Goal: Task Accomplishment & Management: Manage account settings

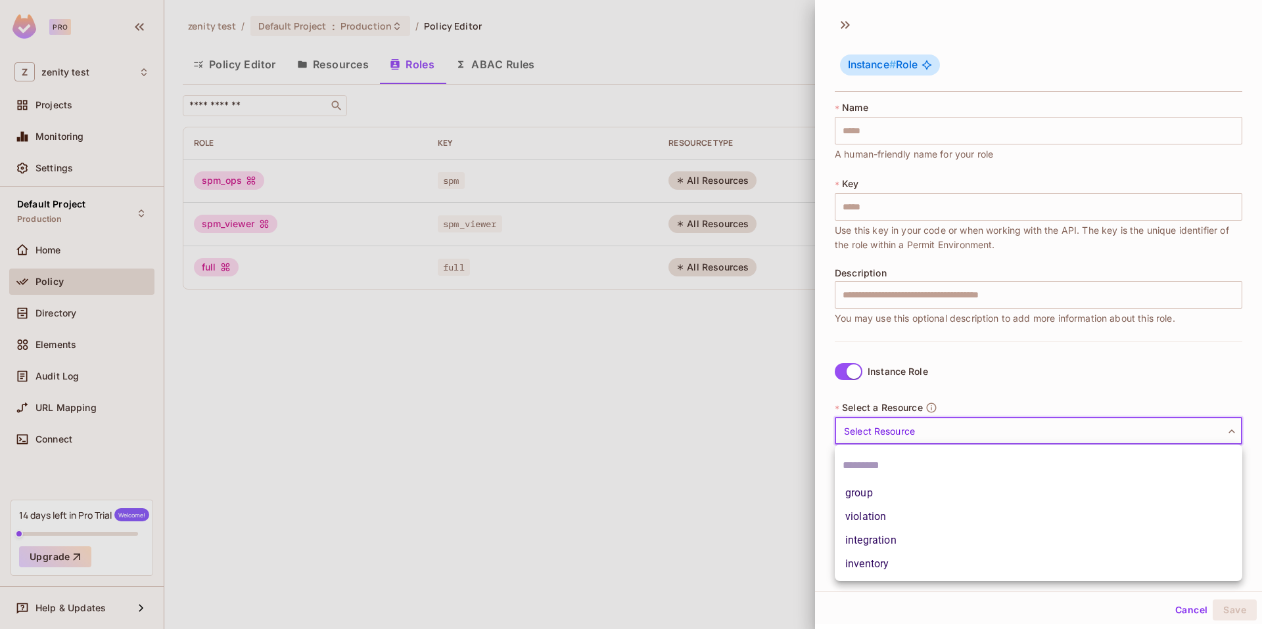
click at [878, 494] on li "group" at bounding box center [1037, 494] width 407 height 24
type input "*****"
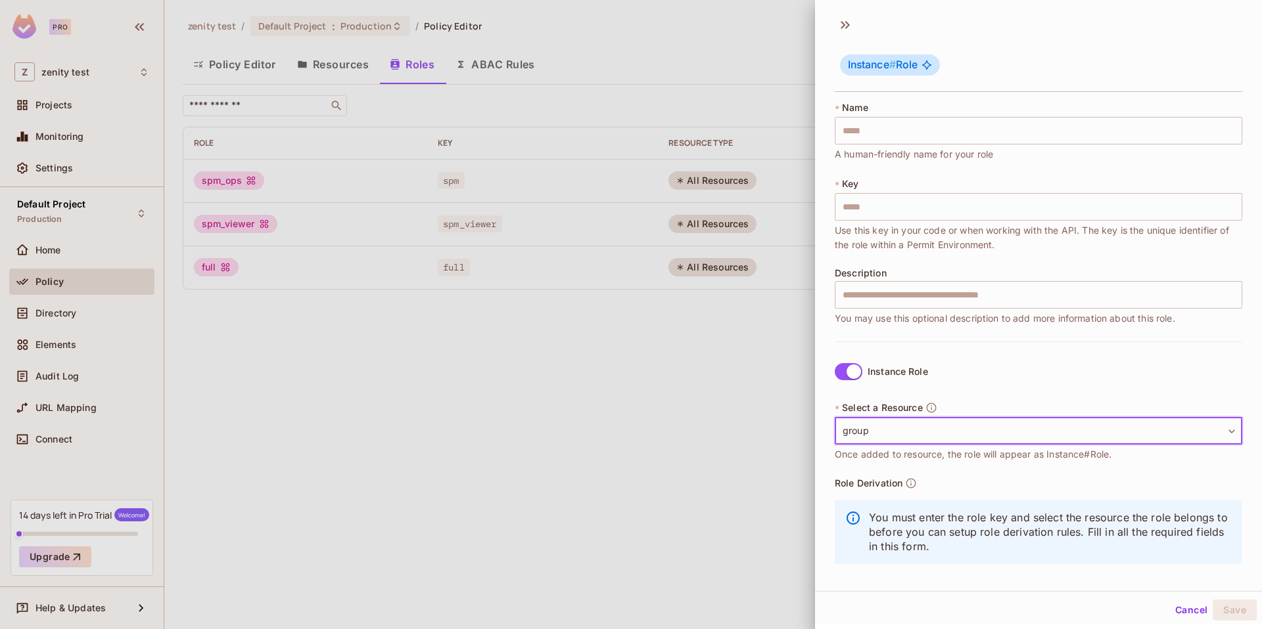
click at [634, 512] on div at bounding box center [631, 314] width 1262 height 629
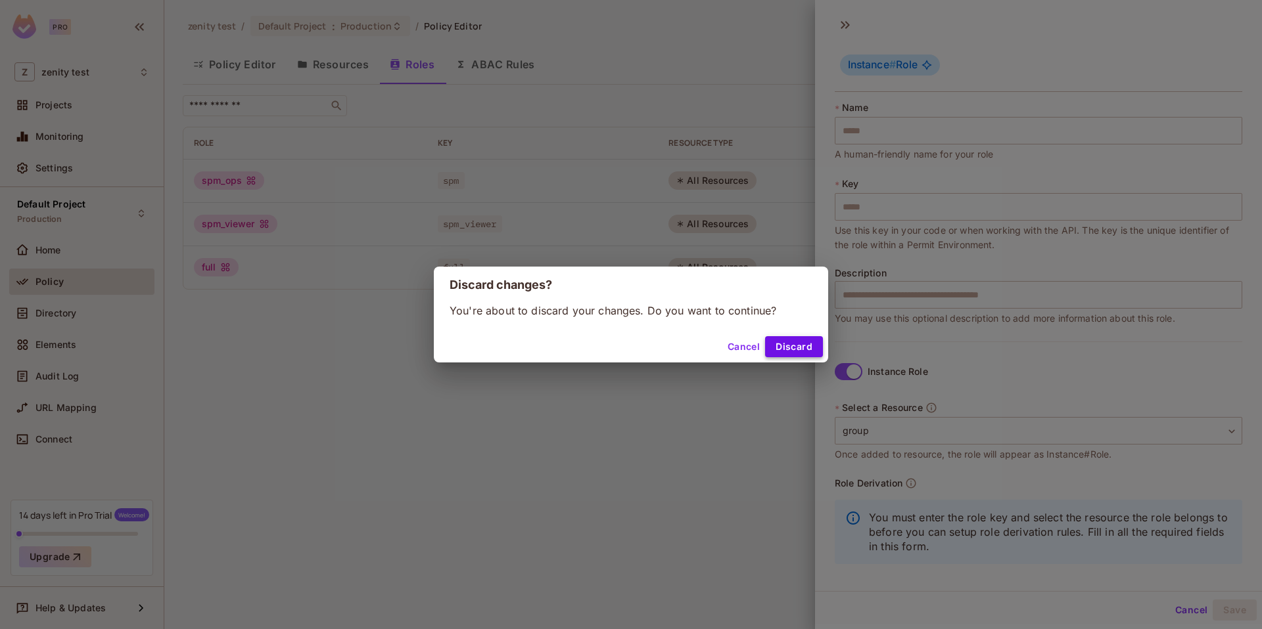
click at [786, 354] on button "Discard" at bounding box center [794, 346] width 58 height 21
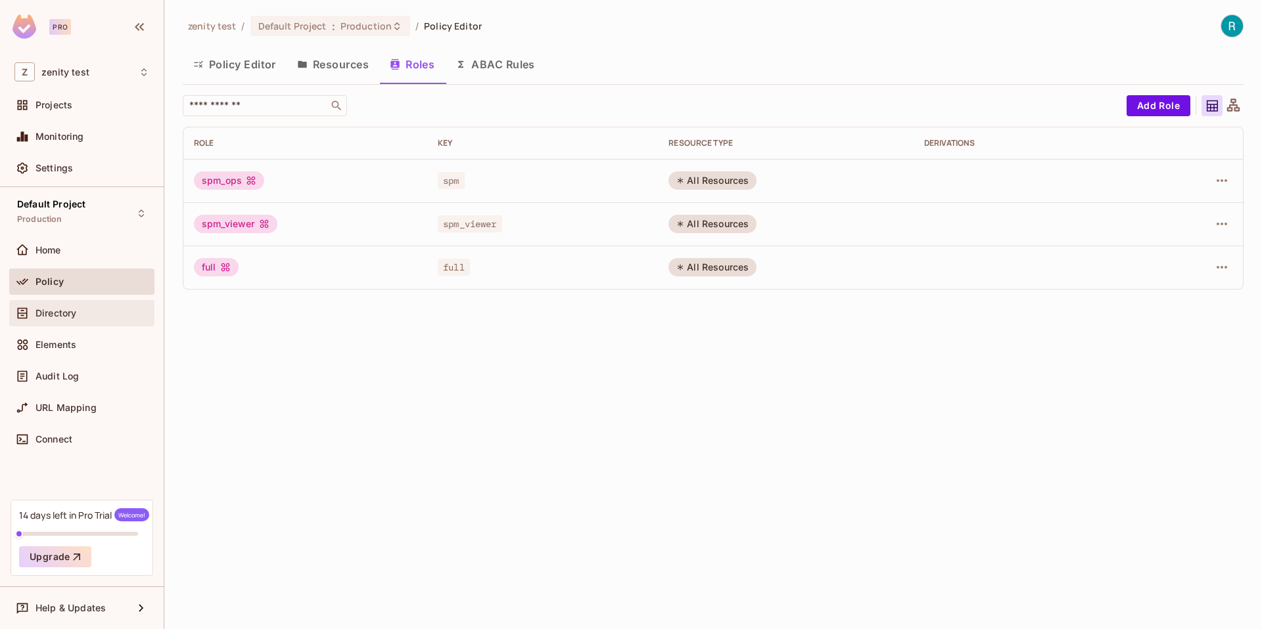
click at [55, 309] on span "Directory" at bounding box center [55, 313] width 41 height 11
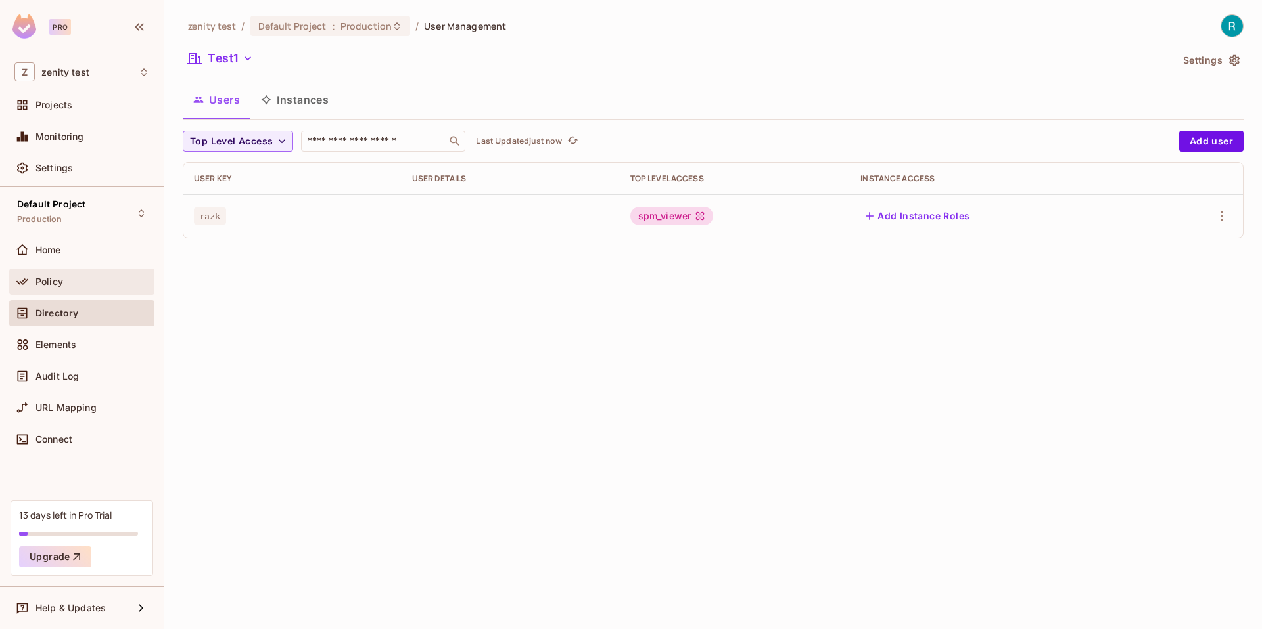
click at [67, 276] on div "Policy" at bounding box center [81, 282] width 135 height 16
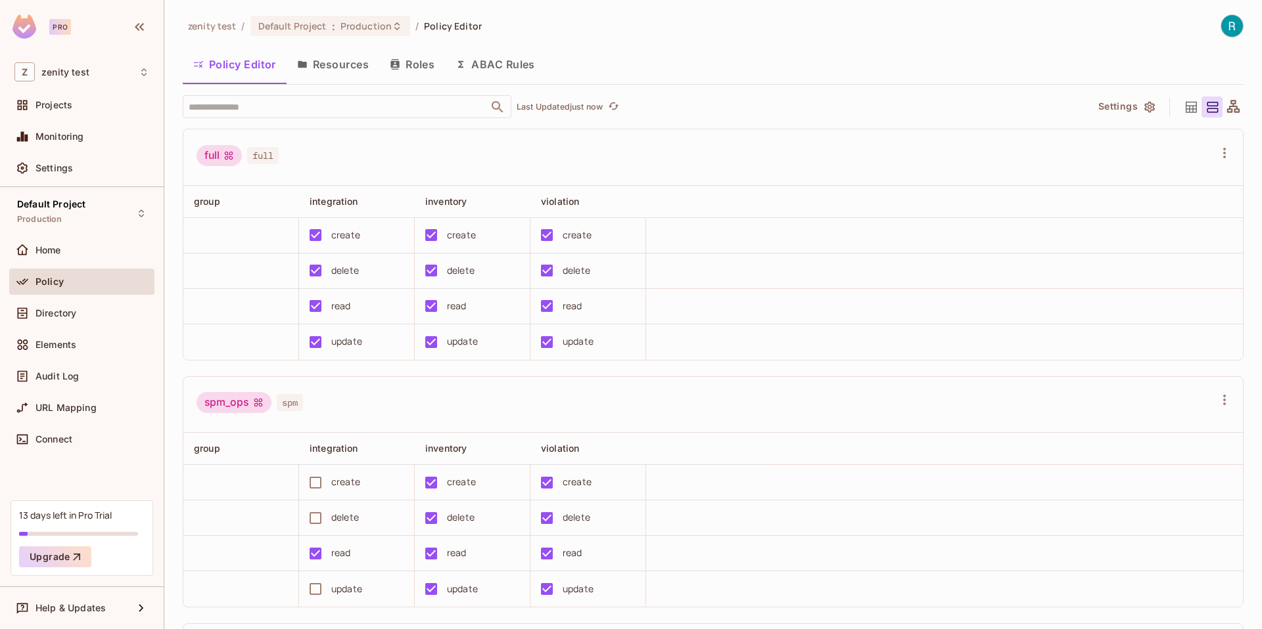
click at [328, 64] on button "Resources" at bounding box center [332, 64] width 93 height 33
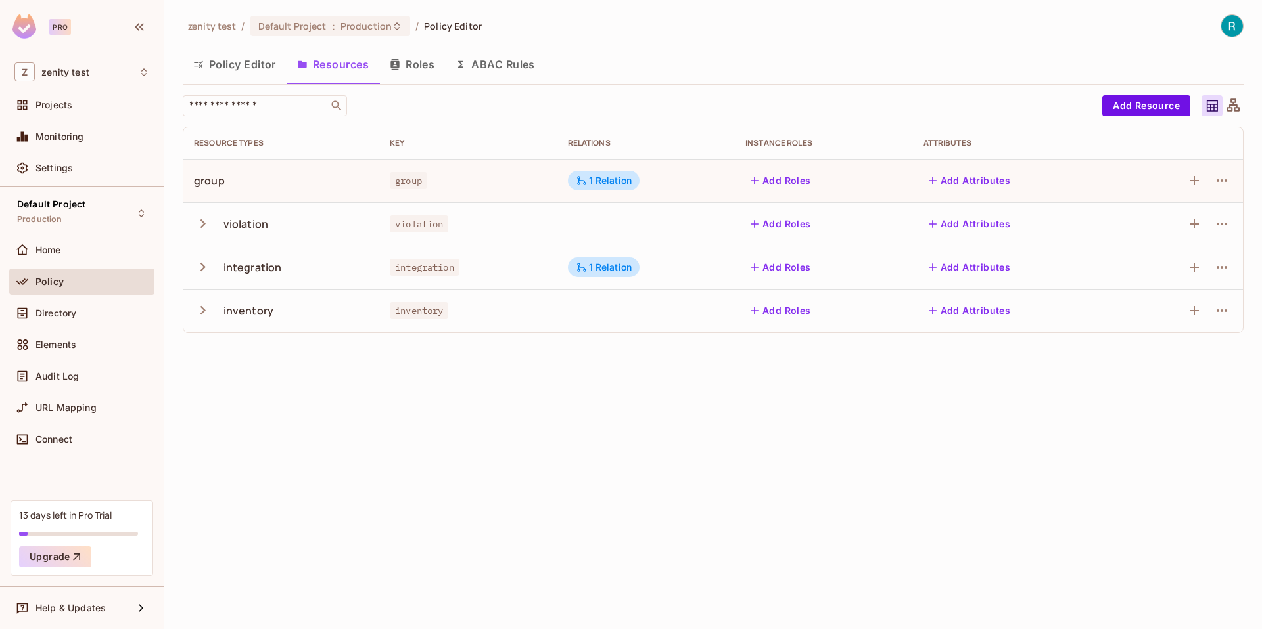
click at [772, 267] on button "Add Roles" at bounding box center [780, 267] width 71 height 21
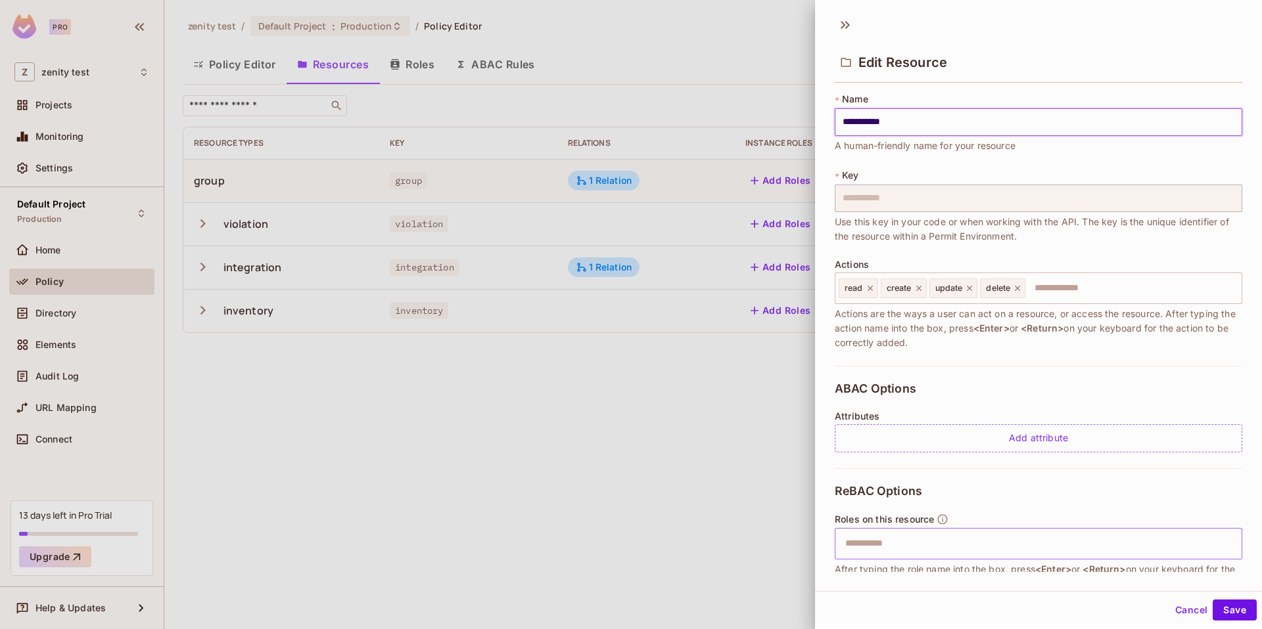
scroll to position [131, 0]
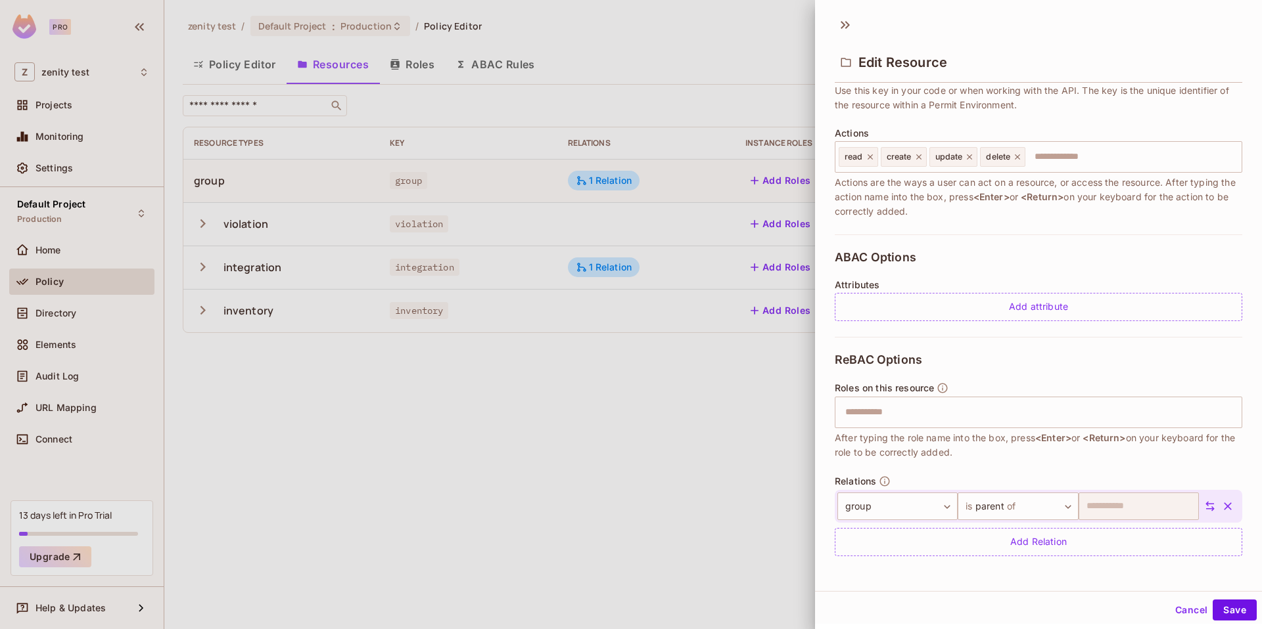
click at [729, 511] on div at bounding box center [631, 314] width 1262 height 629
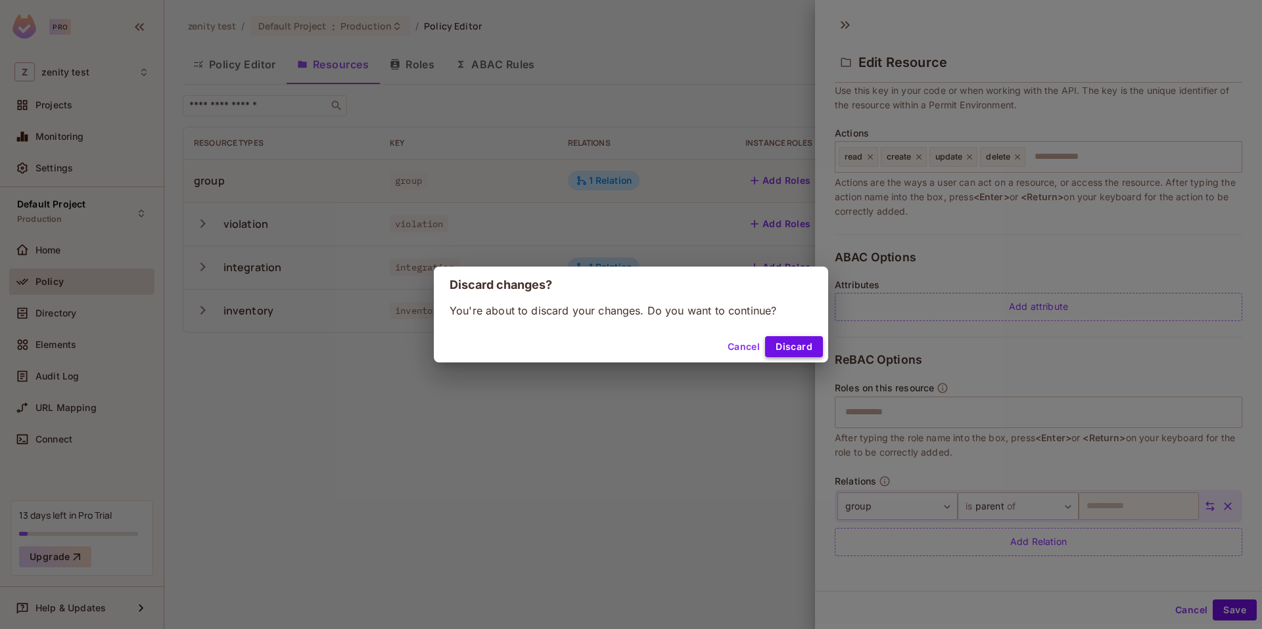
click at [803, 349] on button "Discard" at bounding box center [794, 346] width 58 height 21
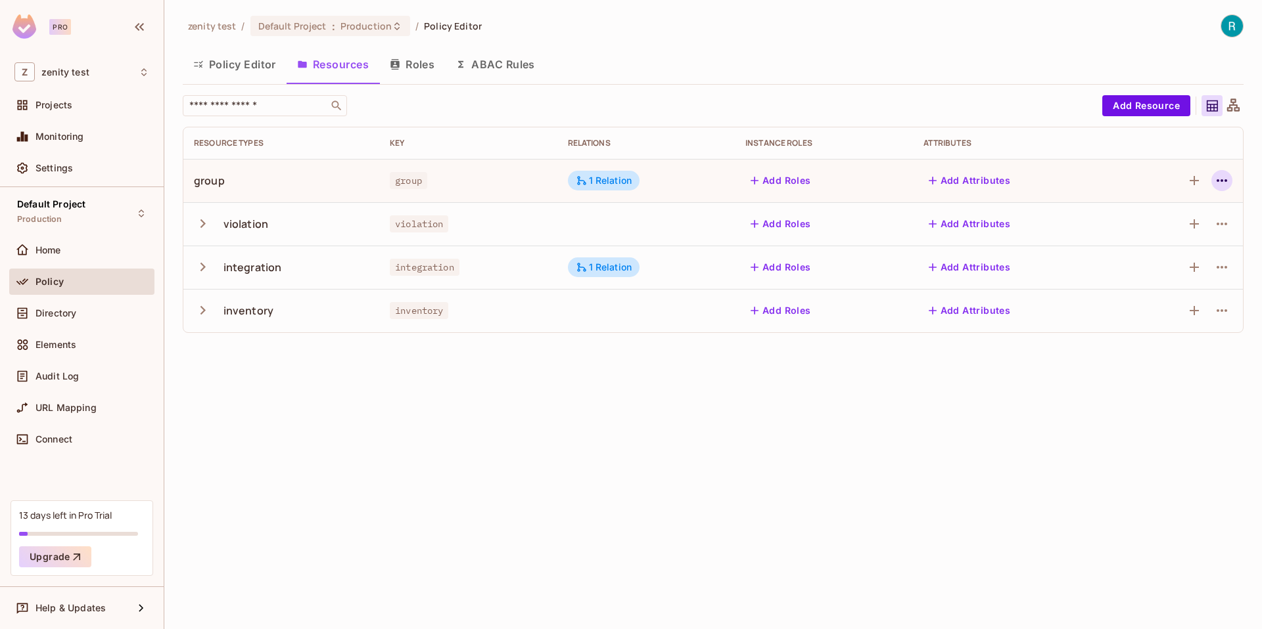
click at [1223, 181] on icon "button" at bounding box center [1222, 181] width 16 height 16
click at [871, 507] on div at bounding box center [631, 314] width 1262 height 629
click at [65, 315] on span "Directory" at bounding box center [55, 313] width 41 height 11
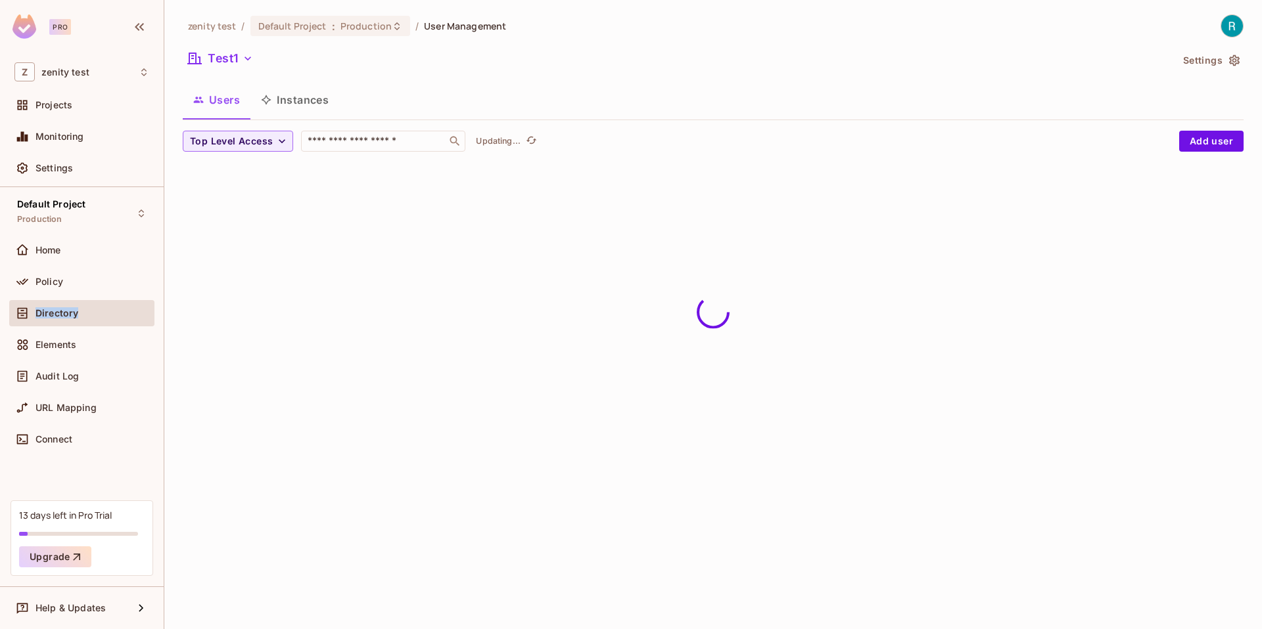
click at [65, 315] on span "Directory" at bounding box center [56, 313] width 43 height 11
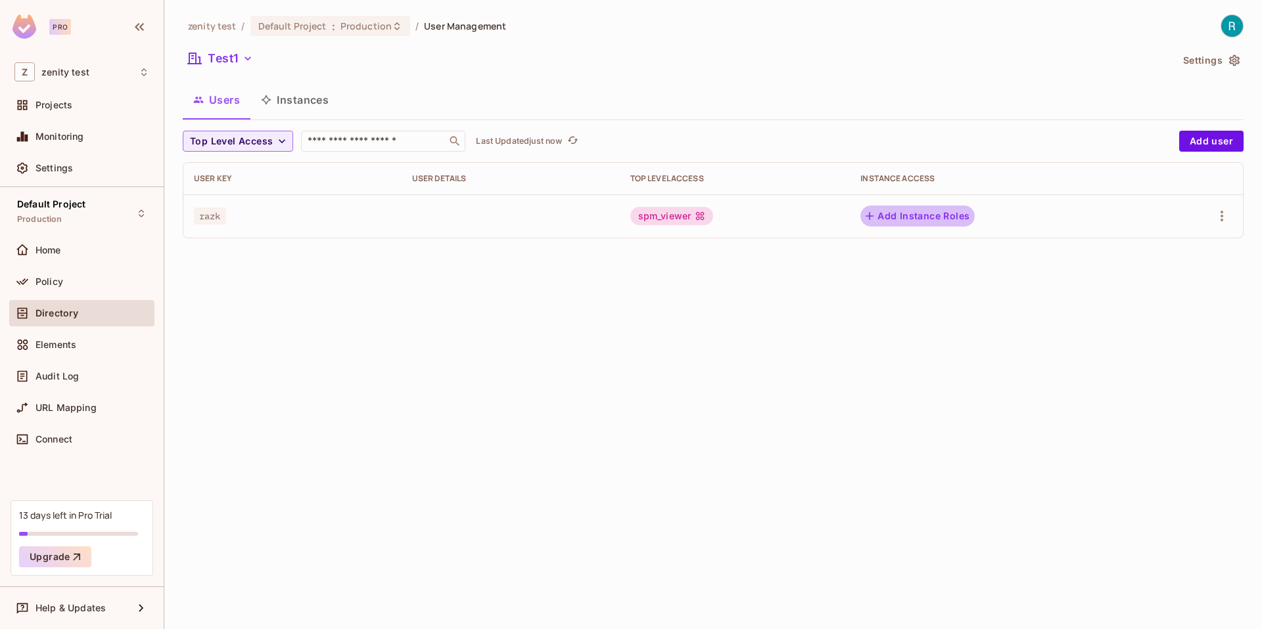
click at [911, 214] on button "Add Instance Roles" at bounding box center [917, 216] width 114 height 21
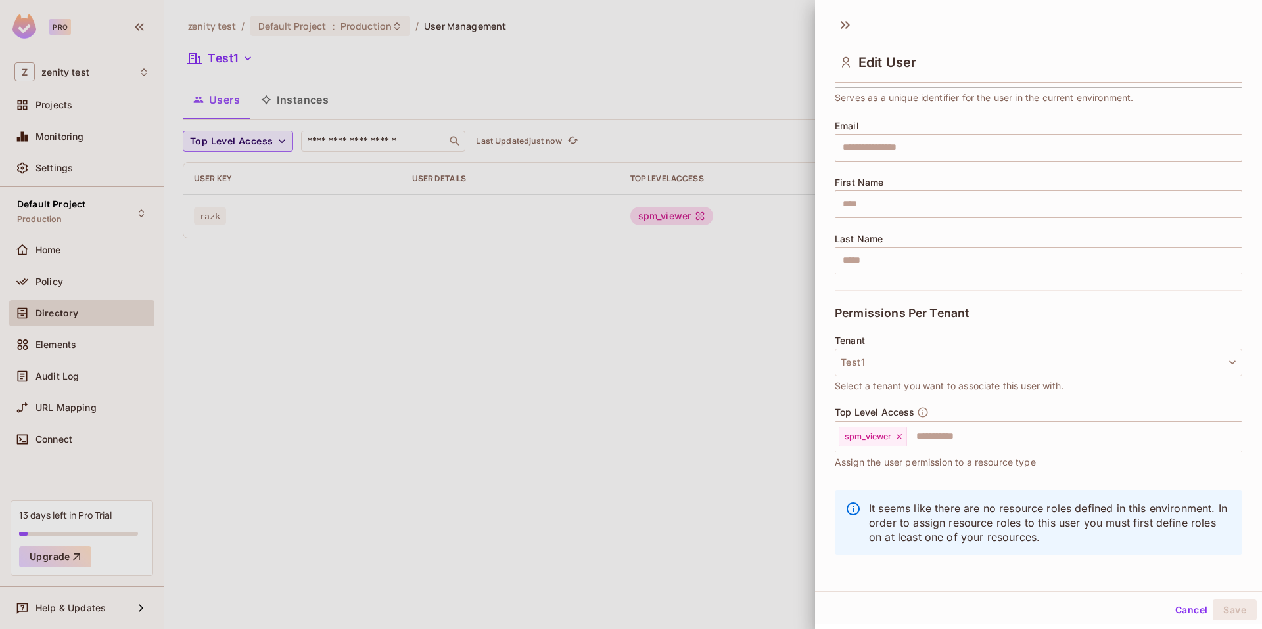
scroll to position [81, 0]
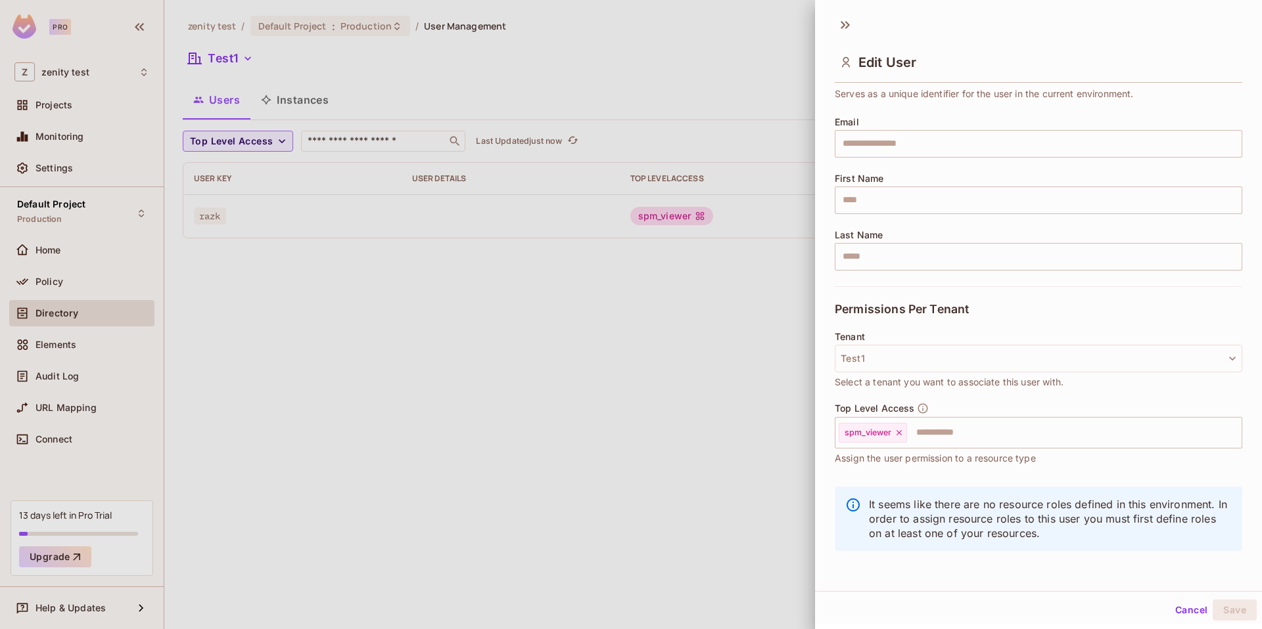
click at [769, 444] on div at bounding box center [631, 314] width 1262 height 629
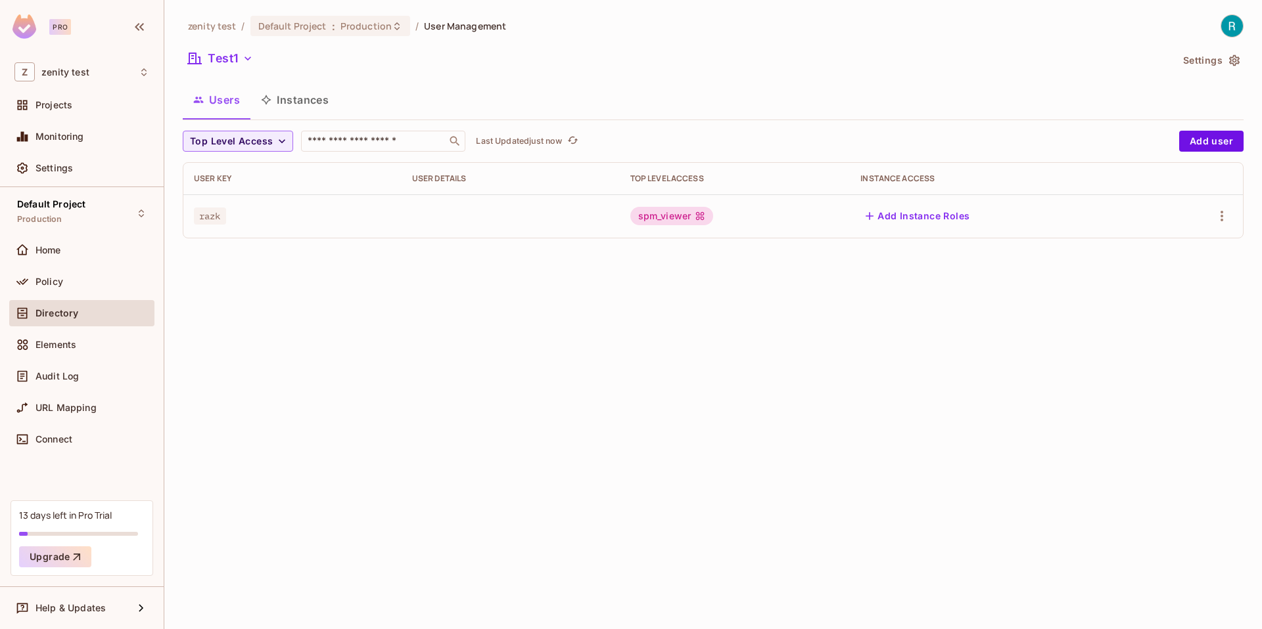
click at [210, 219] on span "razk" at bounding box center [210, 216] width 32 height 17
click at [941, 211] on button "Add Instance Roles" at bounding box center [917, 216] width 114 height 21
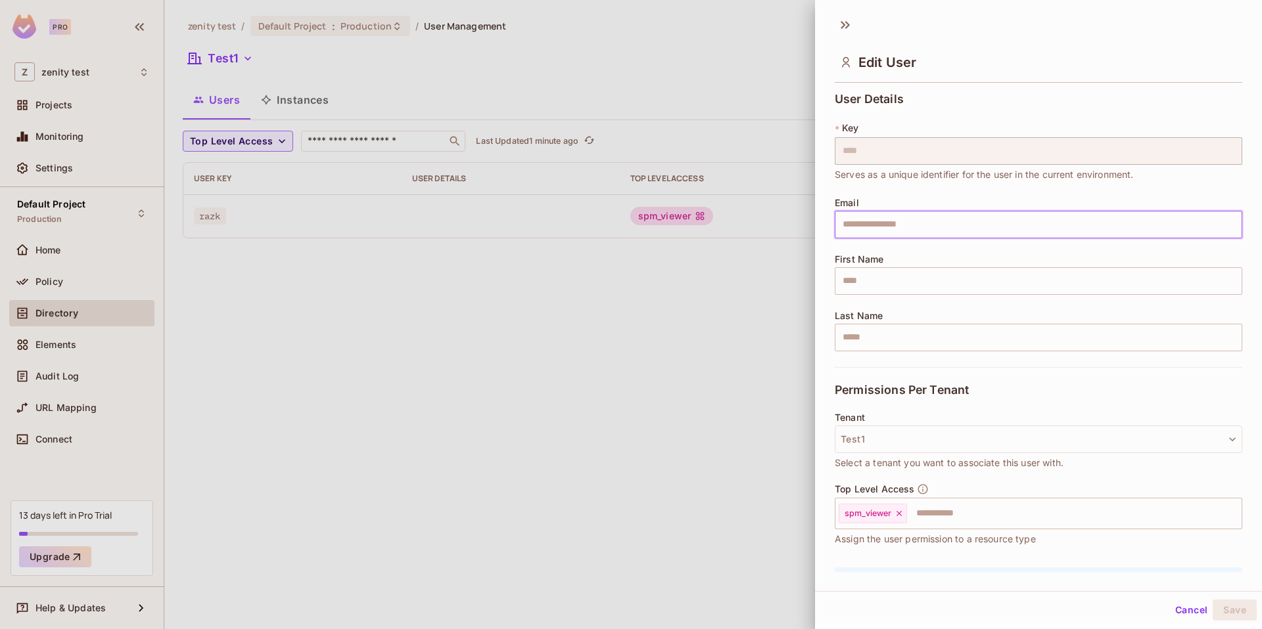
click at [829, 249] on div "User Details * Key **** ​ Serves as a unique identifier for the user in the cur…" at bounding box center [1038, 329] width 447 height 485
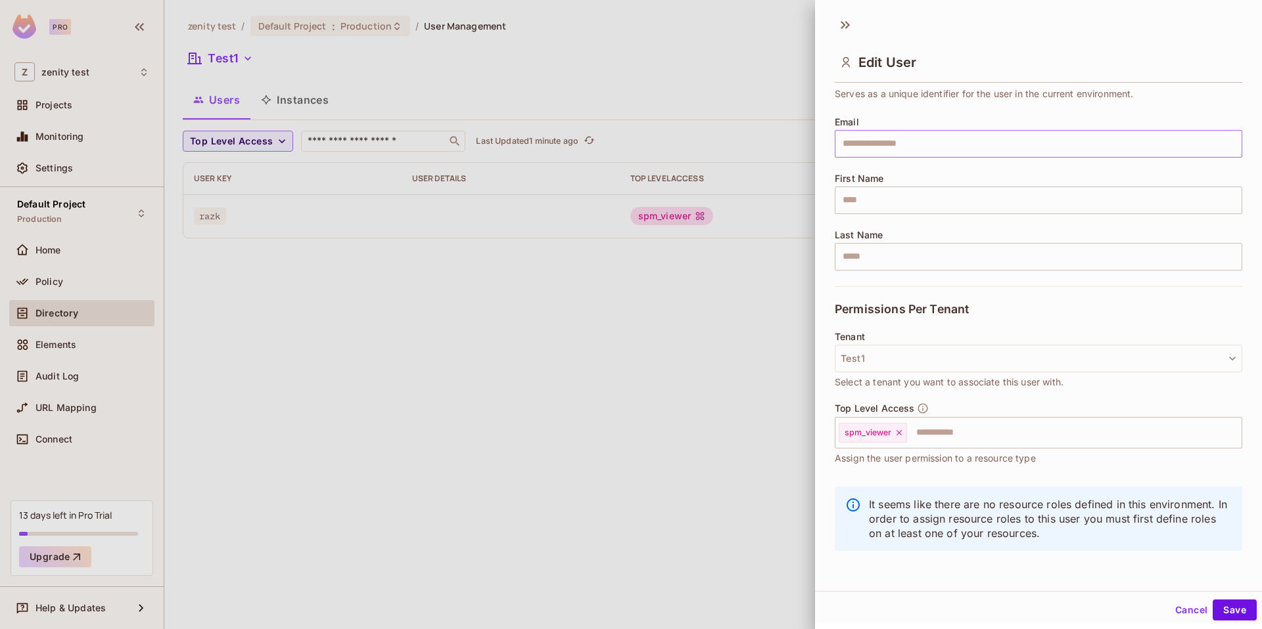
click at [910, 144] on input "text" at bounding box center [1037, 144] width 407 height 28
type input "**********"
click at [881, 197] on input "text" at bounding box center [1037, 201] width 407 height 28
type input "***"
click at [880, 252] on input "text" at bounding box center [1037, 257] width 407 height 28
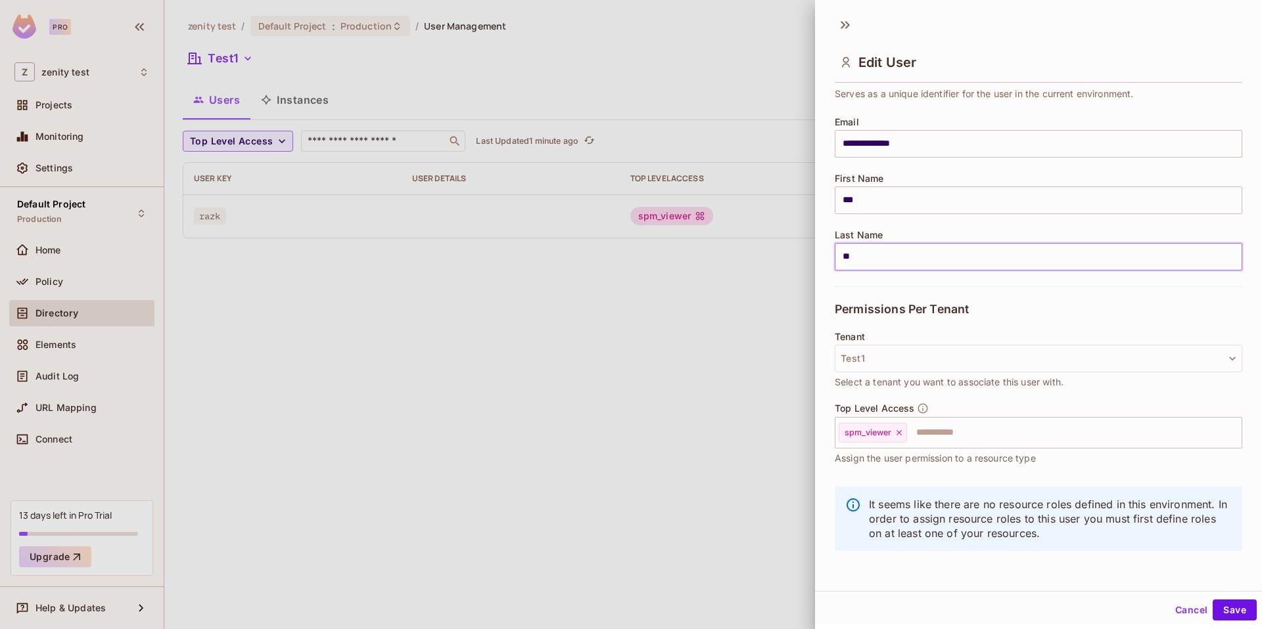
type input "*"
type input "******"
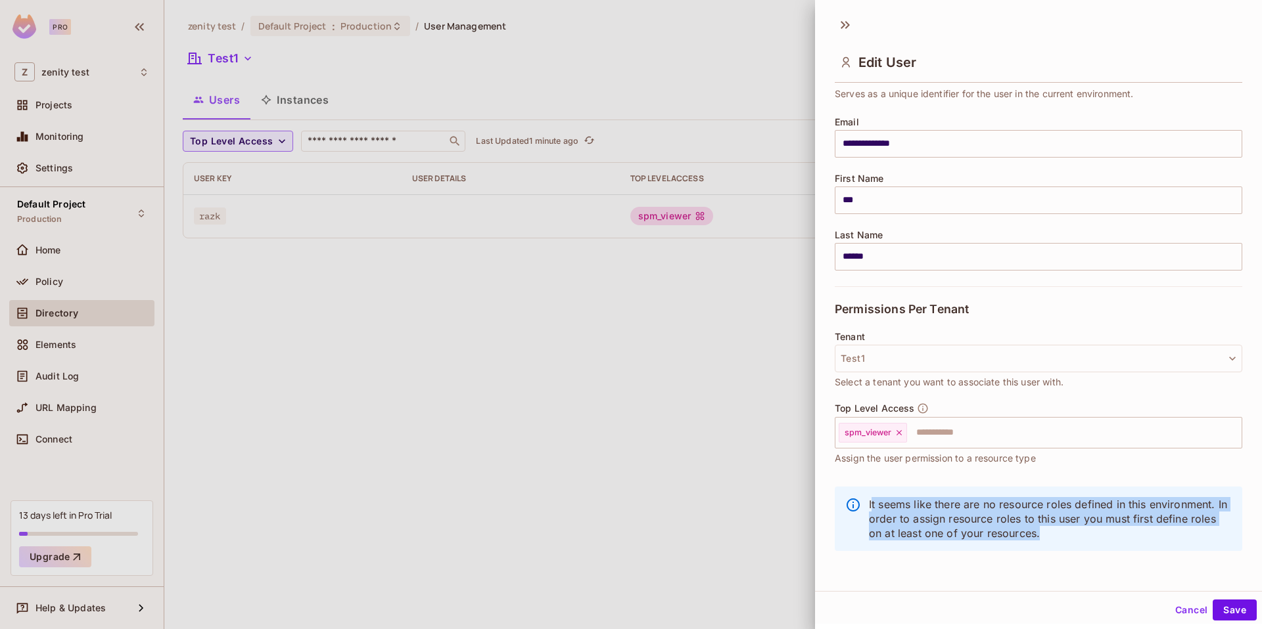
drag, startPoint x: 873, startPoint y: 505, endPoint x: 1045, endPoint y: 534, distance: 175.2
click at [1045, 534] on p "It seems like there are no resource roles defined in this environment. In order…" at bounding box center [1050, 518] width 363 height 43
click at [1233, 606] on button "Save" at bounding box center [1234, 610] width 44 height 21
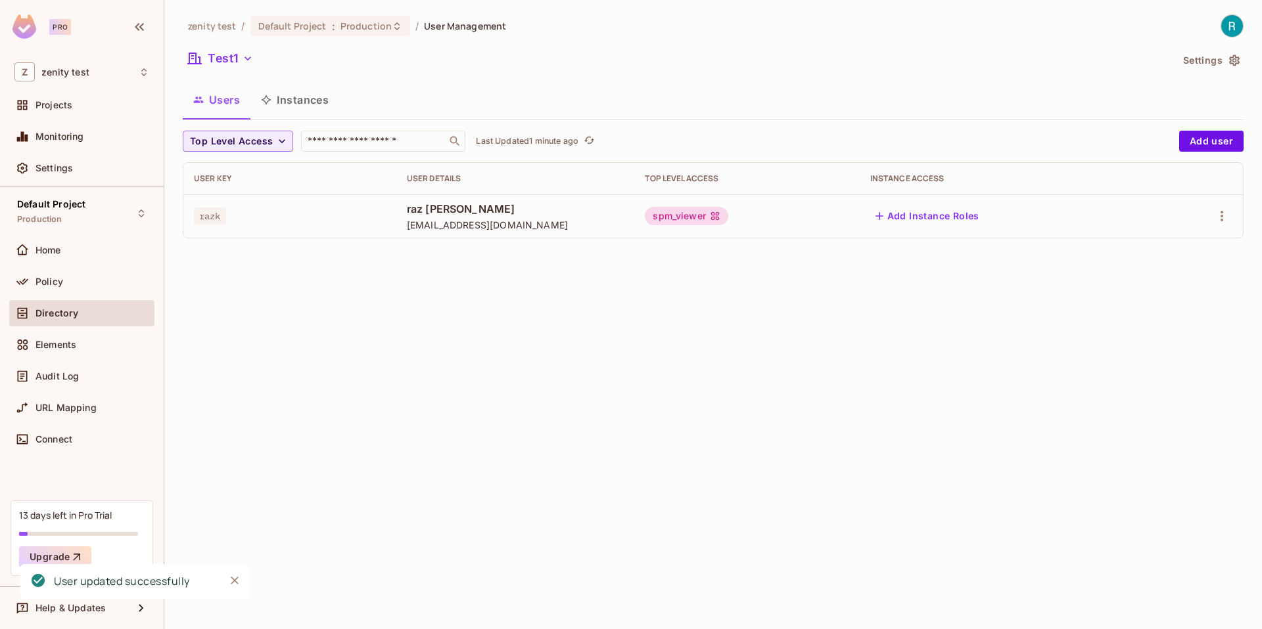
click at [398, 331] on div "zenity test / Default Project : Production / User Management Test1 Settings Use…" at bounding box center [712, 314] width 1097 height 629
click at [85, 292] on div "Policy" at bounding box center [81, 282] width 145 height 26
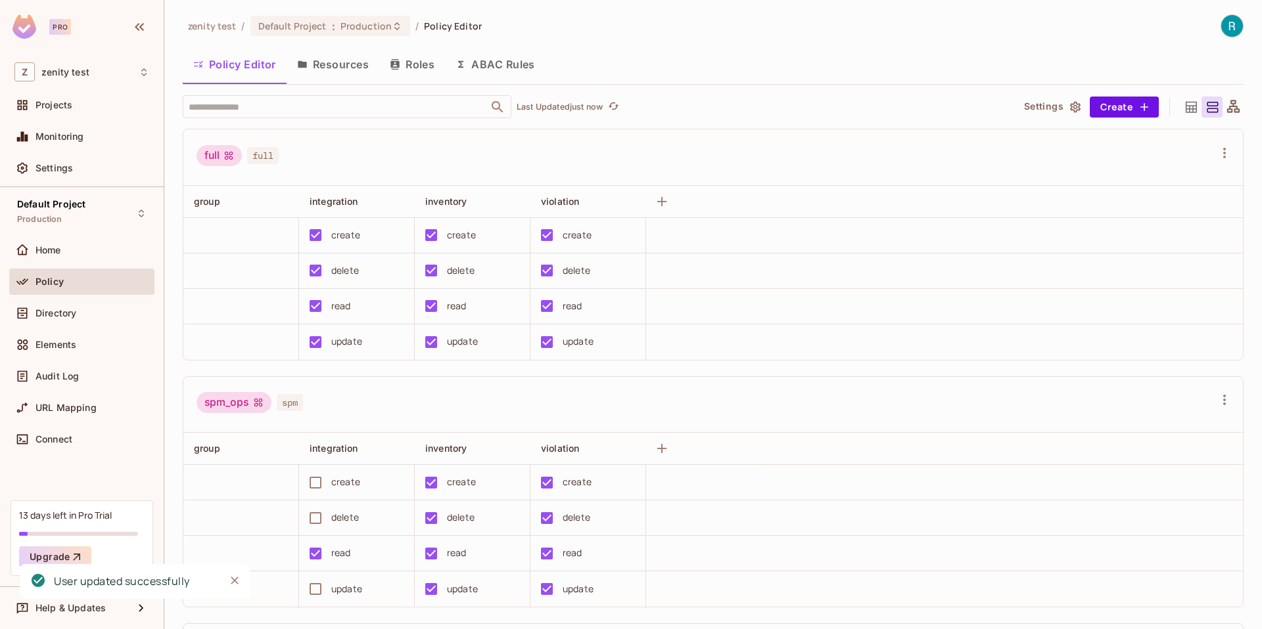
click at [416, 62] on button "Roles" at bounding box center [412, 64] width 66 height 33
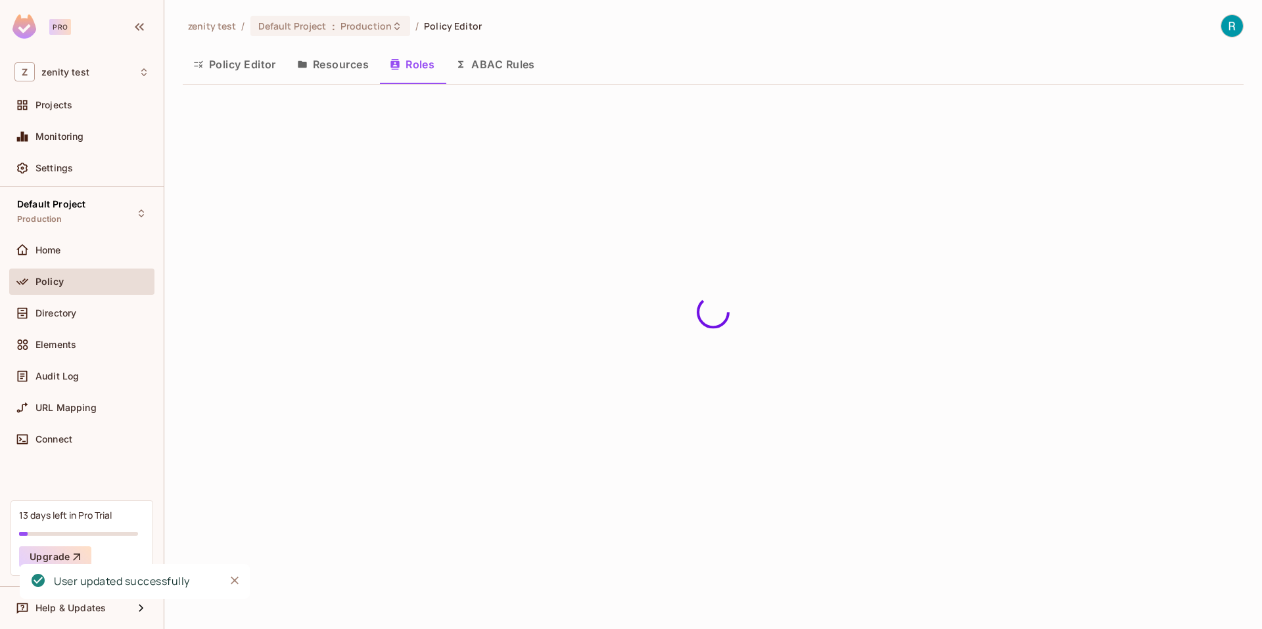
click at [416, 62] on div "zenity test / Default Project : Production / Policy Editor Policy Editor Resour…" at bounding box center [712, 314] width 1097 height 629
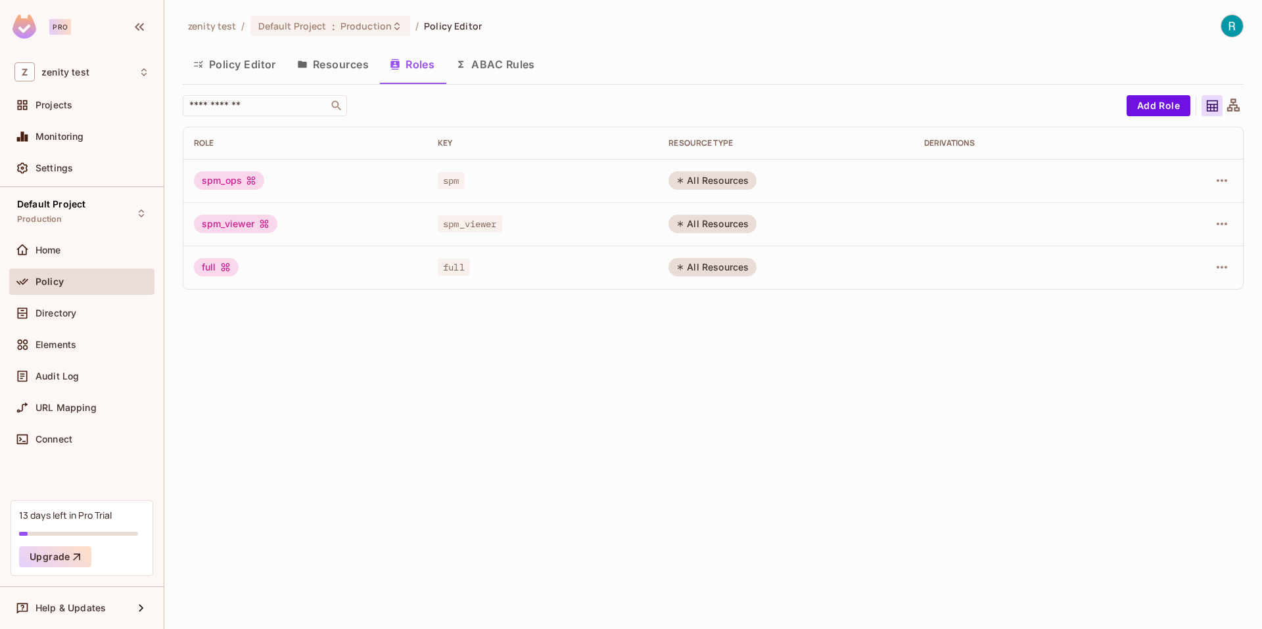
click at [1211, 187] on div at bounding box center [1193, 180] width 78 height 21
click at [1211, 177] on button "button" at bounding box center [1221, 180] width 21 height 21
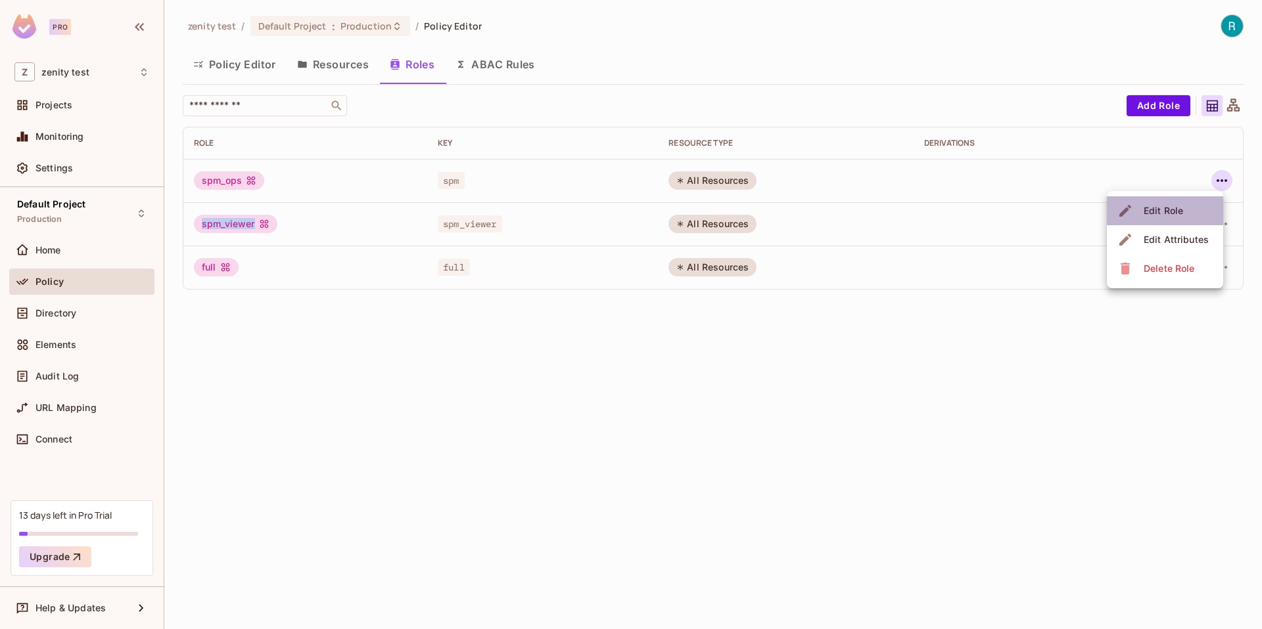
click at [1150, 210] on div "Edit Role" at bounding box center [1162, 210] width 39 height 13
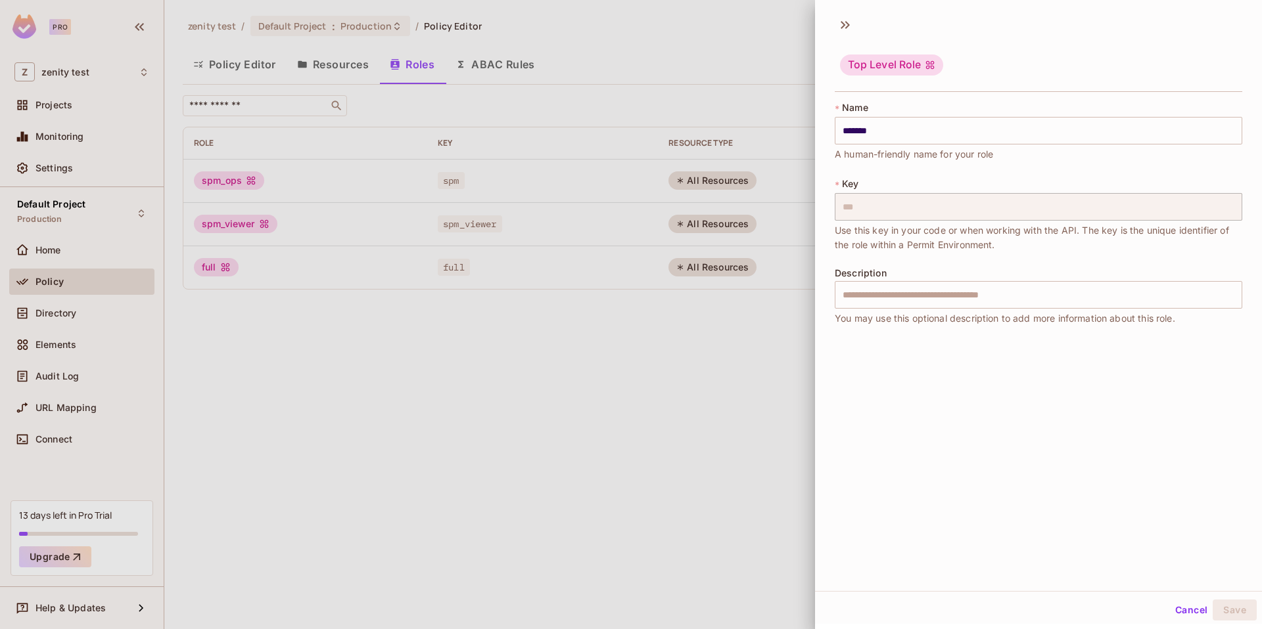
click at [693, 424] on div at bounding box center [631, 314] width 1262 height 629
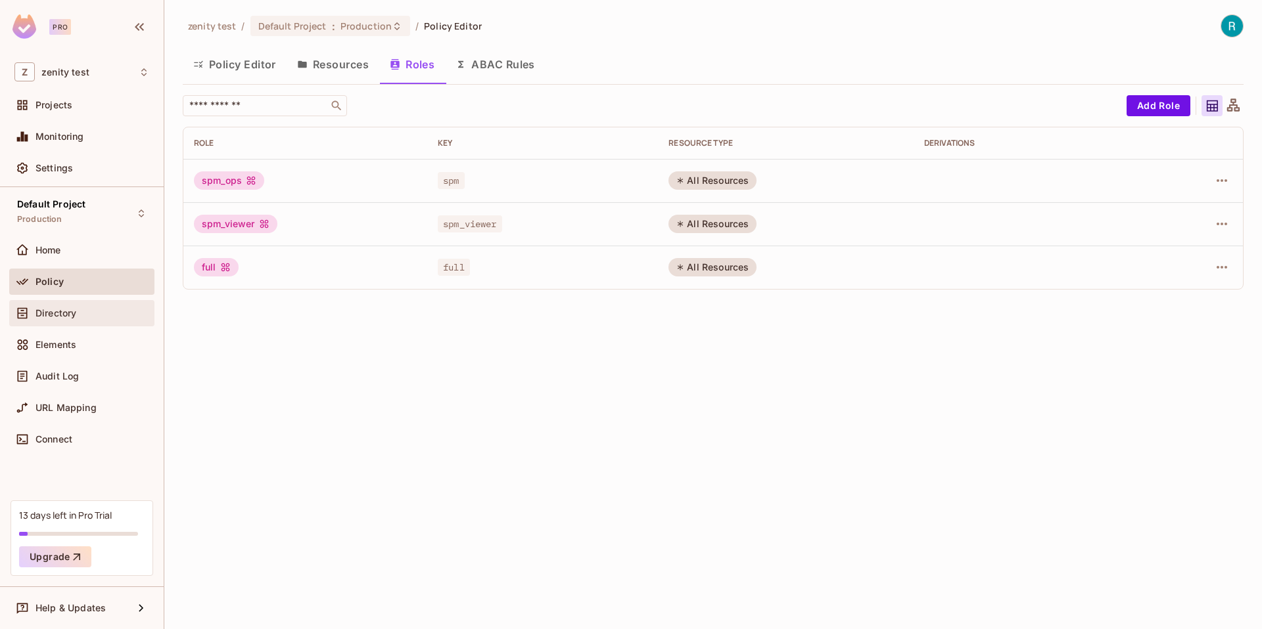
click at [79, 313] on div "Directory" at bounding box center [92, 313] width 114 height 11
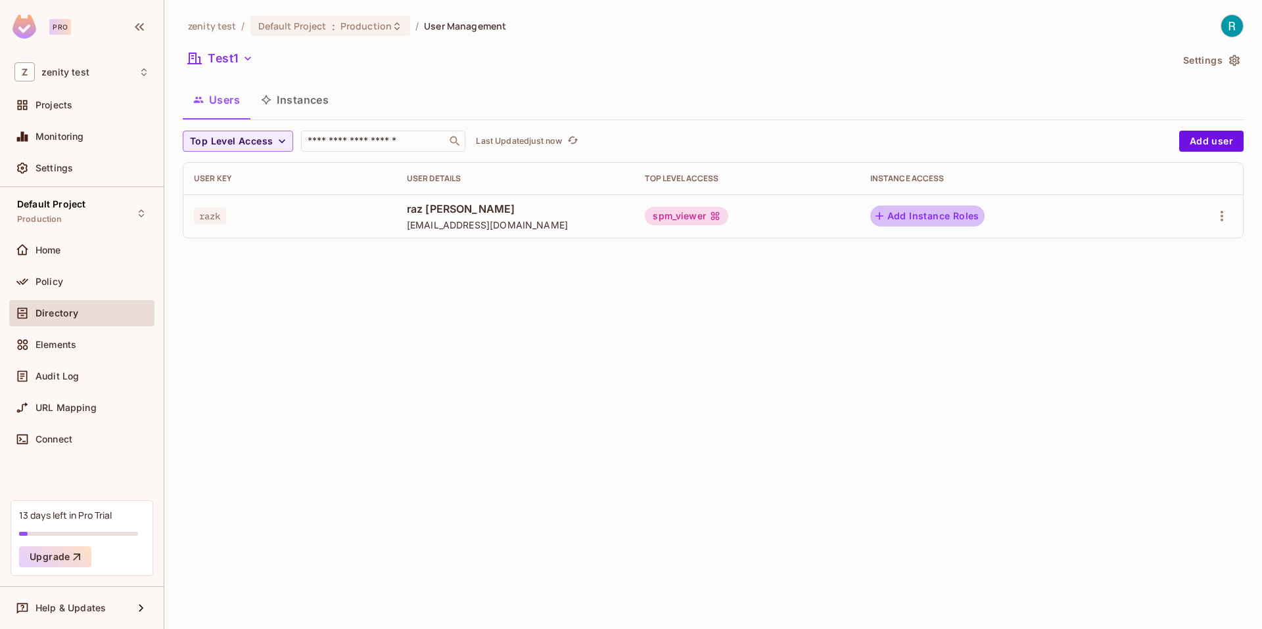
click at [928, 216] on button "Add Instance Roles" at bounding box center [927, 216] width 114 height 21
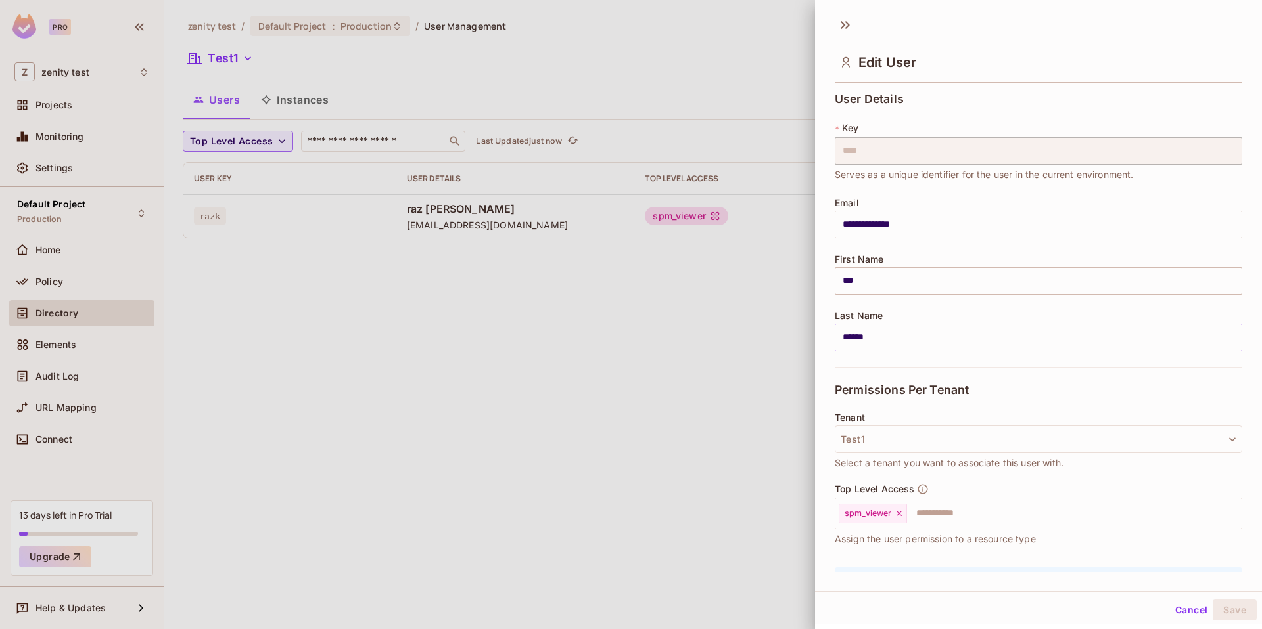
scroll to position [81, 0]
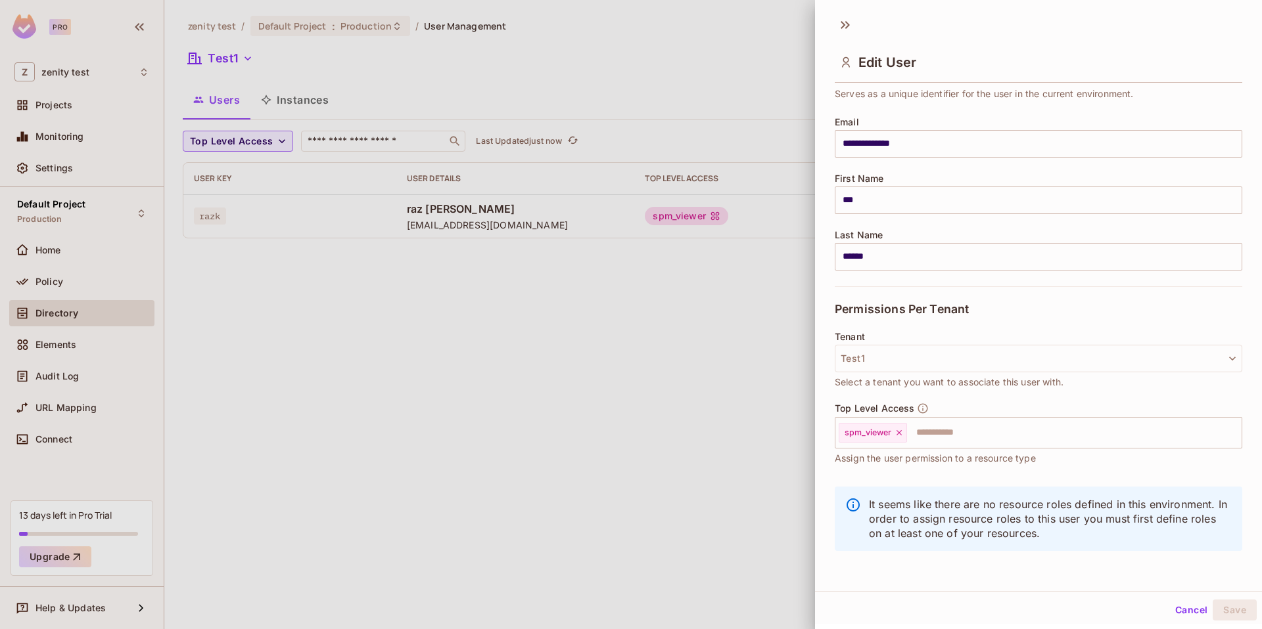
click at [932, 492] on div "It seems like there are no resource roles defined in this environment. In order…" at bounding box center [1037, 519] width 407 height 64
click at [901, 436] on icon at bounding box center [898, 432] width 9 height 9
click at [922, 438] on input "text" at bounding box center [1026, 433] width 379 height 26
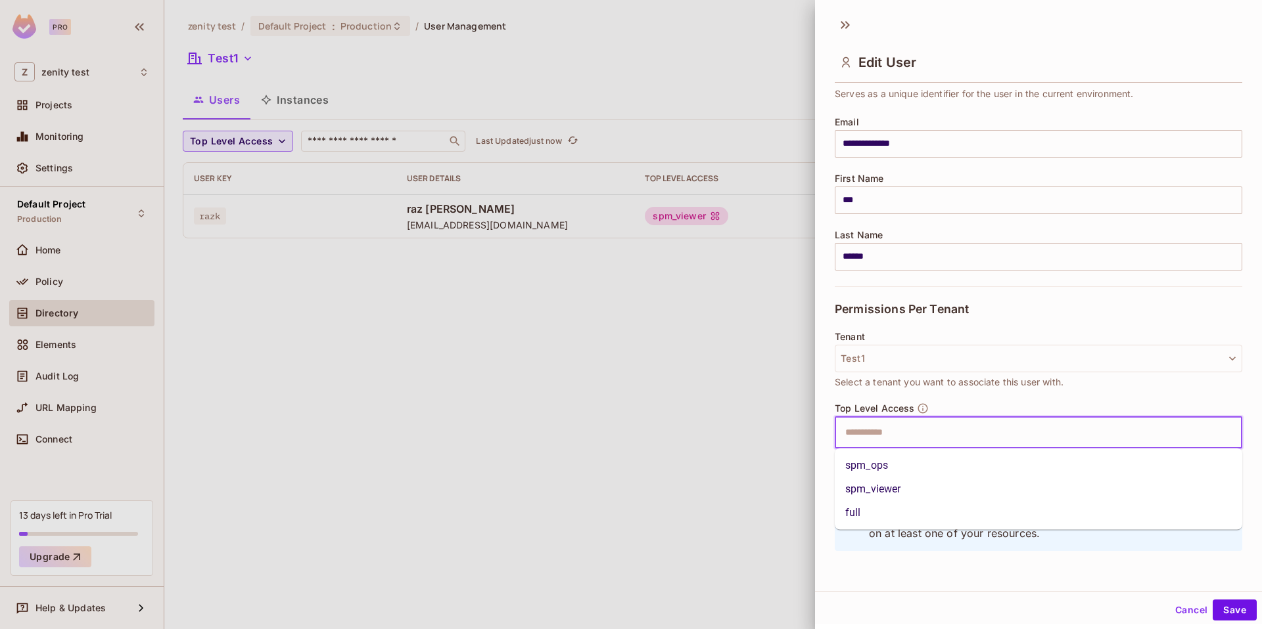
click at [871, 512] on li "full" at bounding box center [1037, 513] width 407 height 24
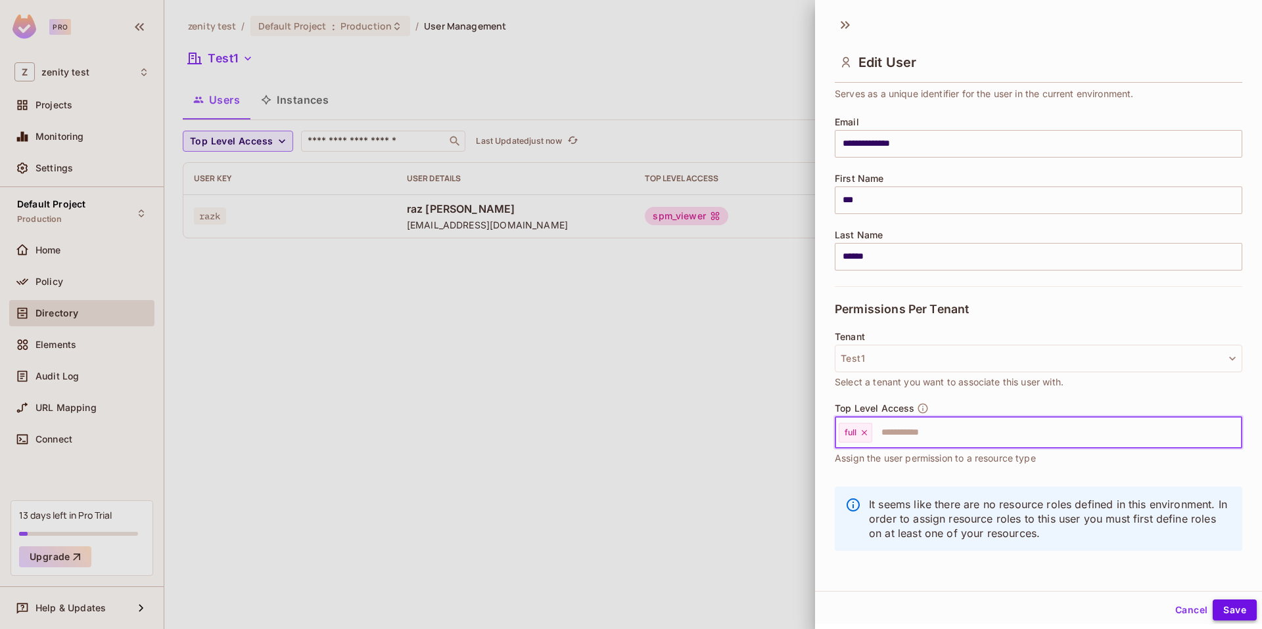
click at [1233, 612] on button "Save" at bounding box center [1234, 610] width 44 height 21
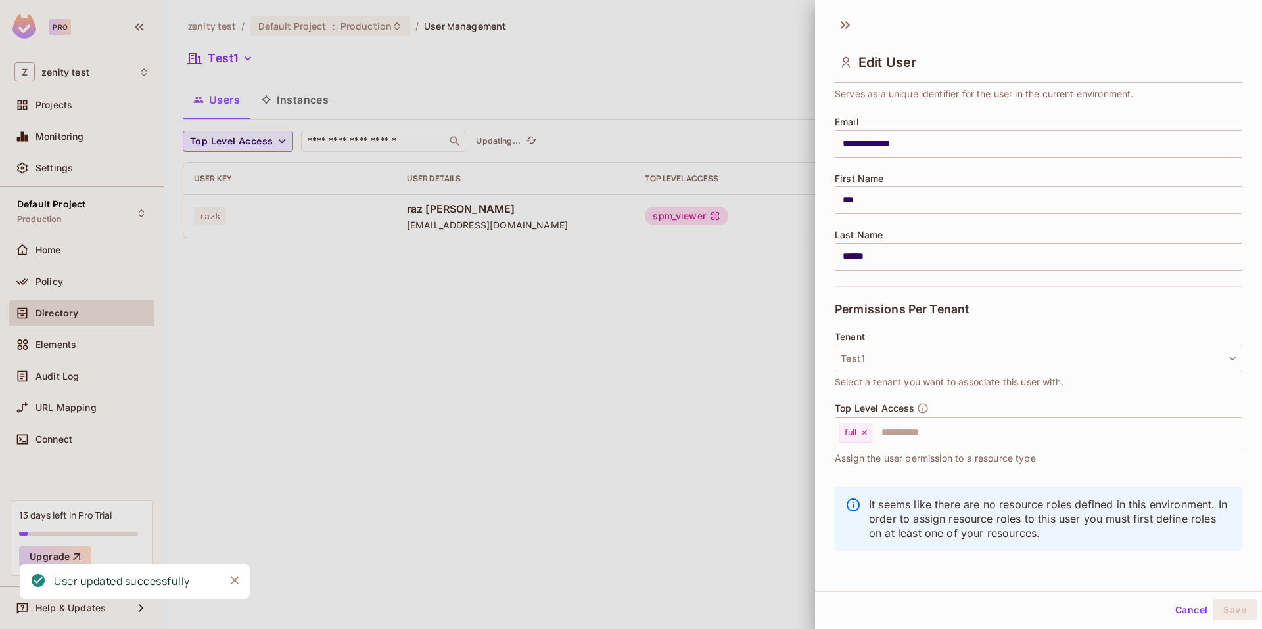
click at [765, 409] on div at bounding box center [631, 314] width 1262 height 629
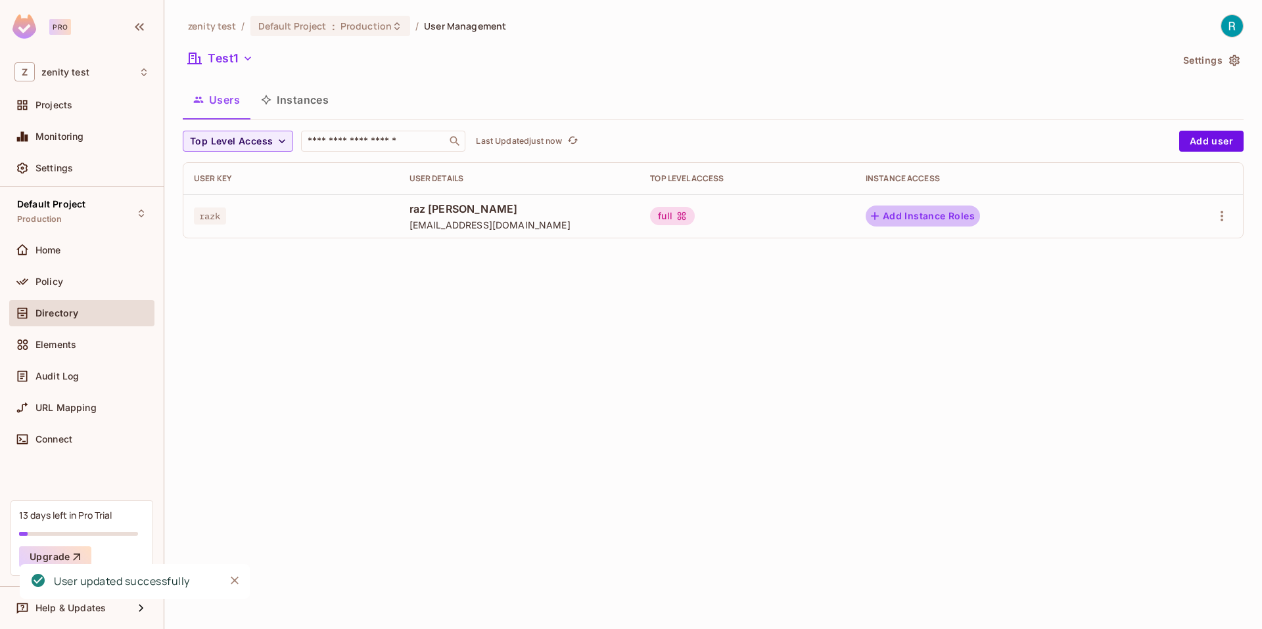
click at [952, 213] on button "Add Instance Roles" at bounding box center [922, 216] width 114 height 21
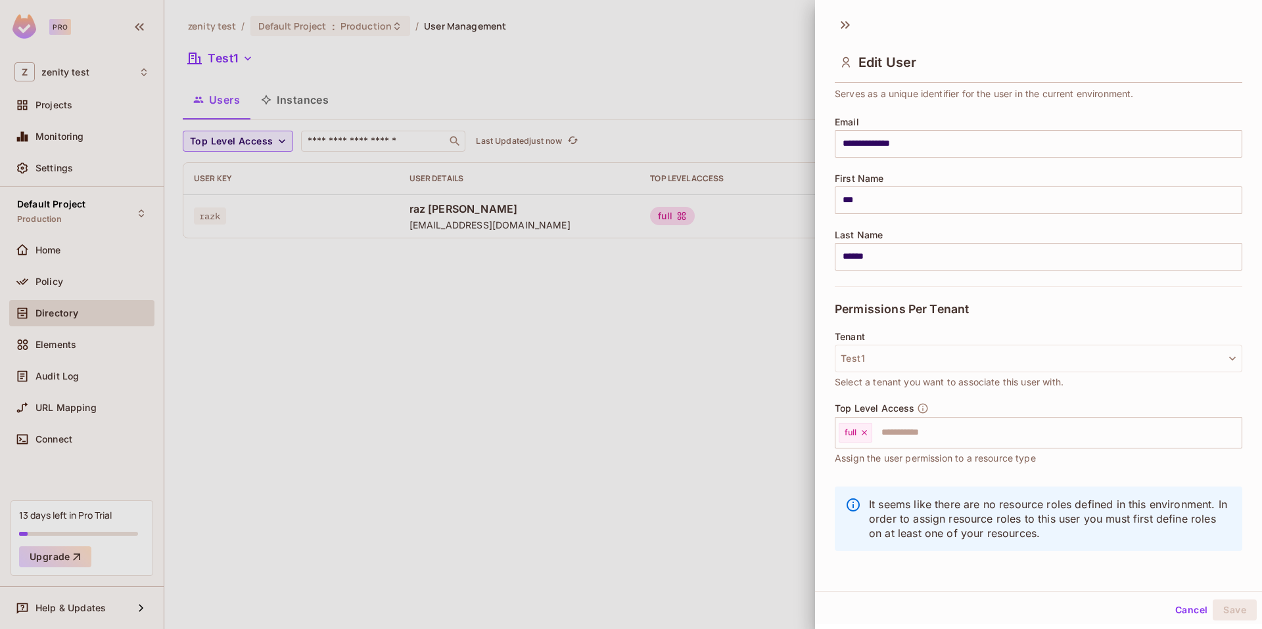
click at [851, 498] on icon at bounding box center [853, 505] width 16 height 16
click at [1204, 610] on button "Cancel" at bounding box center [1191, 610] width 43 height 21
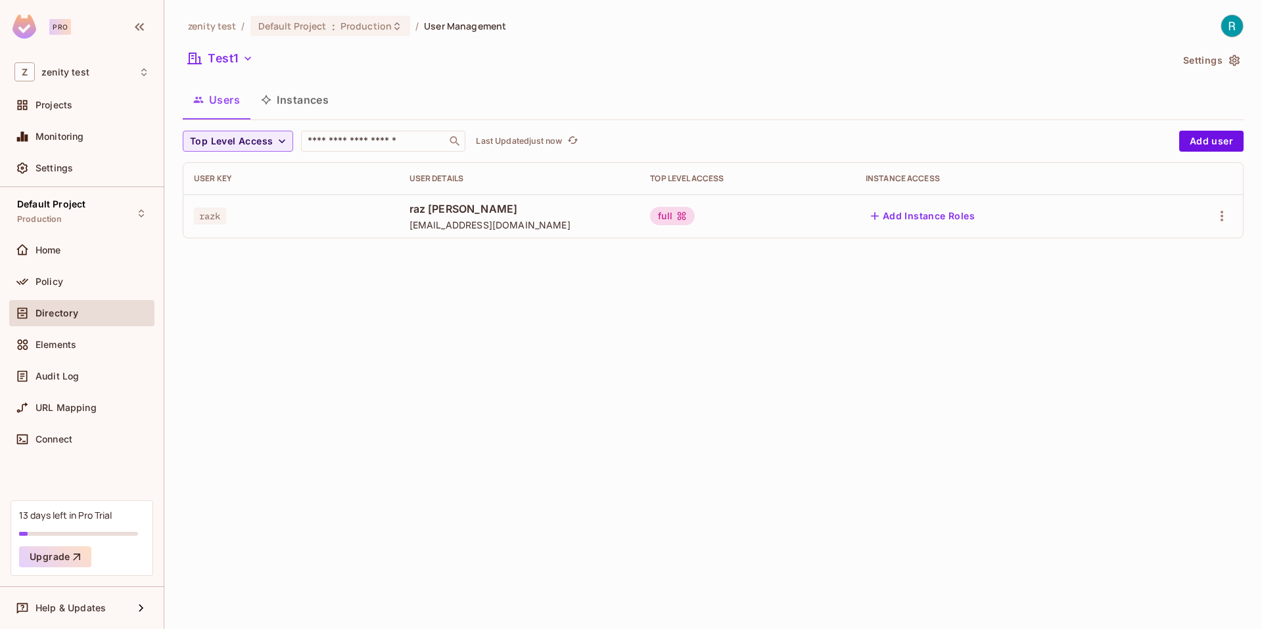
click at [1021, 469] on div "zenity test / Default Project : Production / User Management Test1 Settings Use…" at bounding box center [712, 314] width 1097 height 629
click at [1206, 212] on div at bounding box center [1196, 216] width 71 height 21
click at [1227, 212] on icon "button" at bounding box center [1222, 216] width 16 height 16
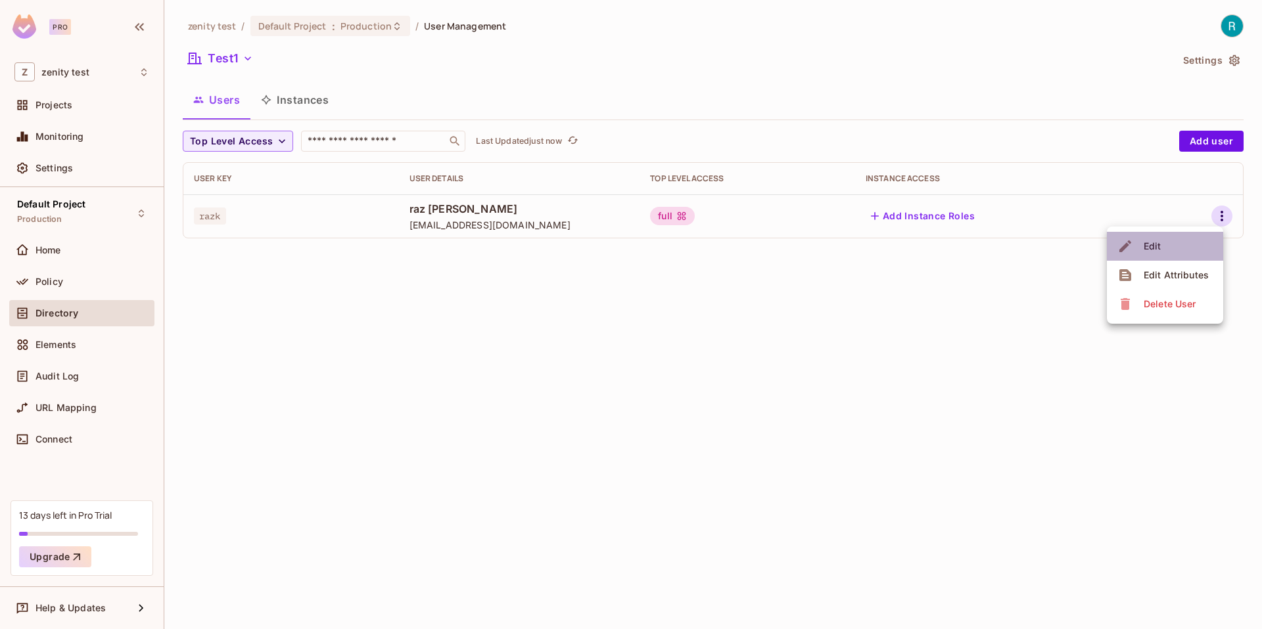
click at [1175, 246] on li "Edit" at bounding box center [1164, 246] width 116 height 29
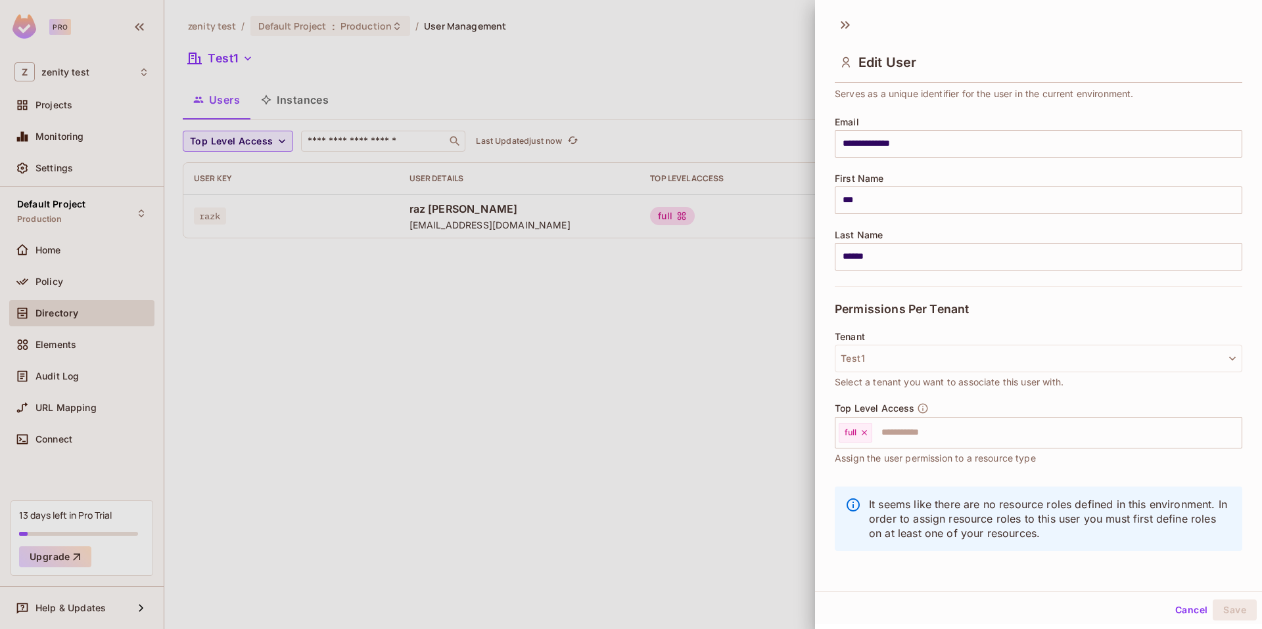
click at [679, 577] on div at bounding box center [631, 314] width 1262 height 629
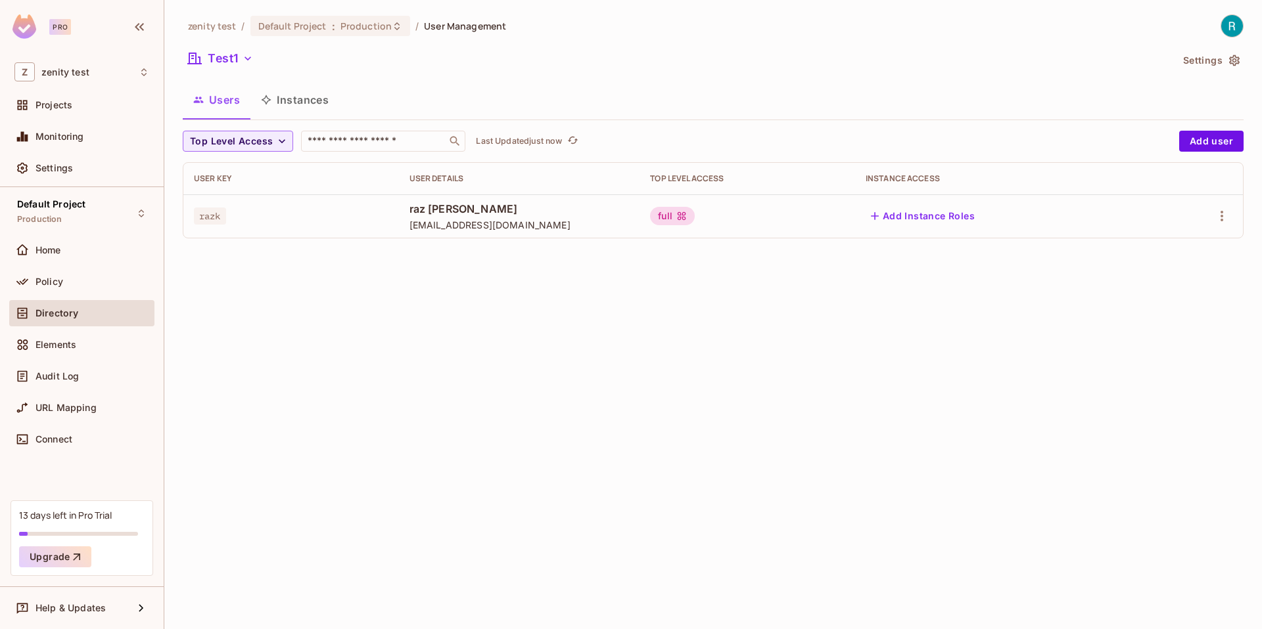
click at [919, 216] on button "Add Instance Roles" at bounding box center [922, 216] width 114 height 21
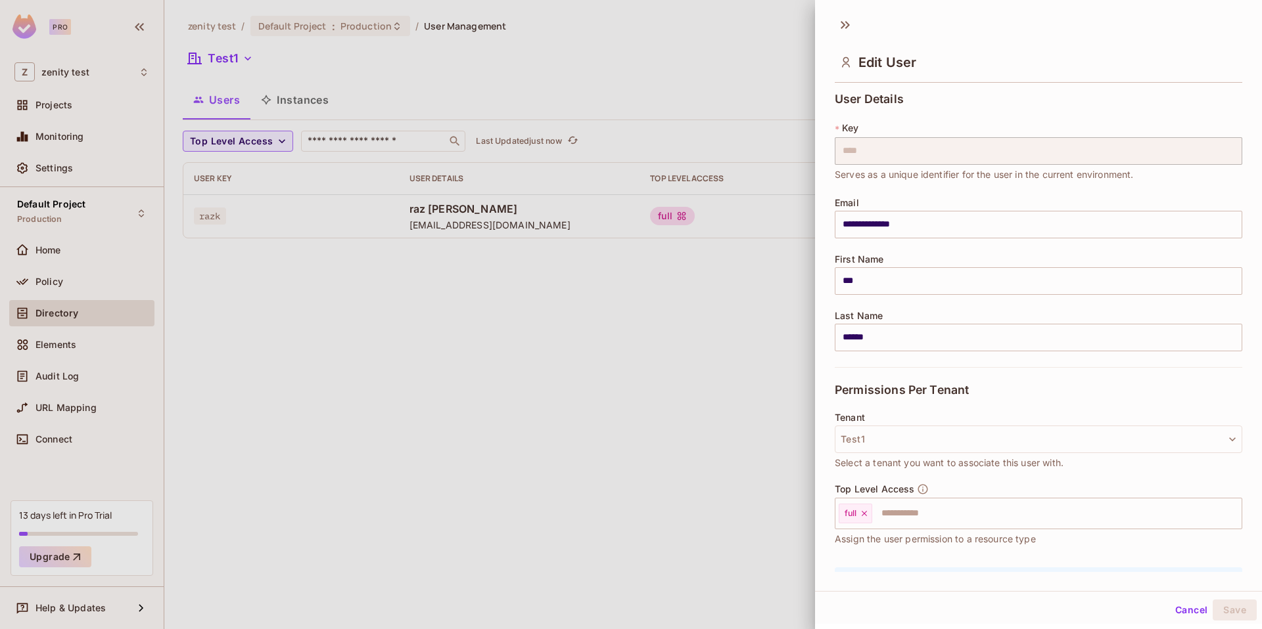
drag, startPoint x: 917, startPoint y: 389, endPoint x: 916, endPoint y: 361, distance: 28.3
click at [917, 370] on div "Permissions Per Tenant" at bounding box center [1037, 389] width 407 height 45
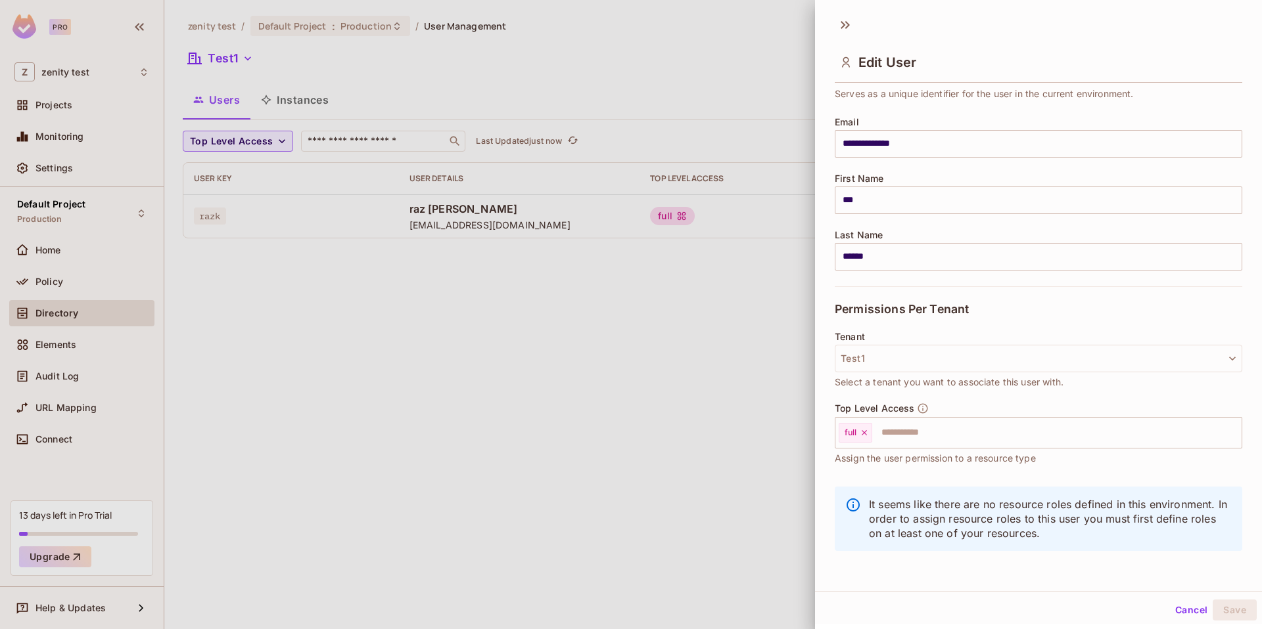
click at [898, 498] on p "It seems like there are no resource roles defined in this environment. In order…" at bounding box center [1050, 518] width 363 height 43
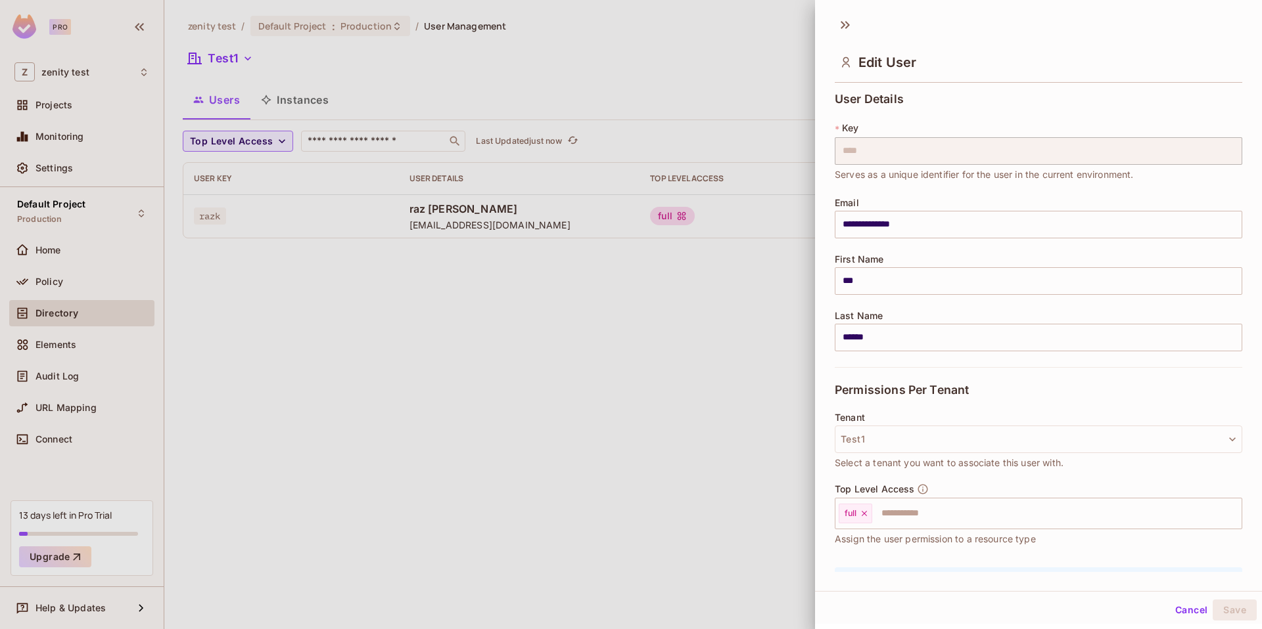
click at [642, 451] on div at bounding box center [631, 314] width 1262 height 629
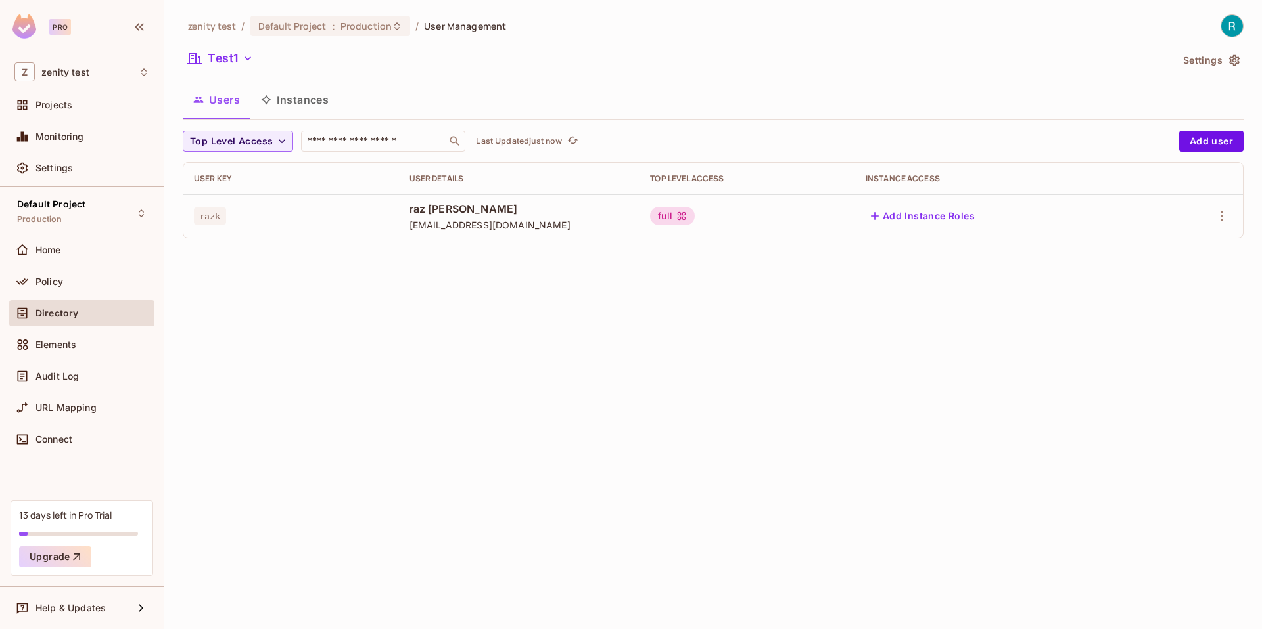
click at [868, 215] on icon "button" at bounding box center [874, 216] width 13 height 13
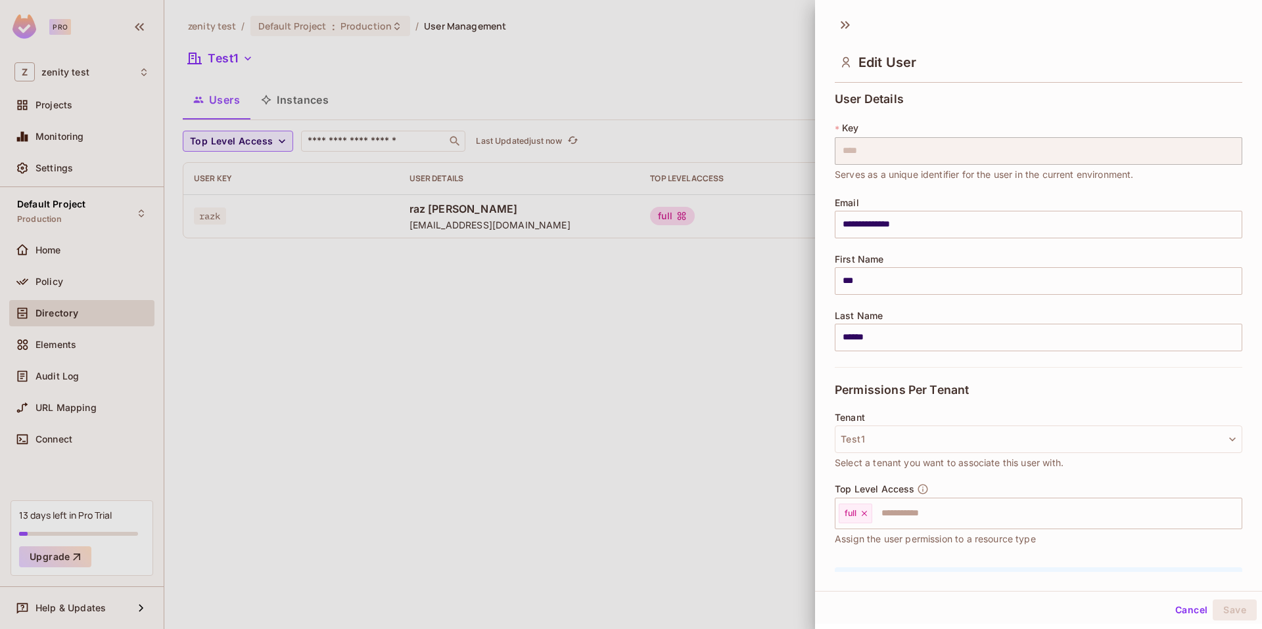
click at [718, 325] on div at bounding box center [631, 314] width 1262 height 629
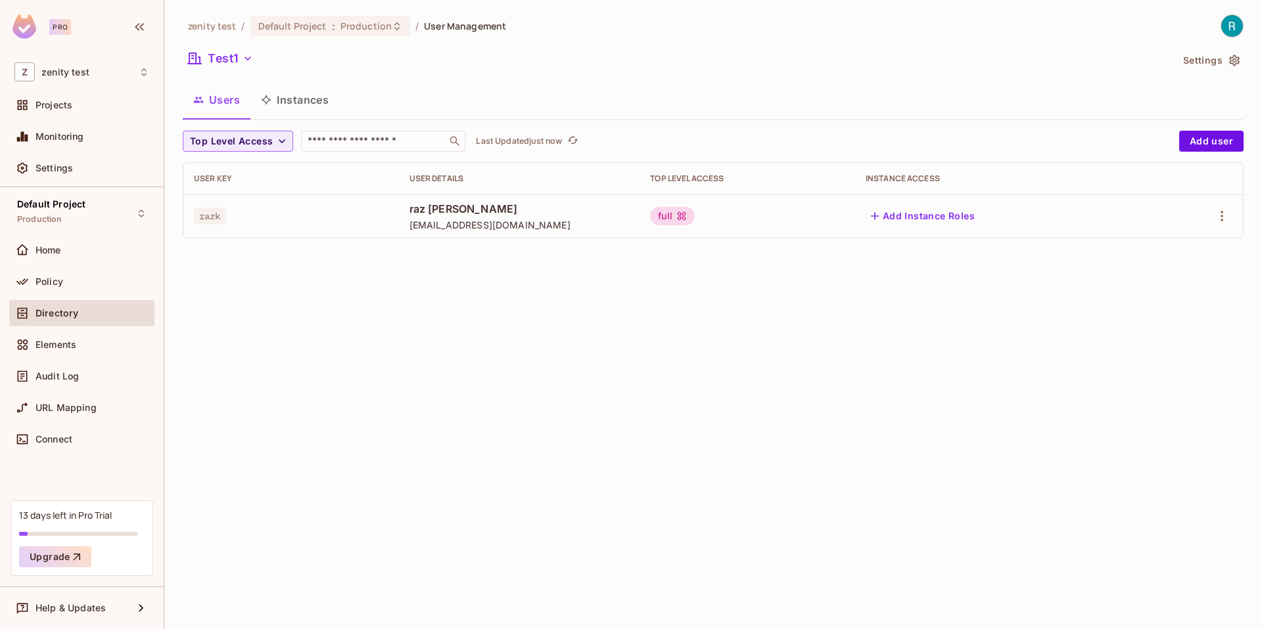
click at [296, 104] on button "Instances" at bounding box center [294, 99] width 89 height 33
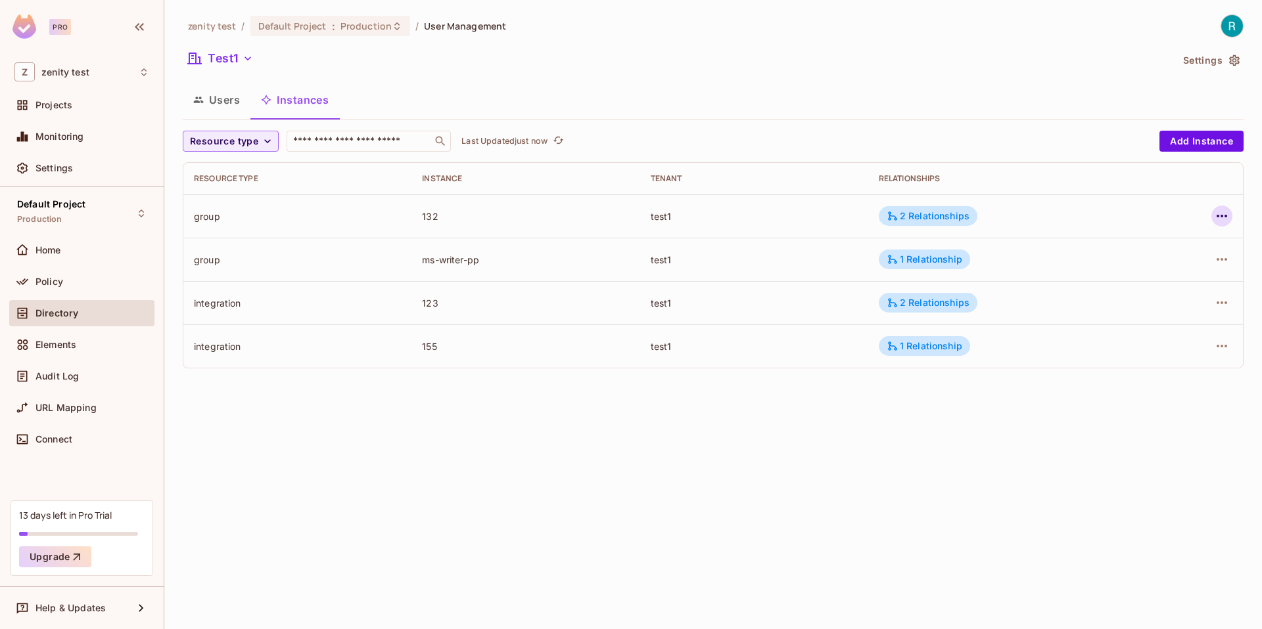
click at [1217, 216] on icon "button" at bounding box center [1221, 216] width 11 height 3
click at [1139, 216] on div at bounding box center [631, 314] width 1262 height 629
click at [263, 218] on div "group" at bounding box center [297, 216] width 207 height 12
click at [1206, 142] on button "Add Instance" at bounding box center [1201, 141] width 84 height 21
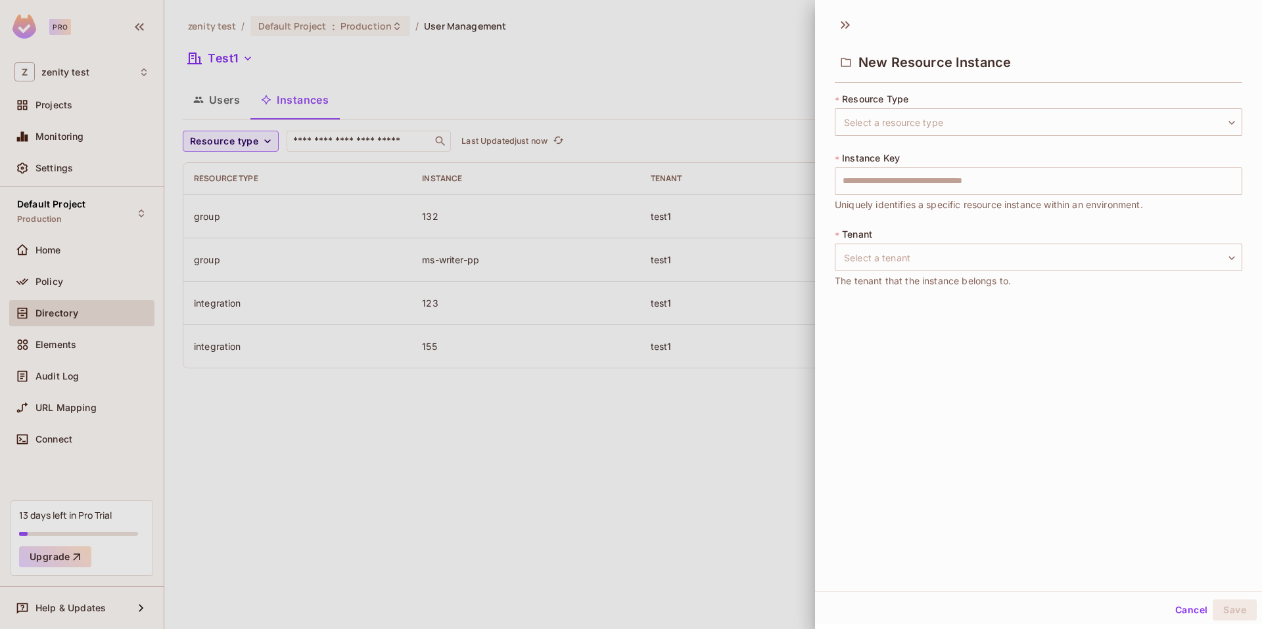
click at [654, 469] on div at bounding box center [631, 314] width 1262 height 629
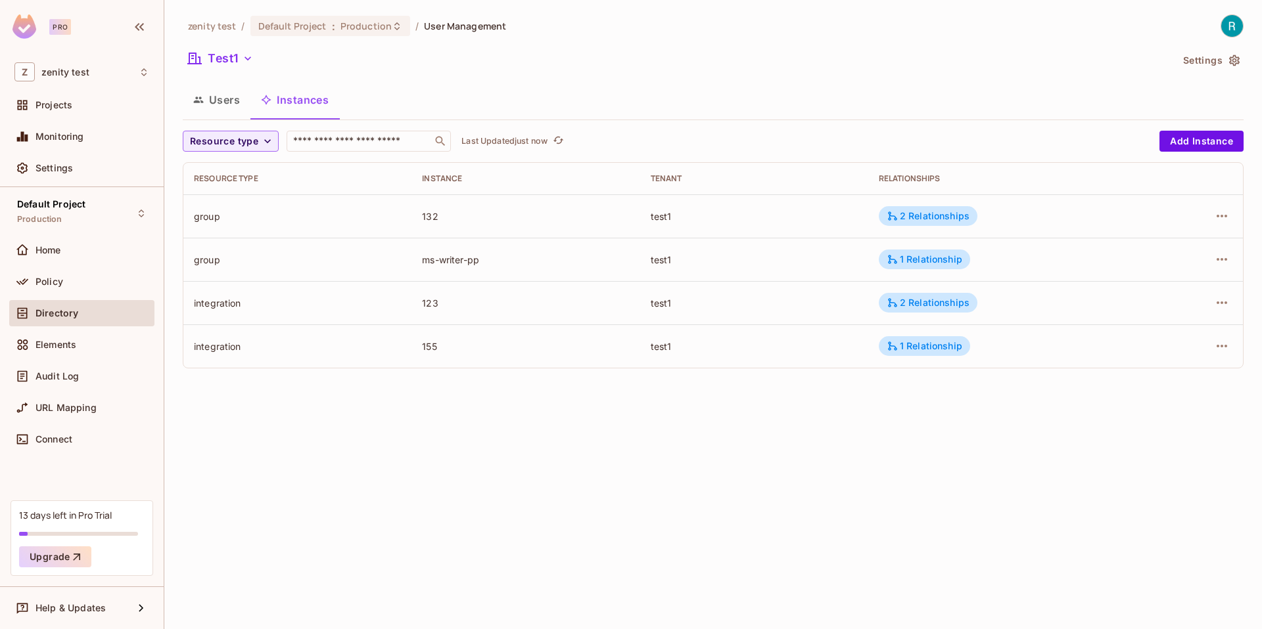
click at [1210, 212] on div at bounding box center [1194, 216] width 76 height 21
click at [1215, 214] on icon "button" at bounding box center [1222, 216] width 16 height 16
click at [688, 445] on div at bounding box center [631, 314] width 1262 height 629
click at [50, 260] on div "Home" at bounding box center [81, 250] width 145 height 26
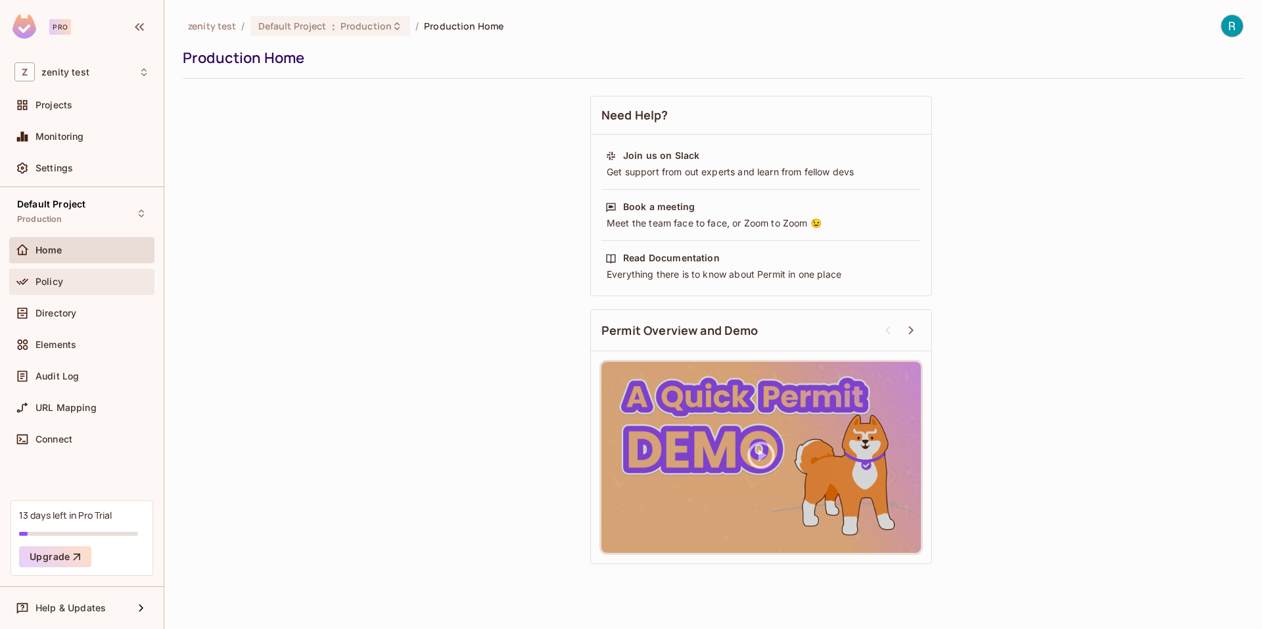
click at [51, 272] on div "Policy" at bounding box center [81, 282] width 145 height 26
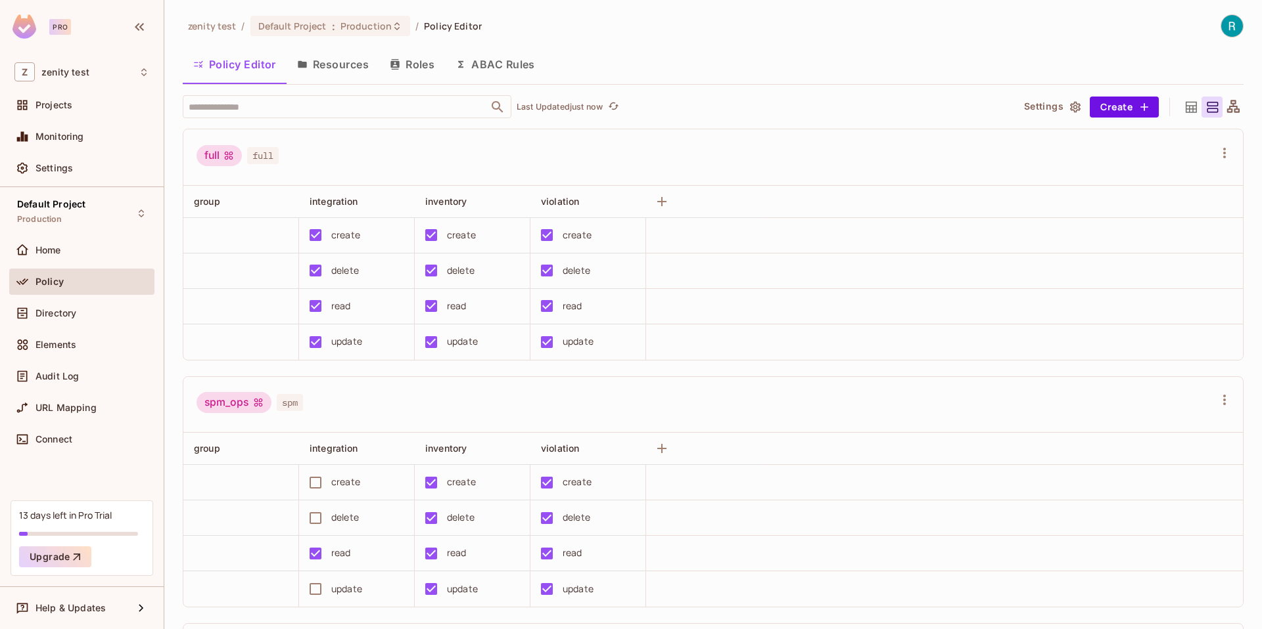
click at [51, 277] on span "Policy" at bounding box center [49, 282] width 28 height 11
click at [1116, 106] on button "Create" at bounding box center [1123, 107] width 69 height 21
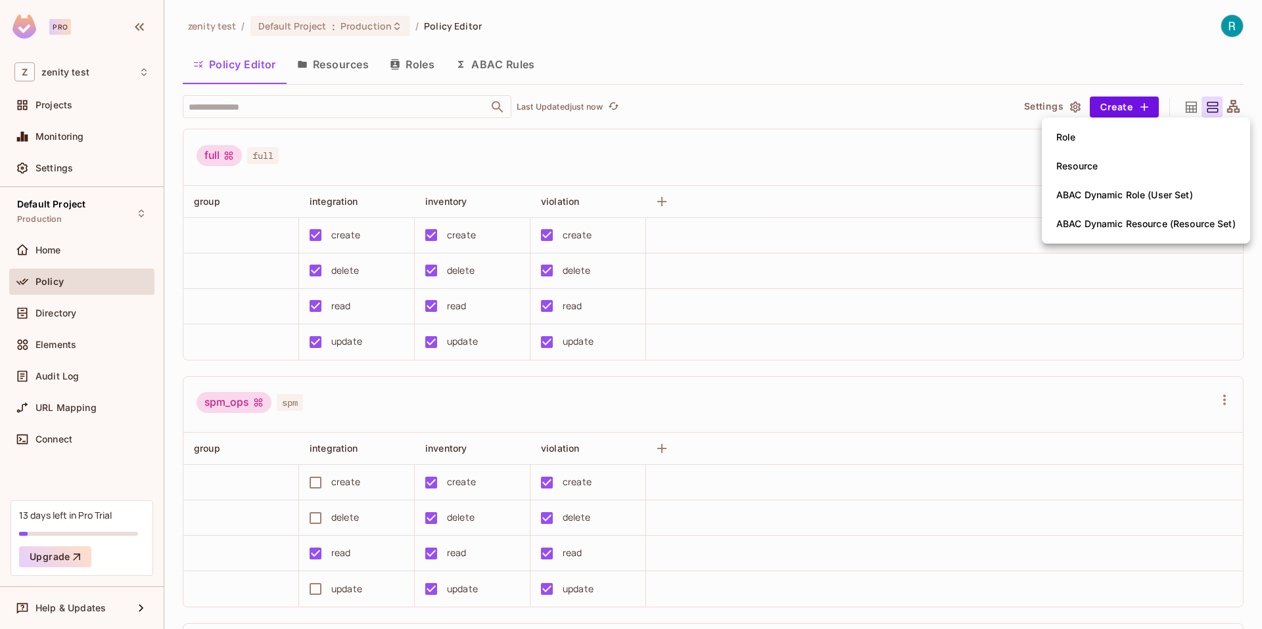
click at [1068, 143] on div "Role" at bounding box center [1066, 137] width 20 height 13
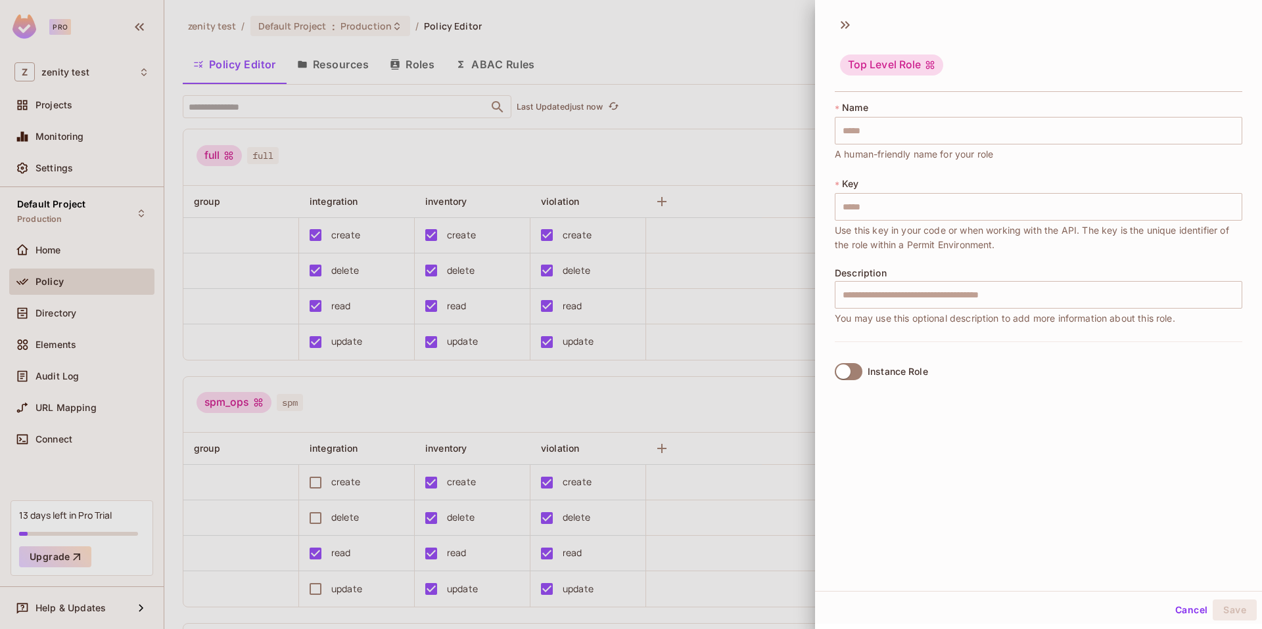
click at [869, 68] on div "Top Level Role" at bounding box center [891, 65] width 103 height 21
click at [619, 153] on div at bounding box center [631, 314] width 1262 height 629
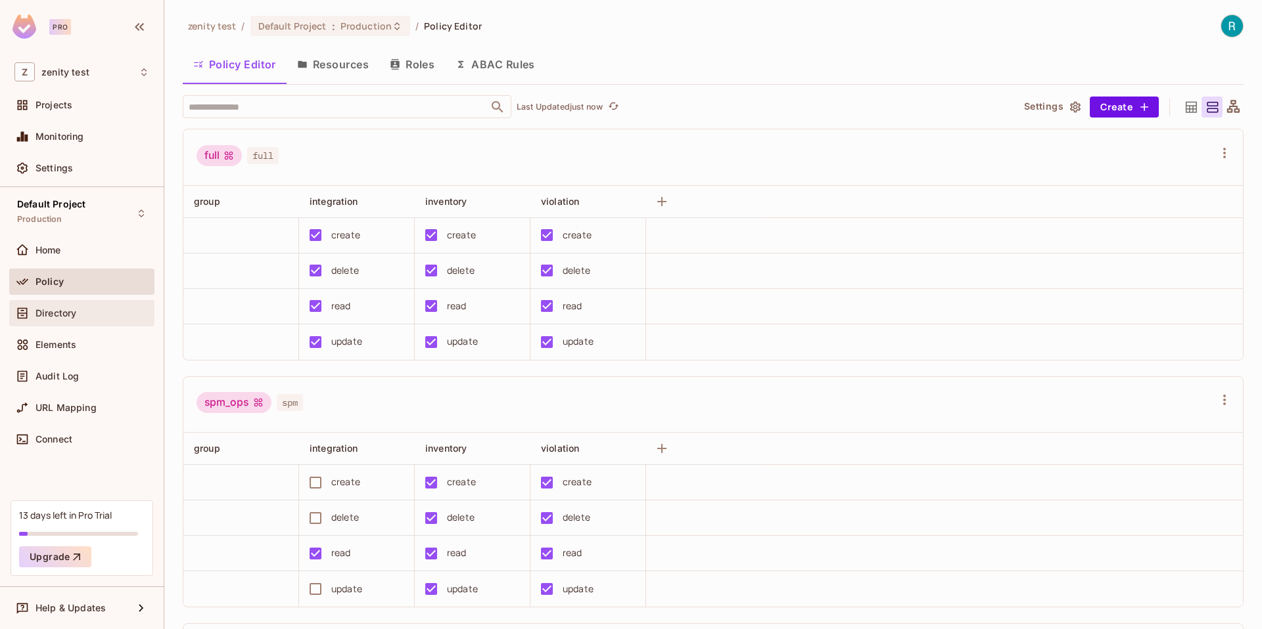
click at [89, 307] on div "Directory" at bounding box center [81, 314] width 135 height 16
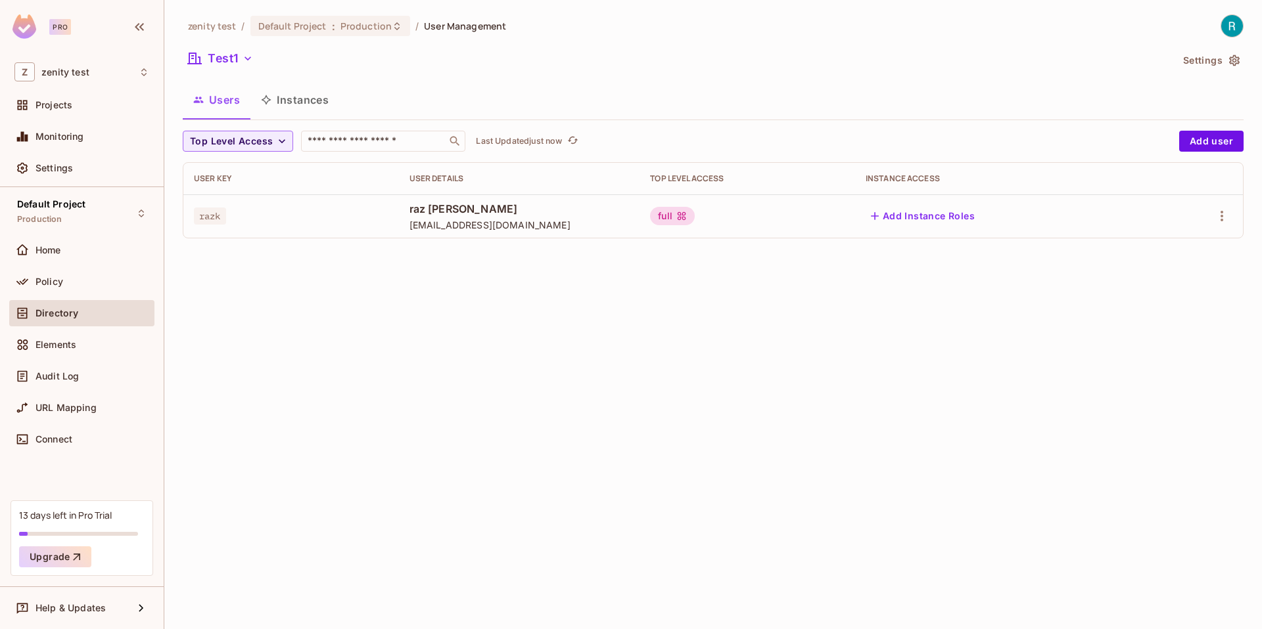
click at [291, 91] on button "Instances" at bounding box center [294, 99] width 89 height 33
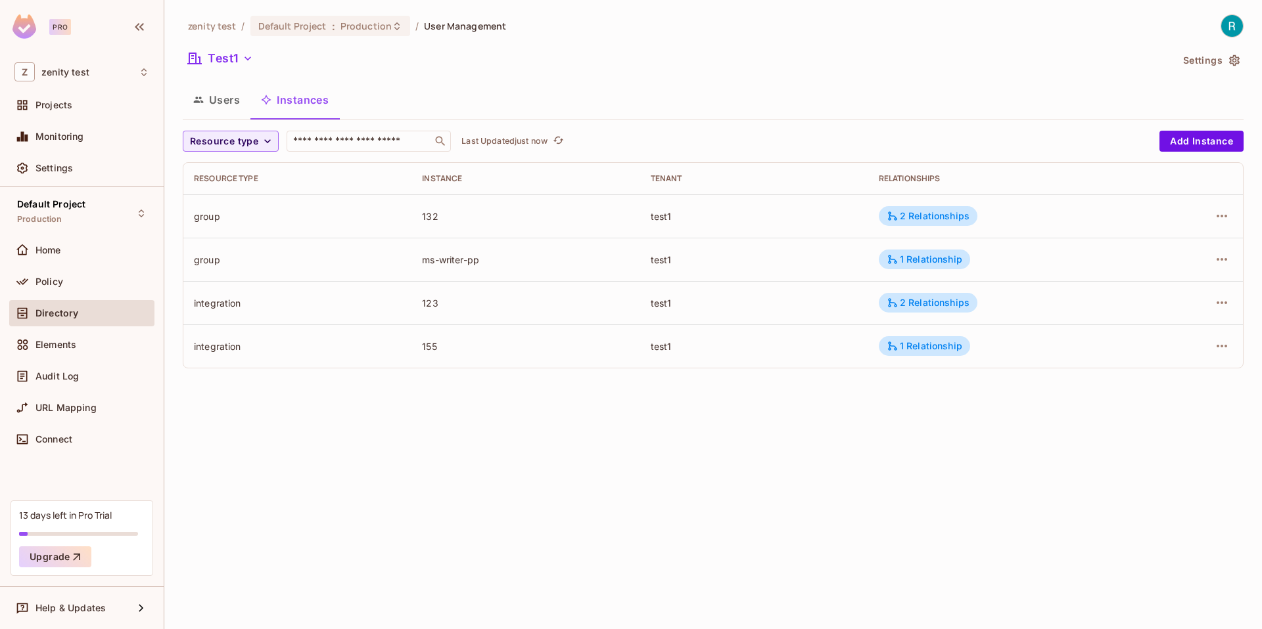
click at [201, 214] on div "group" at bounding box center [297, 216] width 207 height 12
click at [924, 218] on div "2 Relationships" at bounding box center [927, 216] width 83 height 12
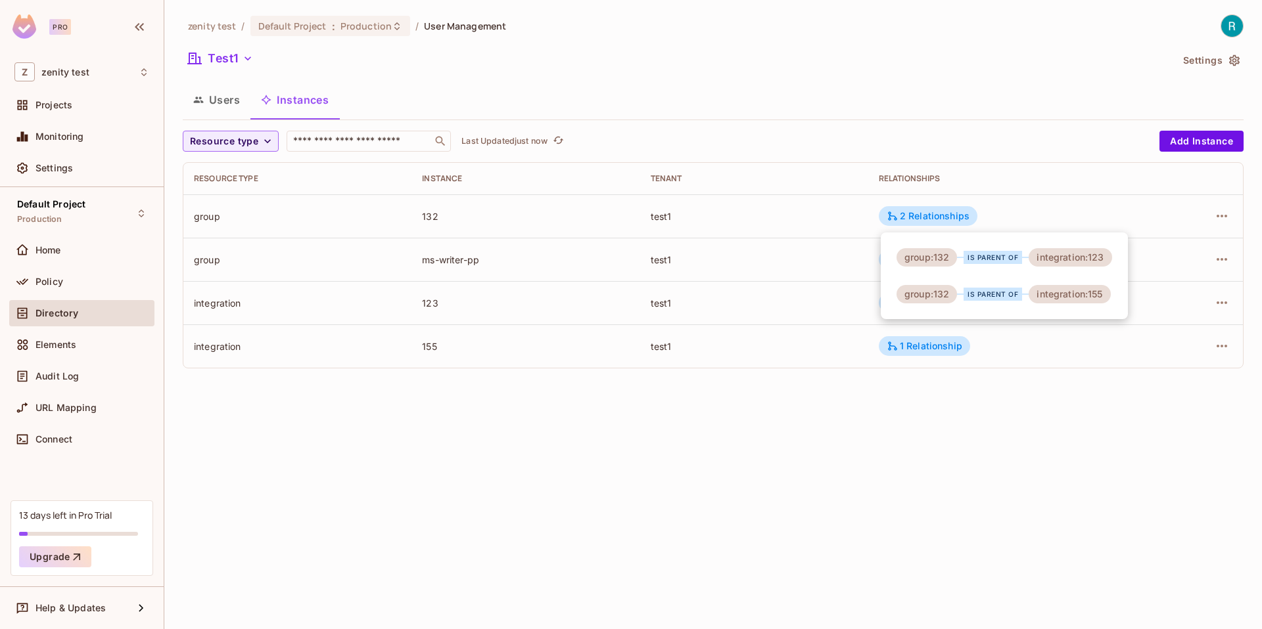
click at [520, 418] on div at bounding box center [631, 314] width 1262 height 629
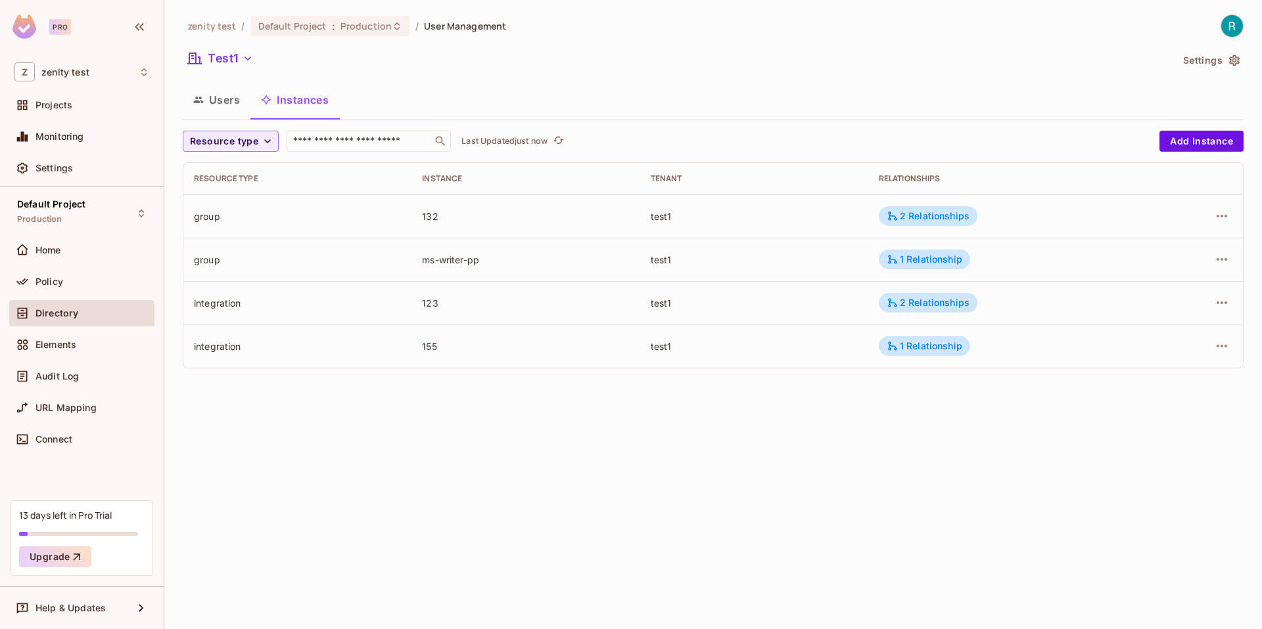
click at [227, 221] on div "group" at bounding box center [297, 216] width 207 height 12
click at [205, 217] on div "group" at bounding box center [297, 216] width 207 height 12
click at [225, 101] on button "Users" at bounding box center [217, 99] width 68 height 33
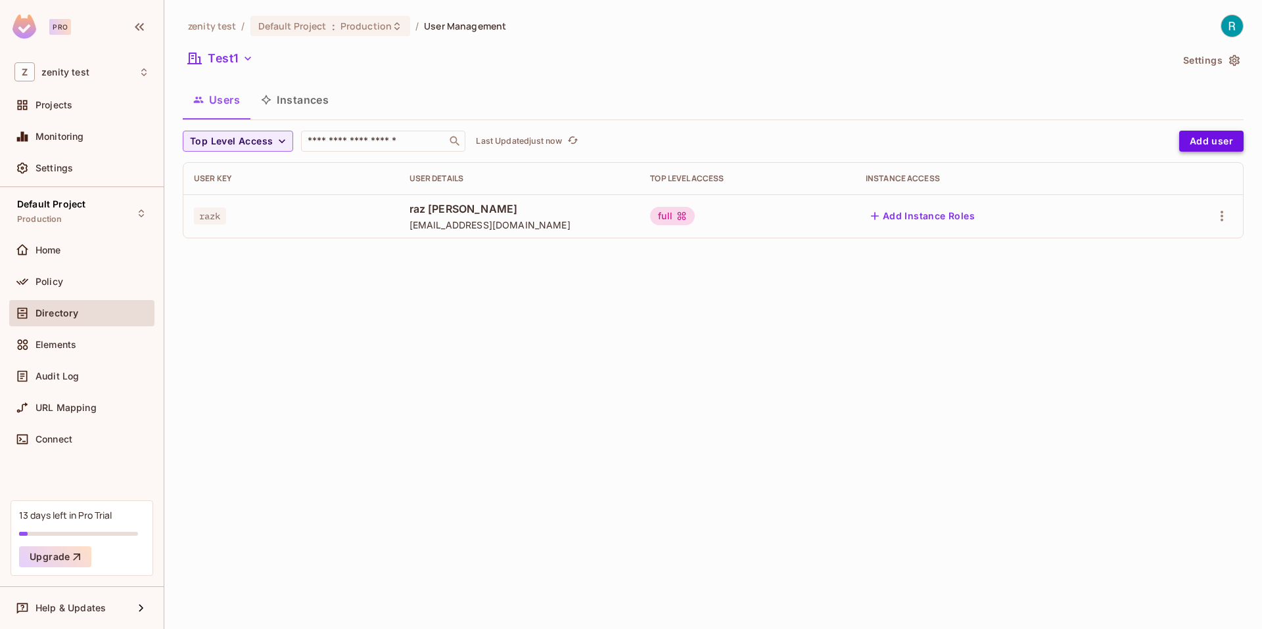
click at [1214, 145] on button "Add user" at bounding box center [1211, 141] width 64 height 21
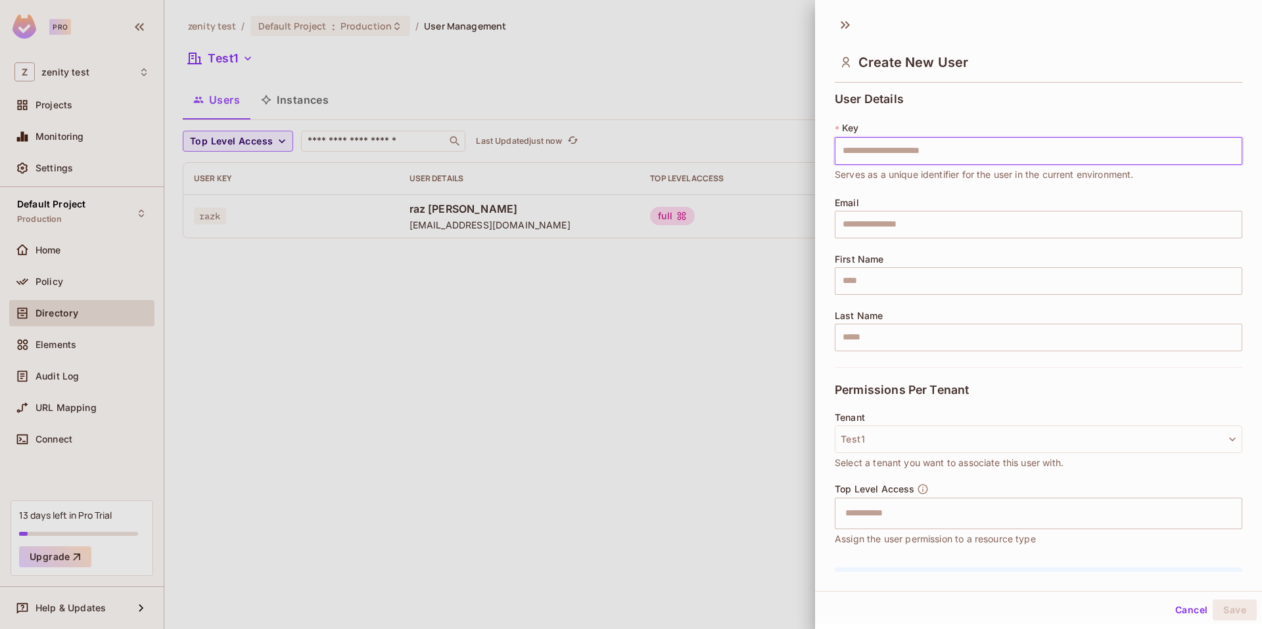
click at [672, 372] on div at bounding box center [631, 314] width 1262 height 629
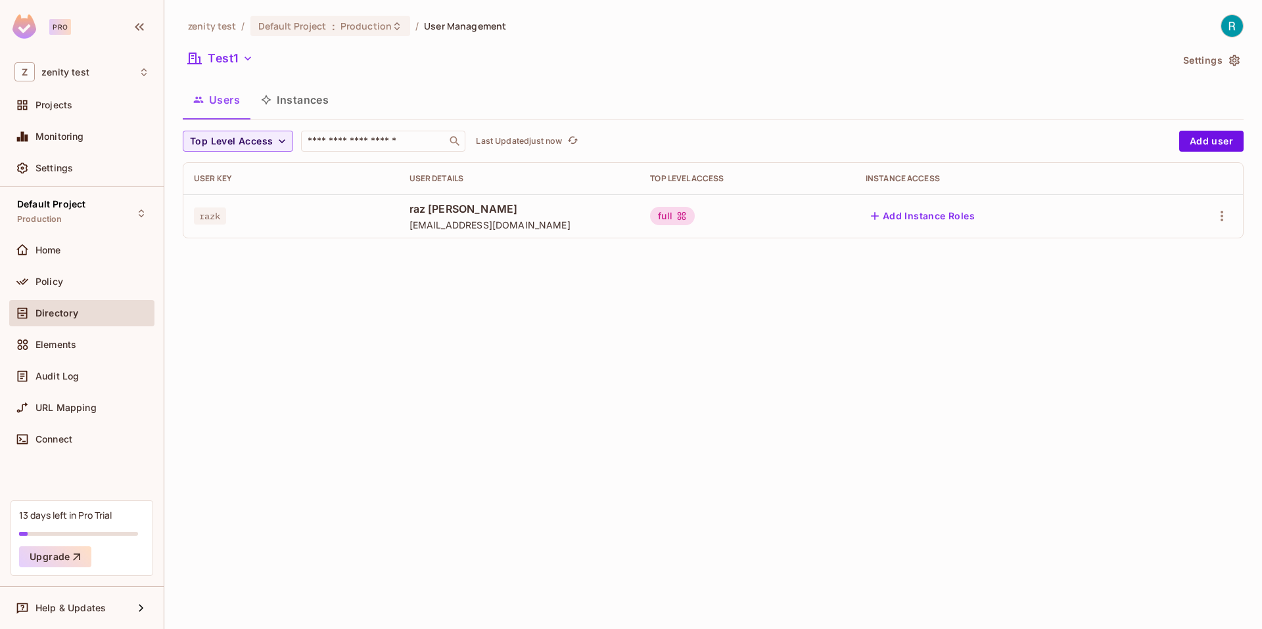
click at [888, 217] on button "Add Instance Roles" at bounding box center [922, 216] width 114 height 21
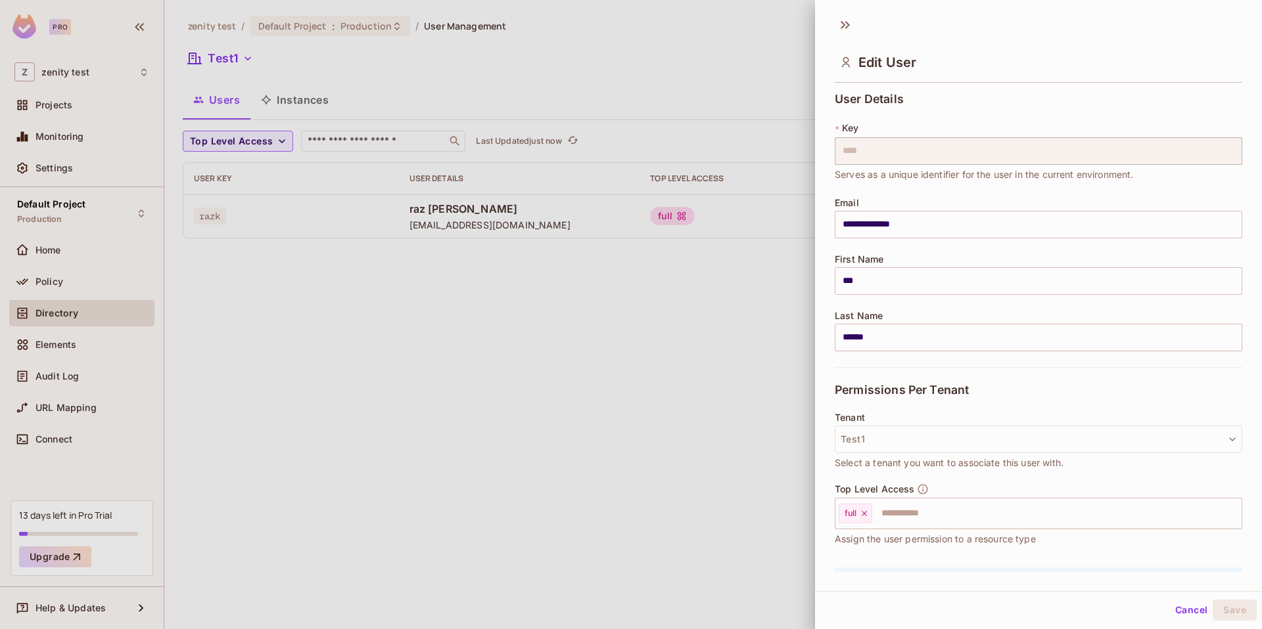
scroll to position [81, 0]
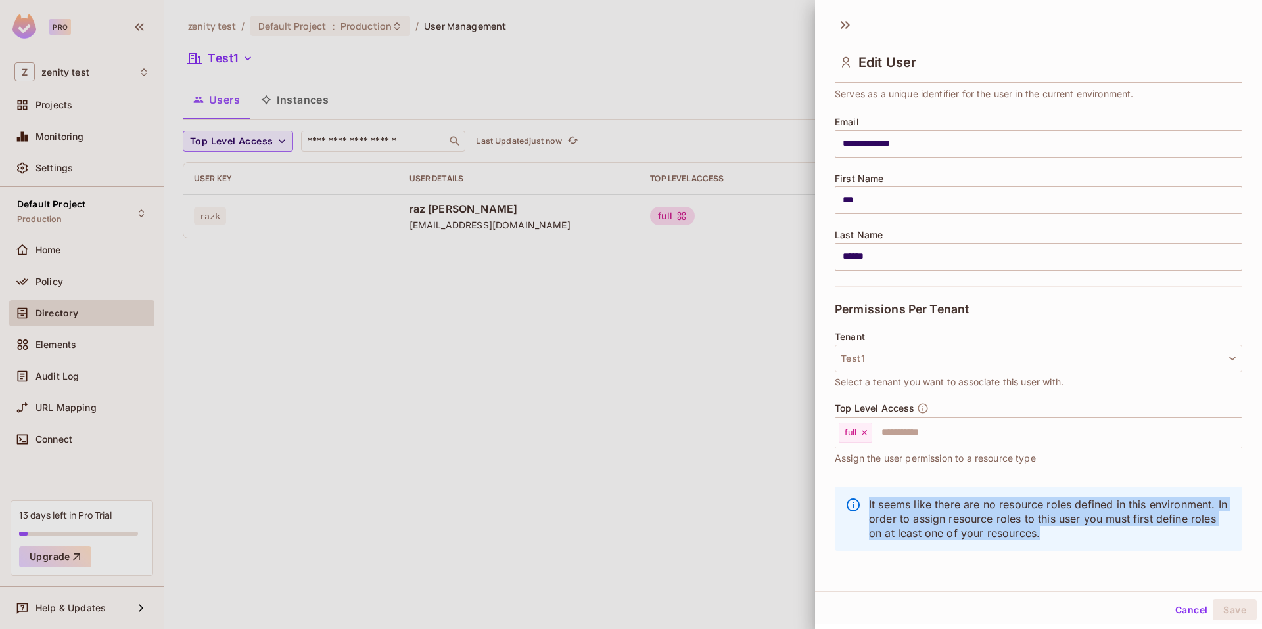
drag, startPoint x: 870, startPoint y: 505, endPoint x: 1044, endPoint y: 547, distance: 179.1
click at [1044, 547] on div "It seems like there are no resource roles defined in this environment. In order…" at bounding box center [1037, 519] width 407 height 64
drag, startPoint x: 1040, startPoint y: 534, endPoint x: 836, endPoint y: 497, distance: 207.0
click at [836, 497] on div "It seems like there are no resource roles defined in this environment. In order…" at bounding box center [1037, 519] width 407 height 64
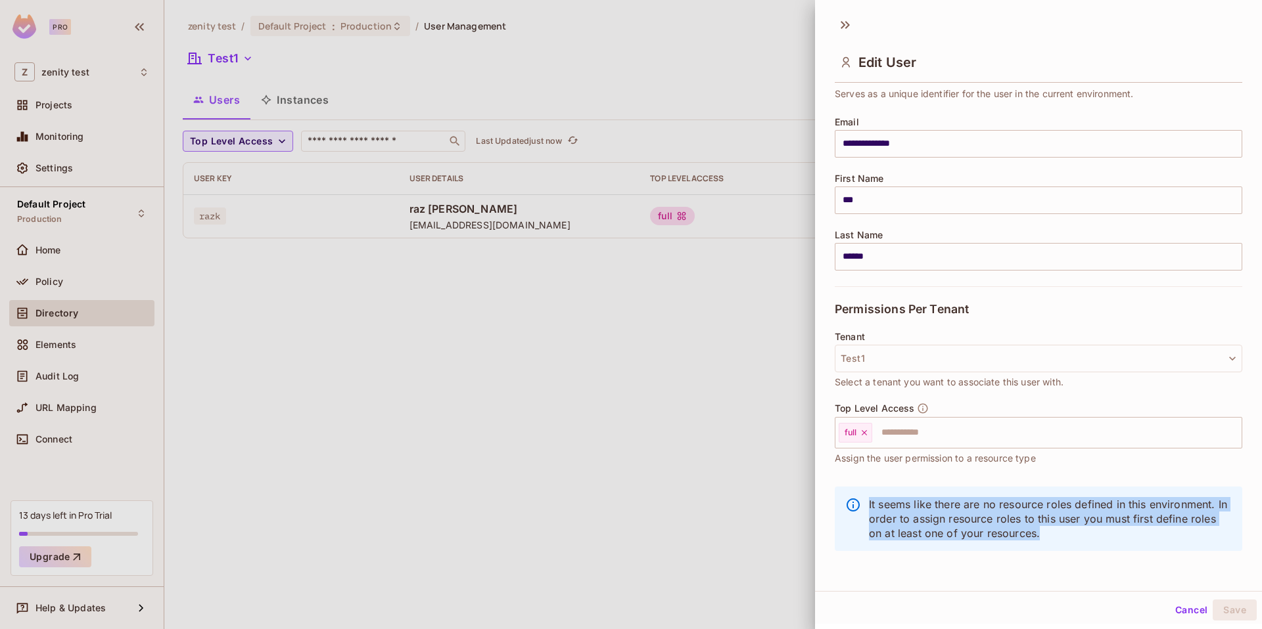
copy p "It seems like there are no resource roles defined in this environment. In order…"
click at [558, 549] on div at bounding box center [631, 314] width 1262 height 629
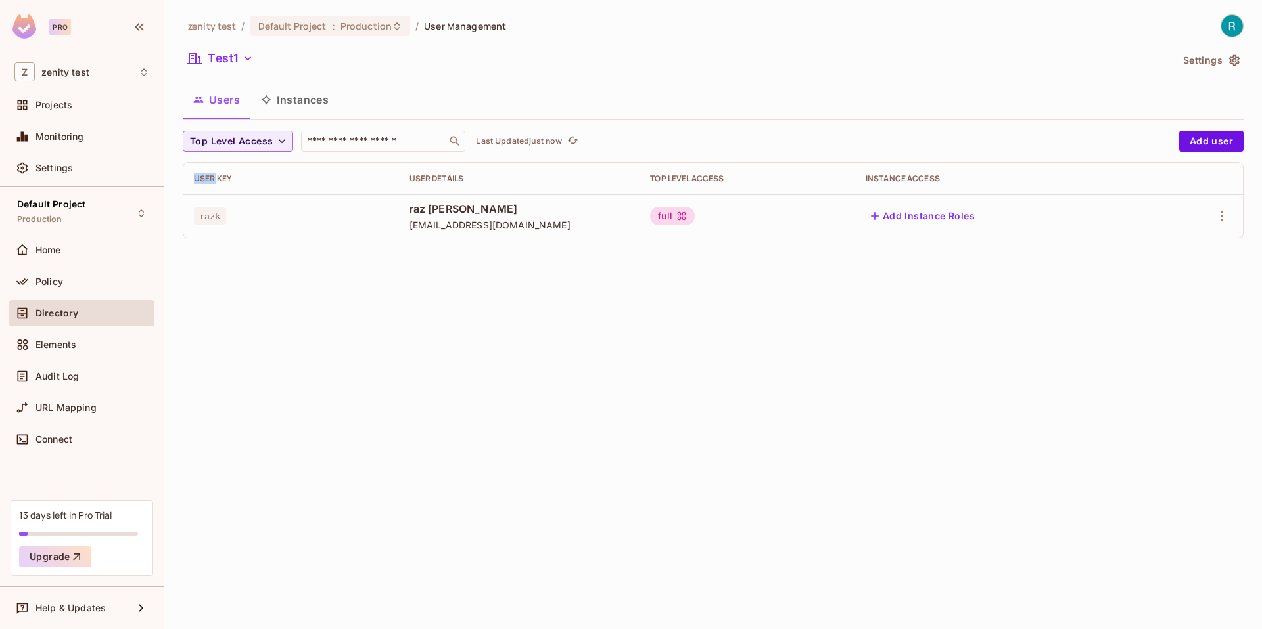
click at [558, 549] on div "zenity test / Default Project : Production / User Management Test1 Settings Use…" at bounding box center [712, 314] width 1097 height 629
click at [63, 279] on div "Policy" at bounding box center [92, 282] width 114 height 11
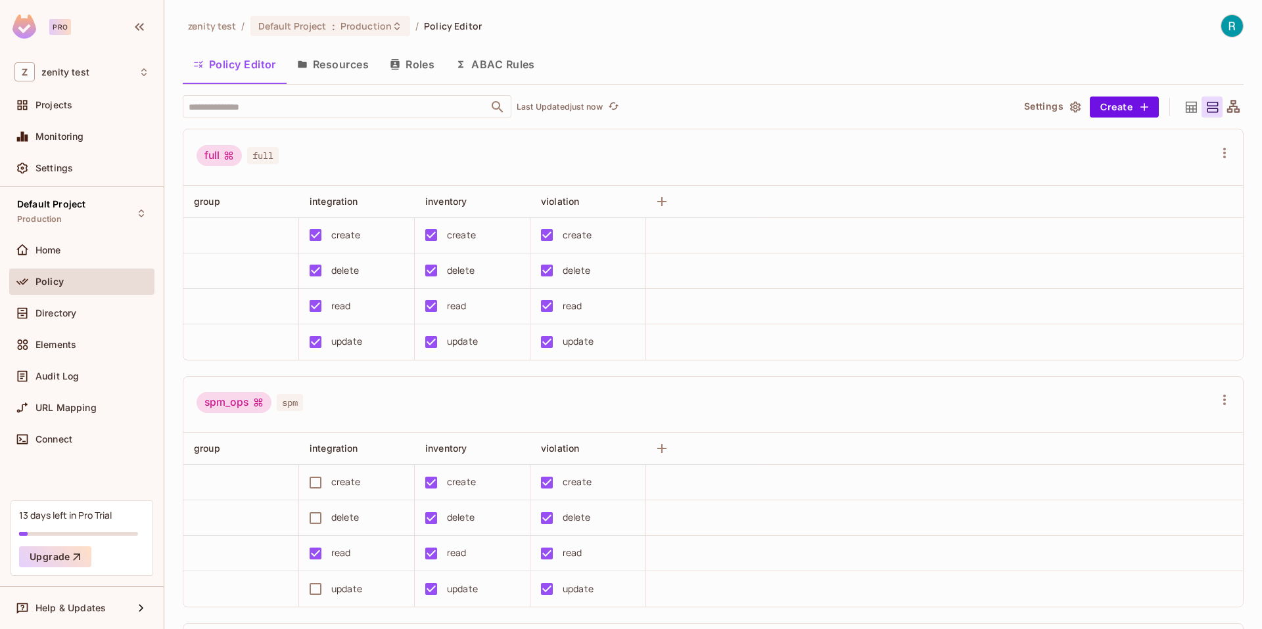
click at [309, 67] on button "Resources" at bounding box center [332, 64] width 93 height 33
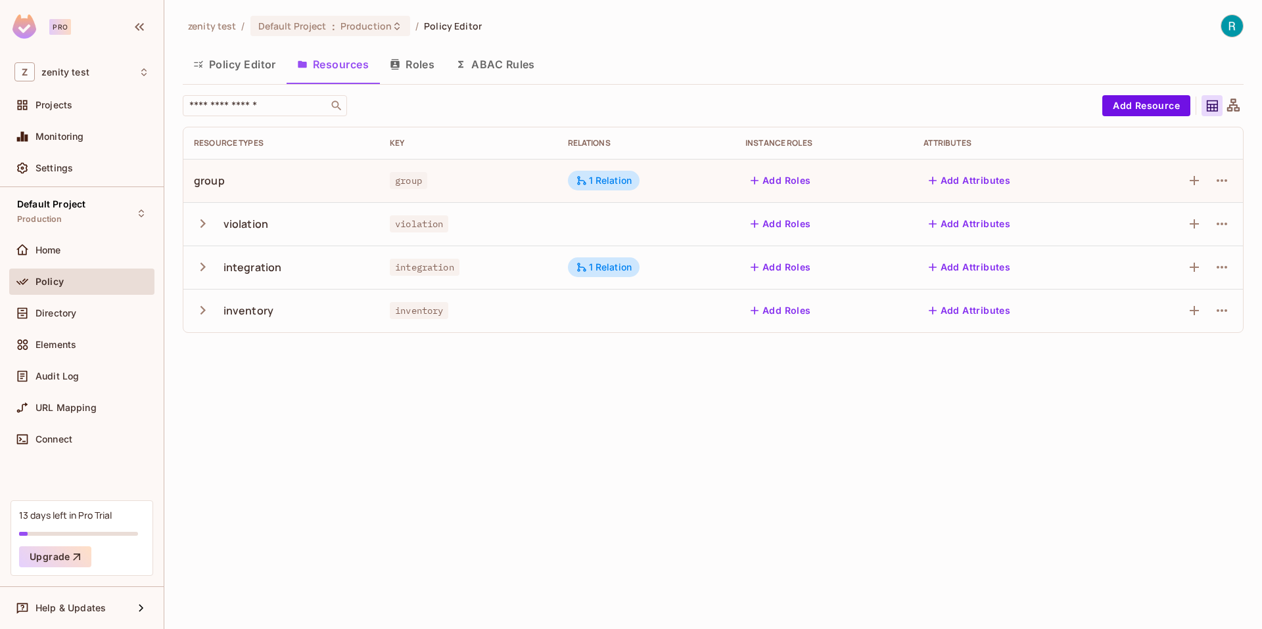
click at [261, 70] on button "Policy Editor" at bounding box center [235, 64] width 104 height 33
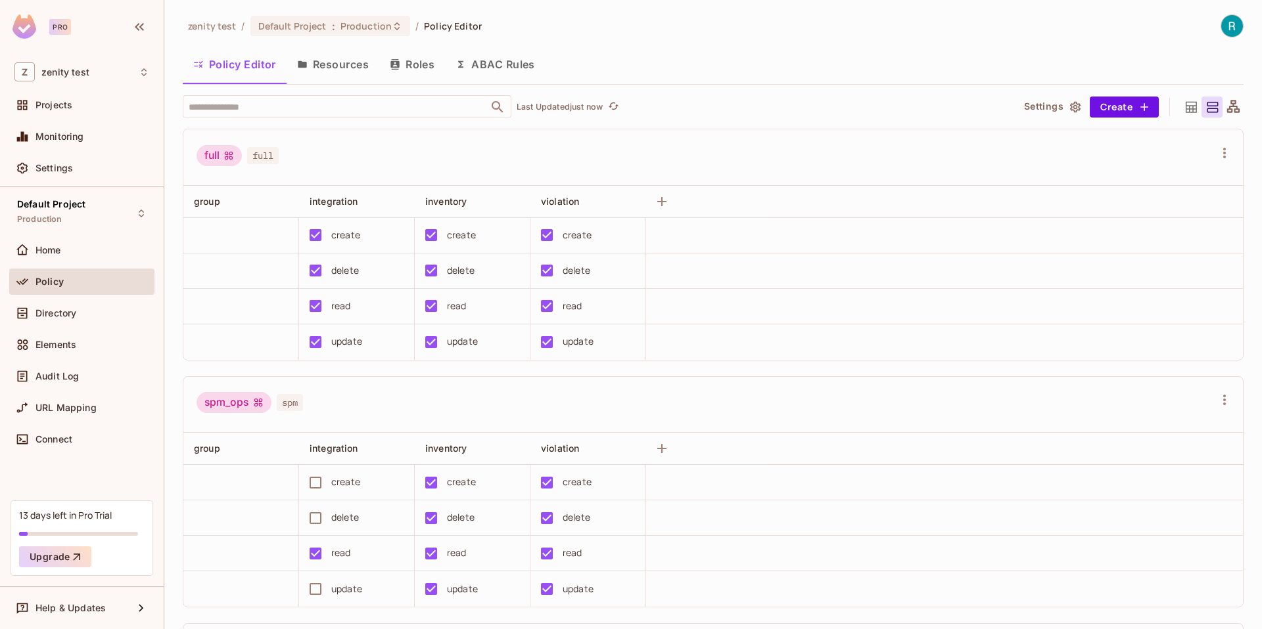
click at [428, 51] on button "Roles" at bounding box center [412, 64] width 66 height 33
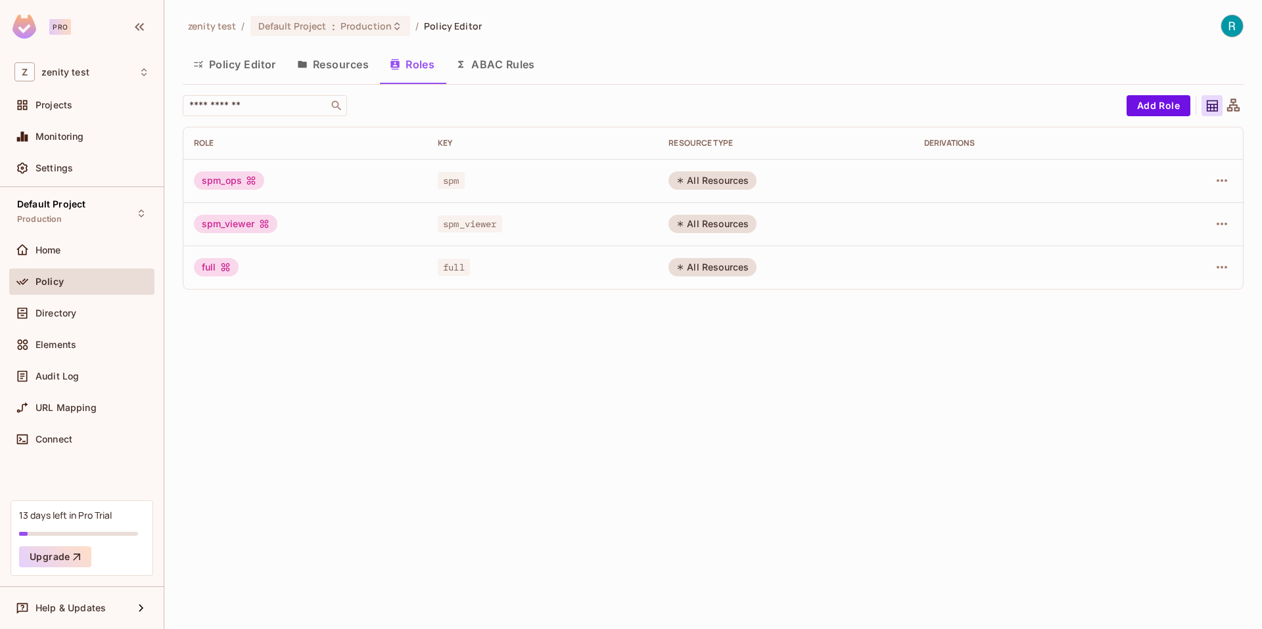
click at [679, 179] on icon at bounding box center [680, 181] width 8 height 8
click at [1229, 176] on button "button" at bounding box center [1221, 180] width 21 height 21
click at [1190, 197] on li "Edit Role" at bounding box center [1164, 210] width 116 height 29
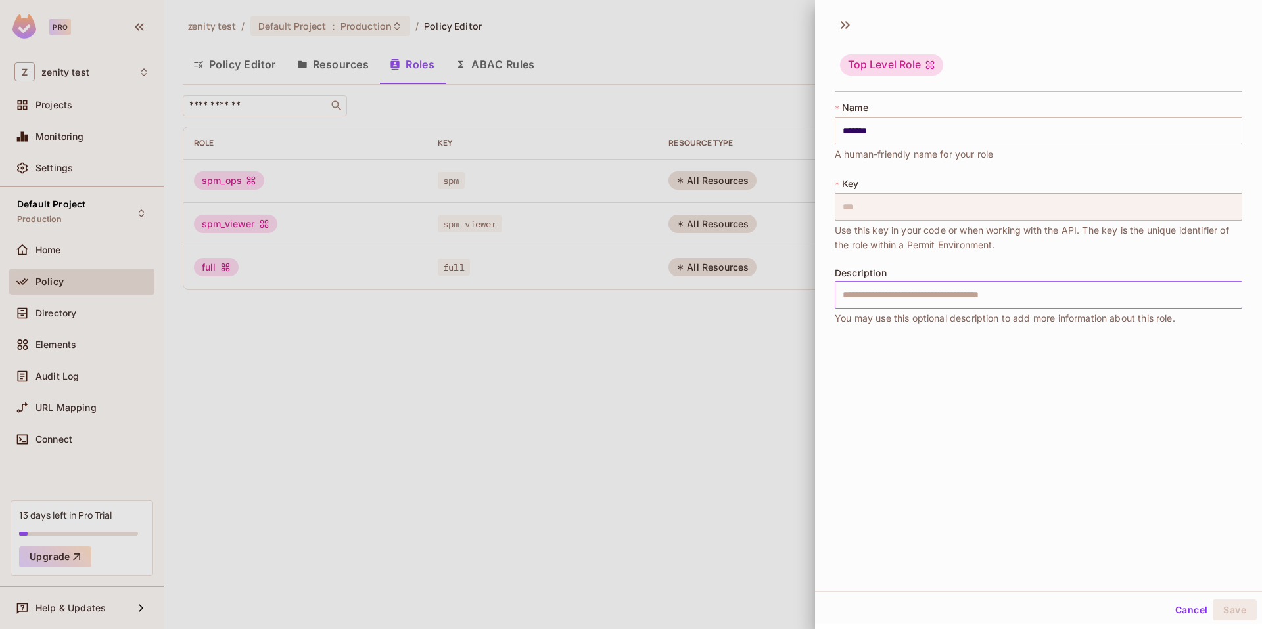
scroll to position [2, 0]
click at [983, 291] on input "text" at bounding box center [1037, 293] width 407 height 28
click at [571, 384] on div at bounding box center [631, 314] width 1262 height 629
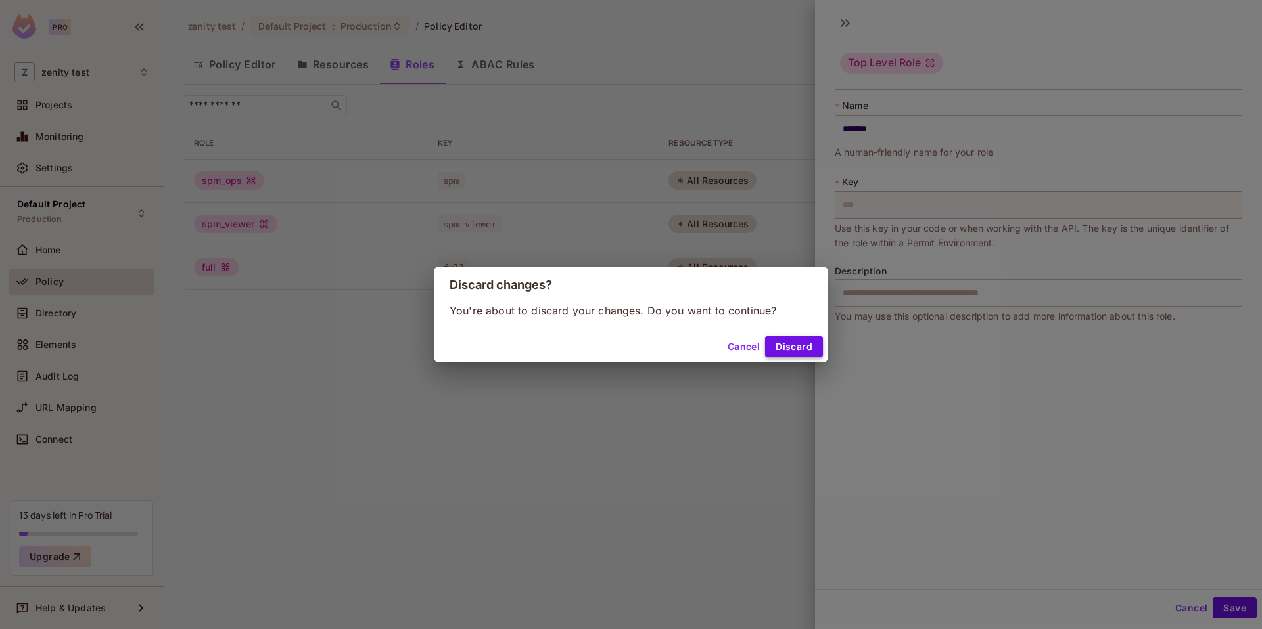
click at [812, 351] on button "Discard" at bounding box center [794, 346] width 58 height 21
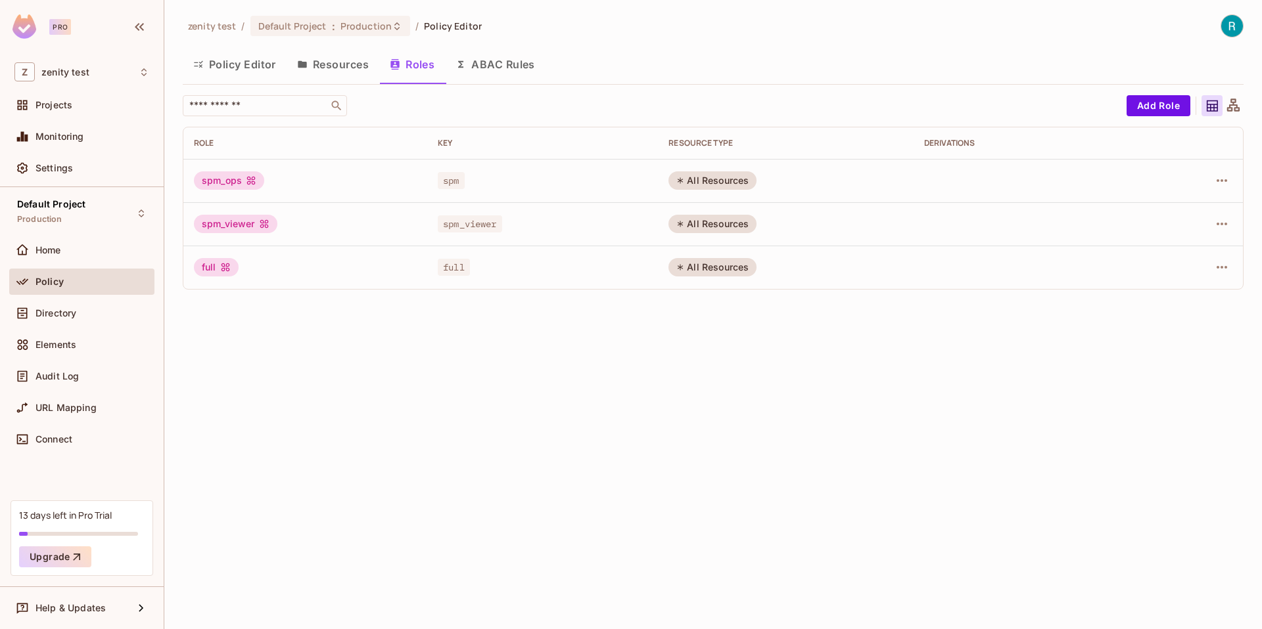
click at [348, 64] on button "Resources" at bounding box center [332, 64] width 93 height 33
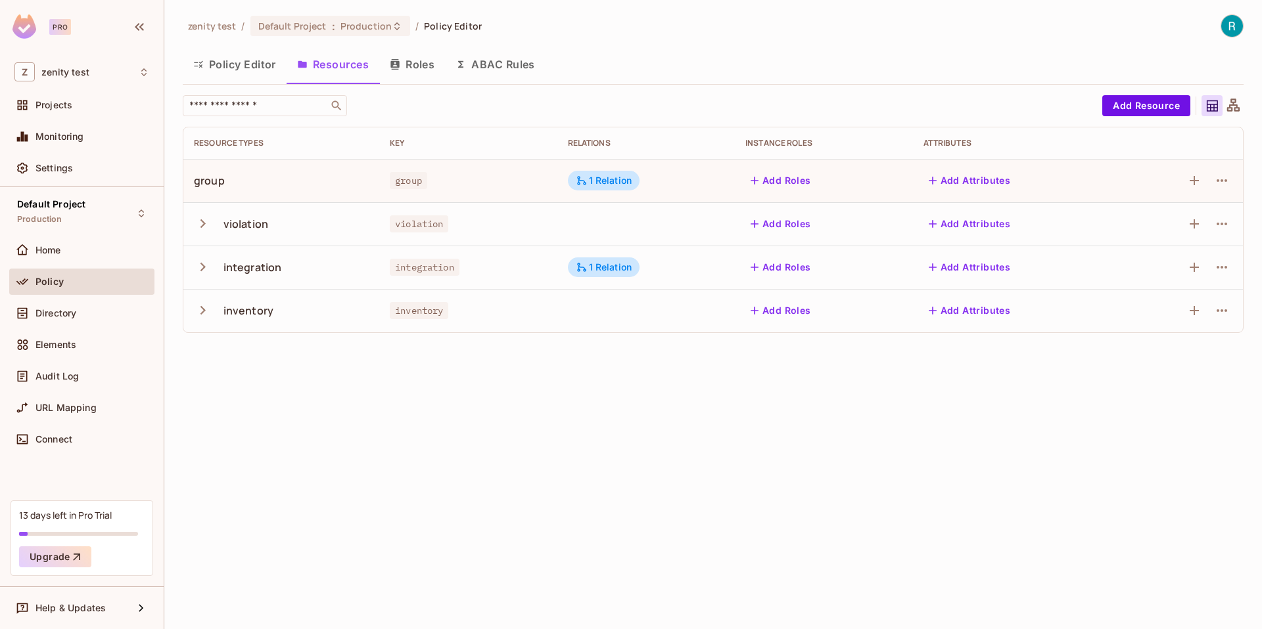
click at [219, 62] on button "Policy Editor" at bounding box center [235, 64] width 104 height 33
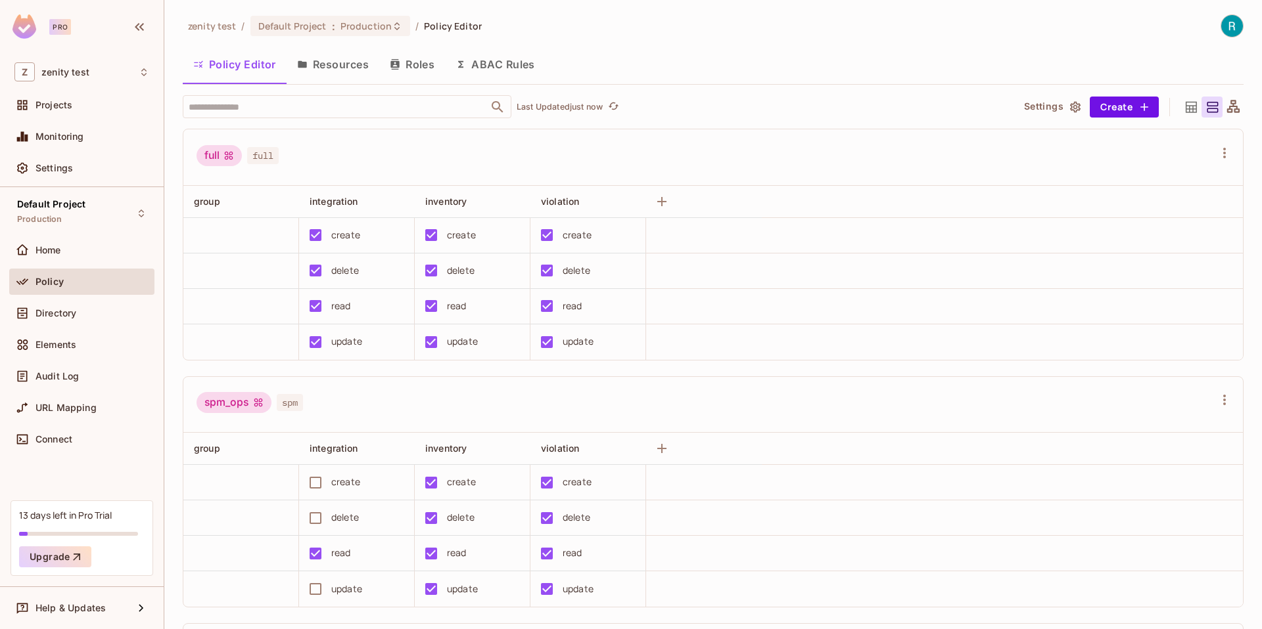
click at [224, 159] on icon at bounding box center [228, 155] width 11 height 11
click at [237, 159] on div "full" at bounding box center [218, 155] width 45 height 21
click at [349, 57] on button "Resources" at bounding box center [332, 64] width 93 height 33
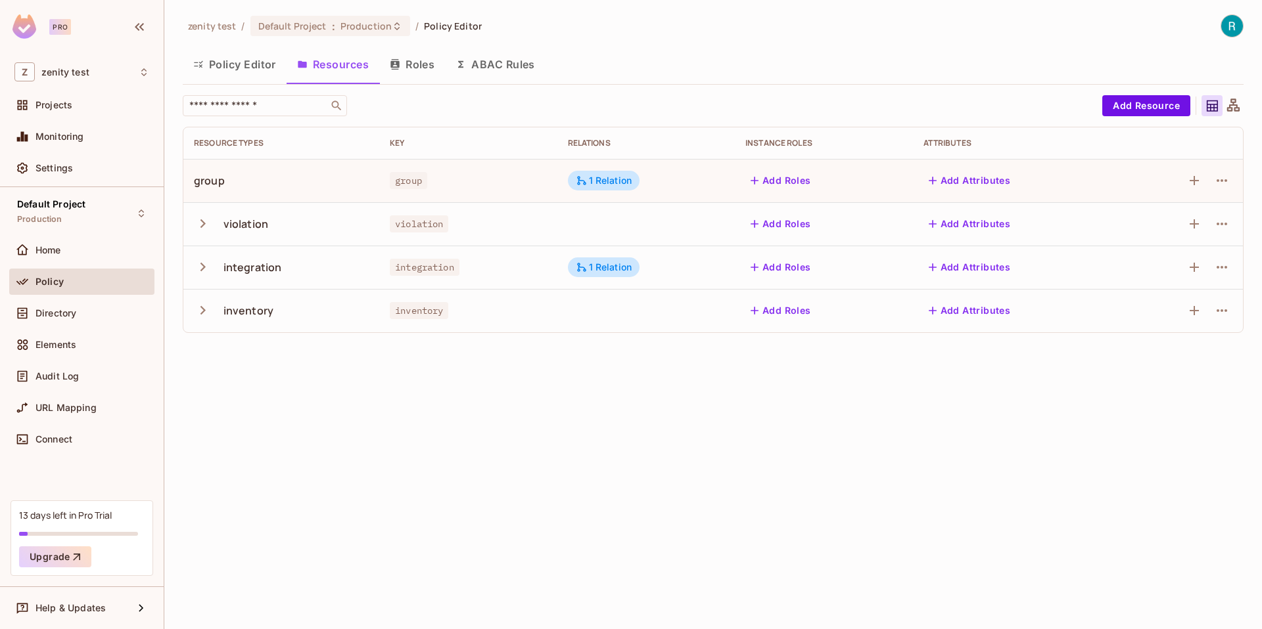
click at [407, 61] on button "Roles" at bounding box center [412, 64] width 66 height 33
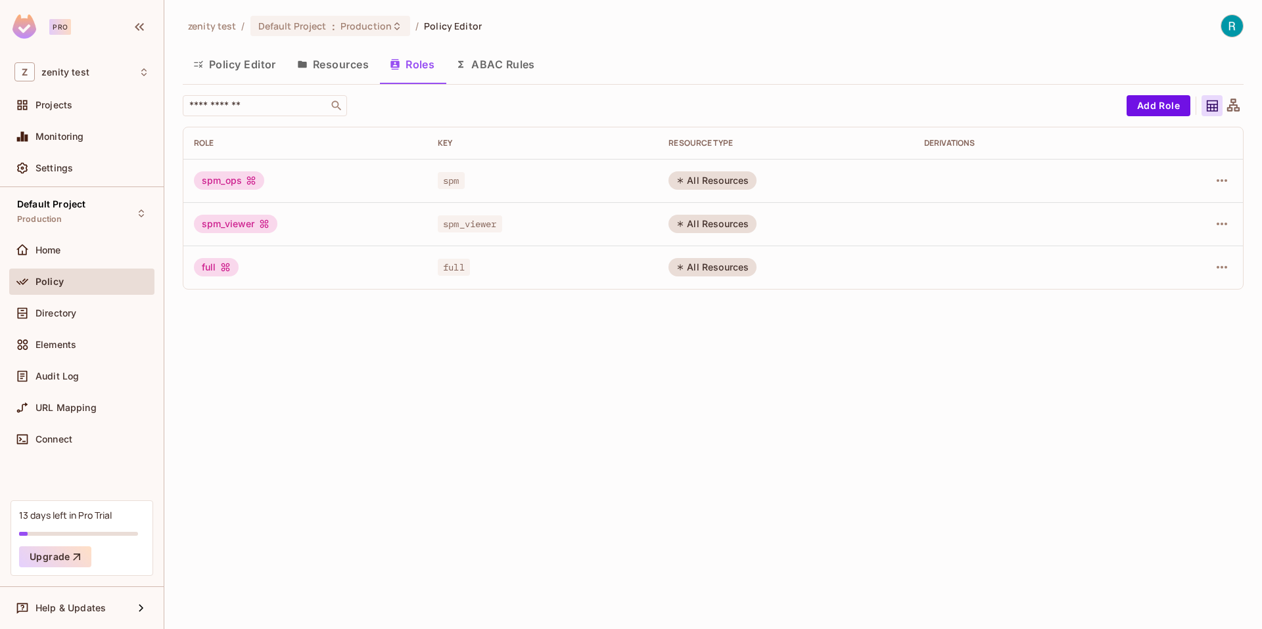
click at [221, 191] on td "spm_ops" at bounding box center [305, 180] width 244 height 43
click at [242, 183] on div "spm_ops" at bounding box center [229, 180] width 70 height 18
click at [1216, 179] on icon "button" at bounding box center [1222, 181] width 16 height 16
click at [1185, 202] on span "Edit Role" at bounding box center [1162, 210] width 47 height 21
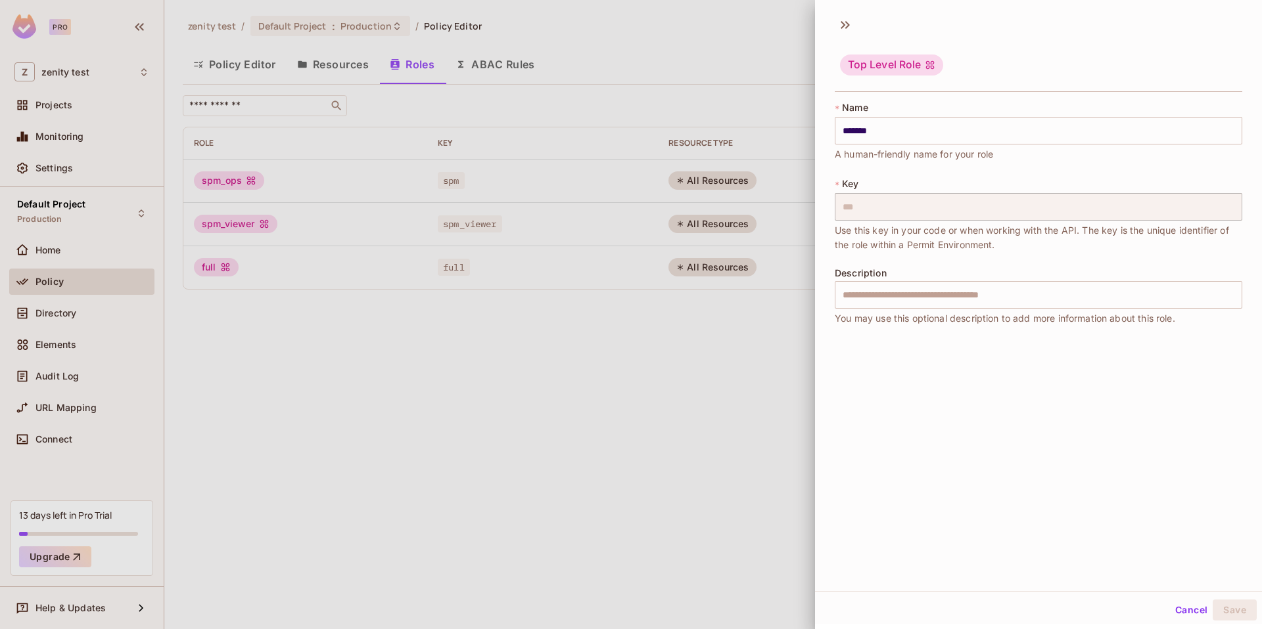
click at [896, 65] on div "Top Level Role" at bounding box center [891, 65] width 103 height 21
click at [932, 70] on div "Top Level Role" at bounding box center [891, 65] width 103 height 21
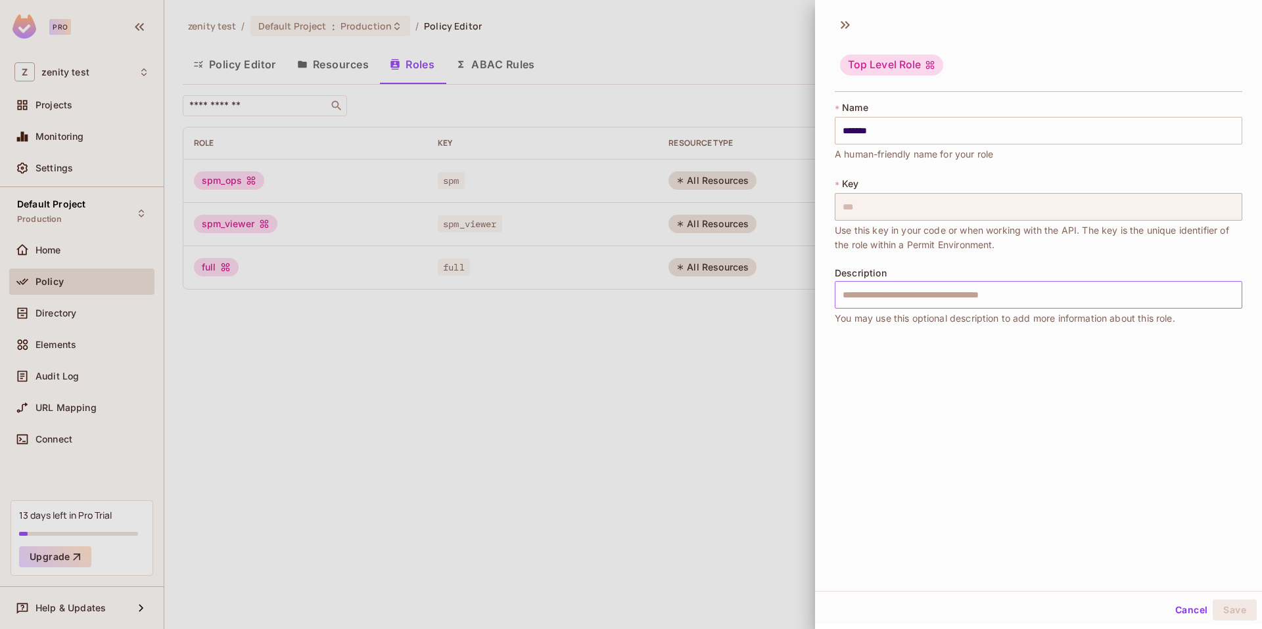
click at [944, 292] on input "text" at bounding box center [1037, 295] width 407 height 28
click at [708, 309] on div at bounding box center [631, 314] width 1262 height 629
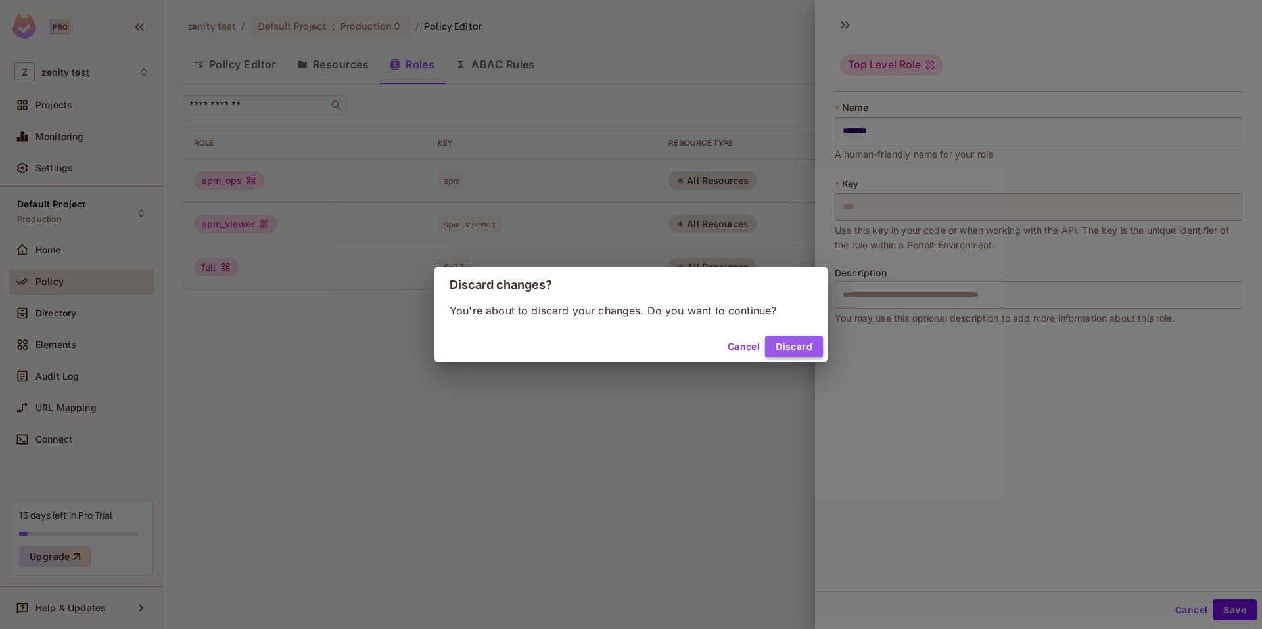
click at [802, 343] on button "Discard" at bounding box center [794, 346] width 58 height 21
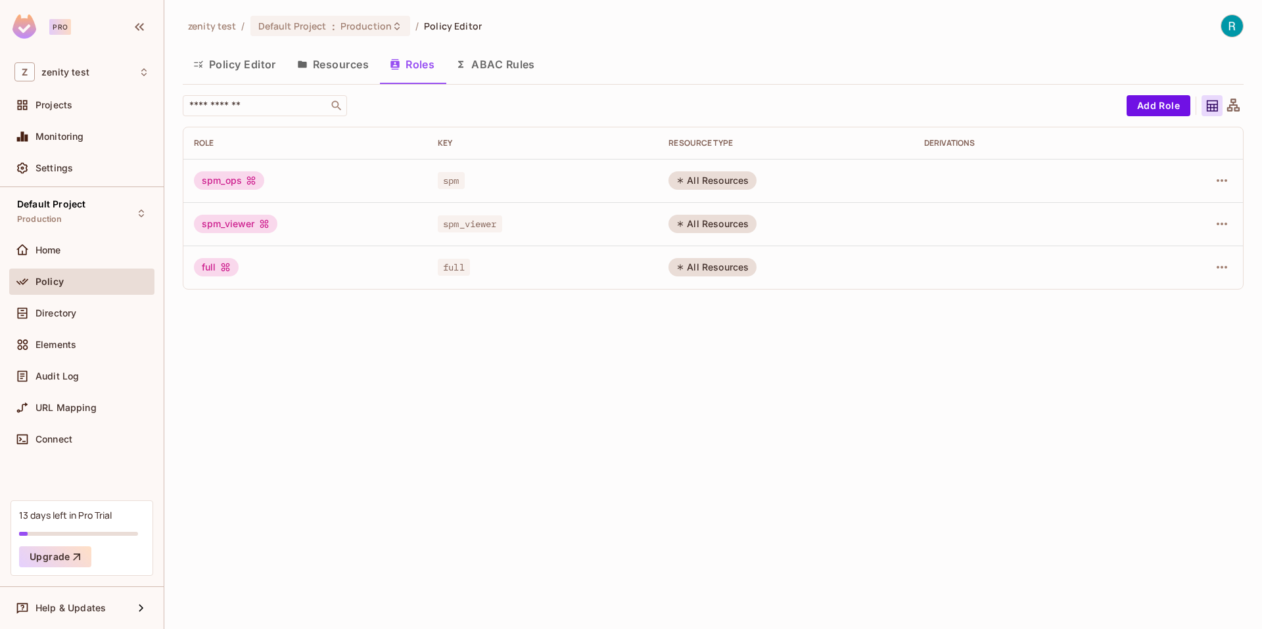
click at [714, 186] on div "All Resources" at bounding box center [712, 180] width 88 height 18
click at [1227, 174] on icon "button" at bounding box center [1222, 181] width 16 height 16
click at [1135, 116] on div at bounding box center [631, 314] width 1262 height 629
click at [1152, 104] on button "Add Role" at bounding box center [1158, 105] width 64 height 21
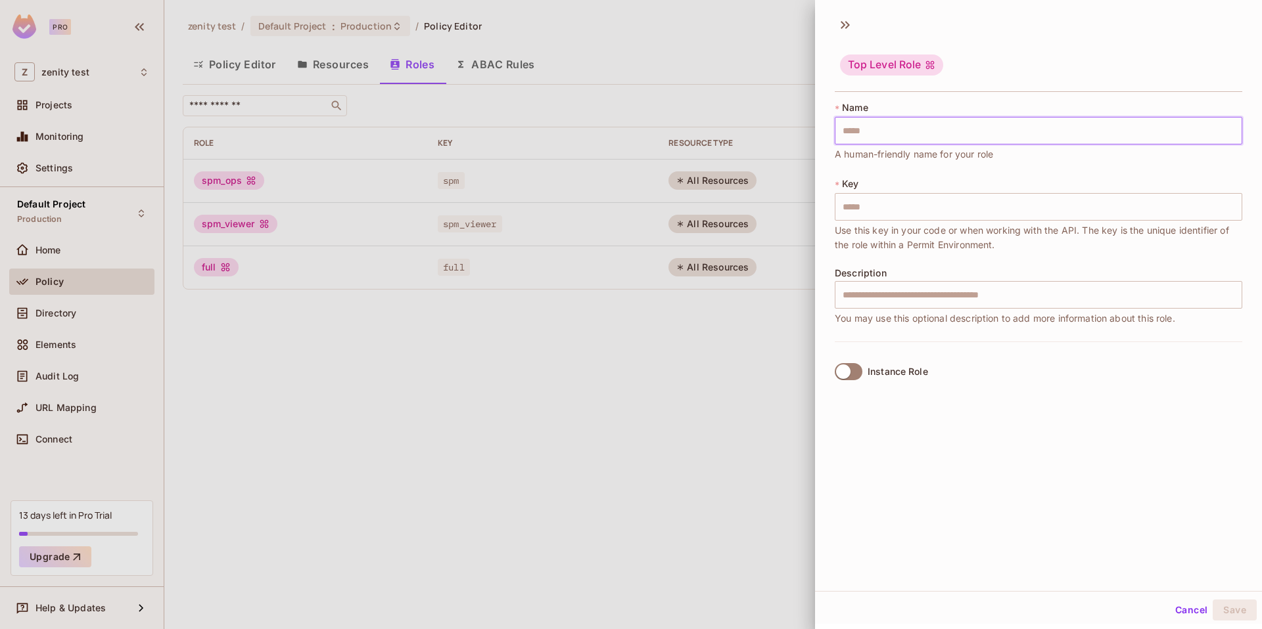
click at [908, 133] on input "text" at bounding box center [1037, 131] width 407 height 28
type input "*"
type input "**"
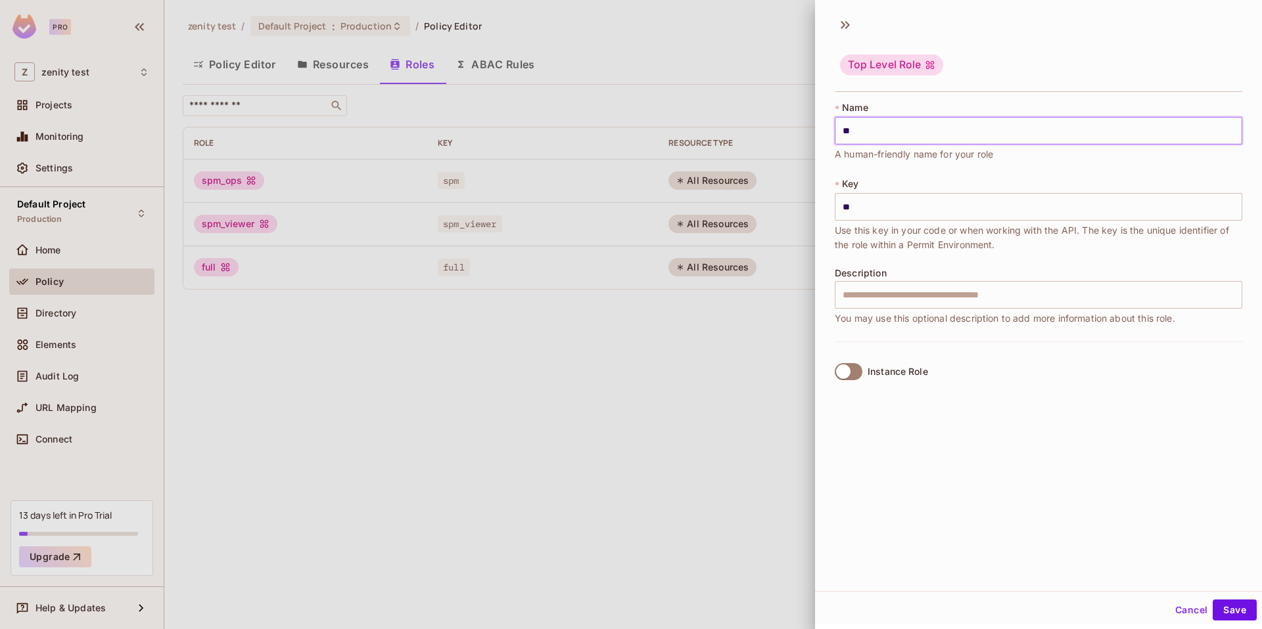
type input "***"
type input "**"
type input "***"
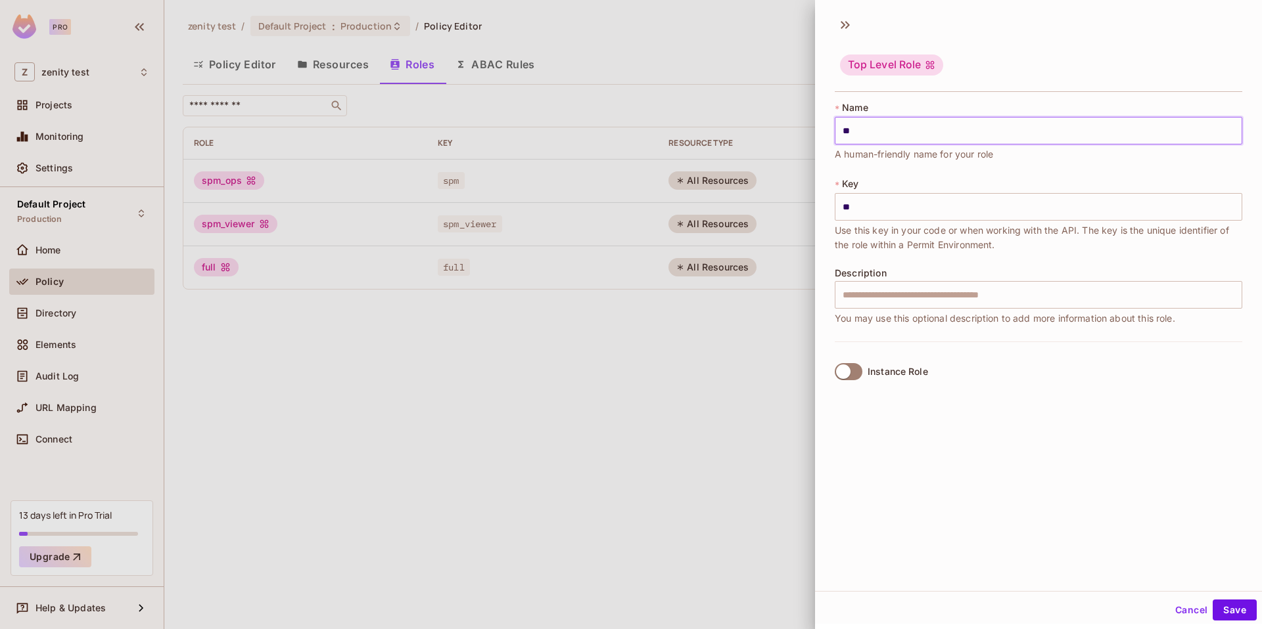
type input "***"
type input "****"
click at [854, 206] on input "****" at bounding box center [1037, 207] width 407 height 28
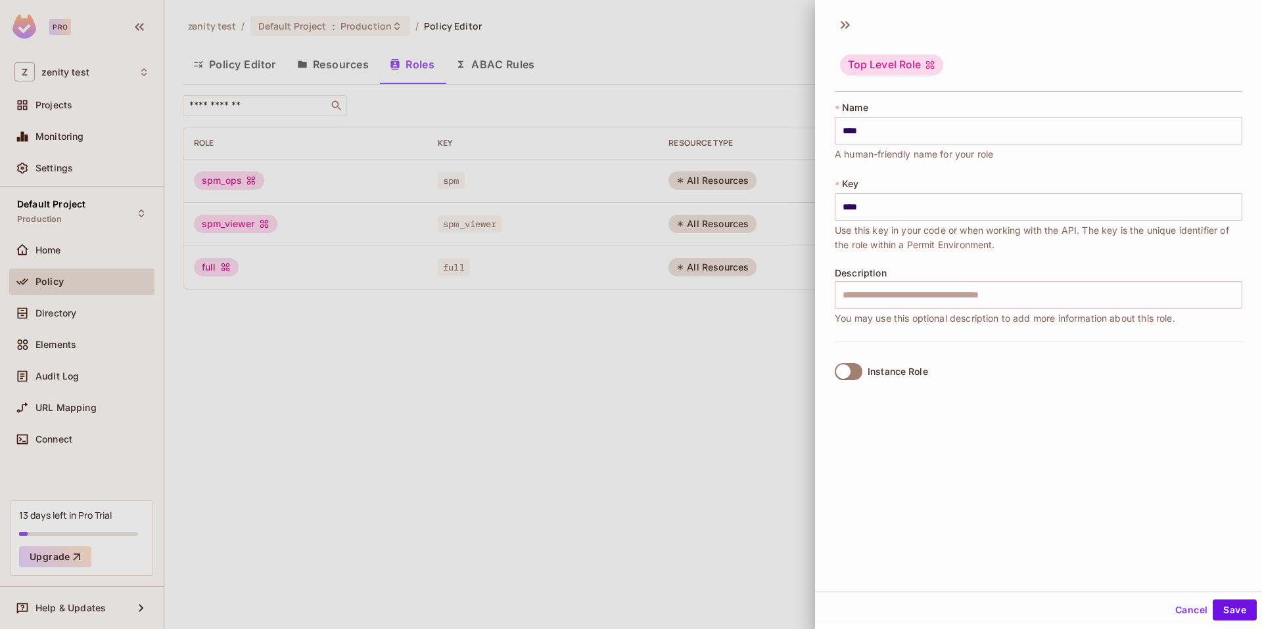
click at [862, 279] on div "Description ​ You may use this optional description to add more information abo…" at bounding box center [1037, 297] width 407 height 58
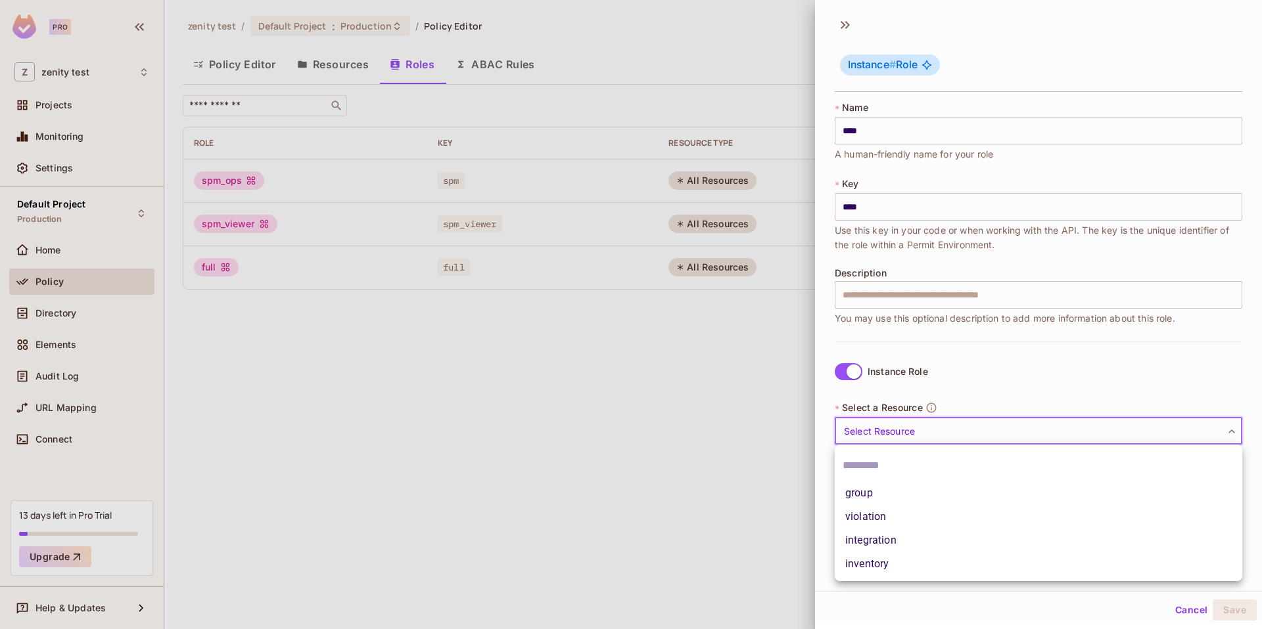
click at [878, 438] on body "Pro Z zenity test Projects Monitoring Settings Default Project Production Home …" at bounding box center [631, 314] width 1262 height 629
click at [895, 499] on li "group" at bounding box center [1037, 494] width 407 height 24
type input "*****"
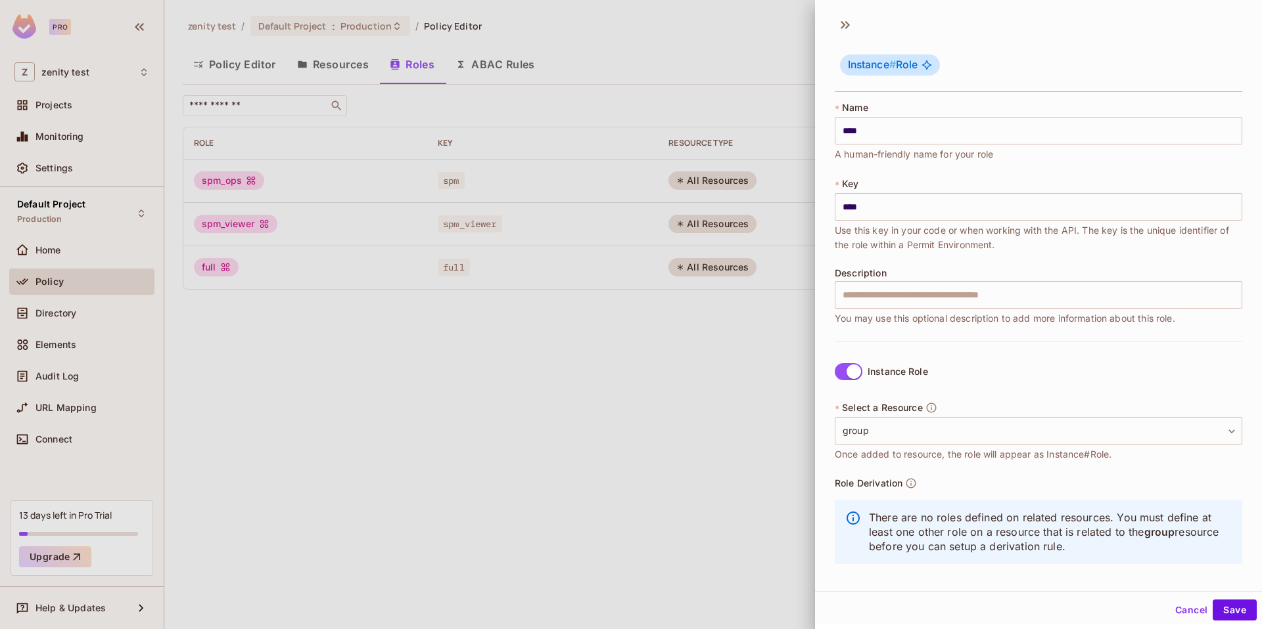
click at [890, 543] on p "There are no roles defined on related resources. You must define at least one o…" at bounding box center [1050, 532] width 363 height 43
click at [1221, 614] on button "Save" at bounding box center [1234, 610] width 44 height 21
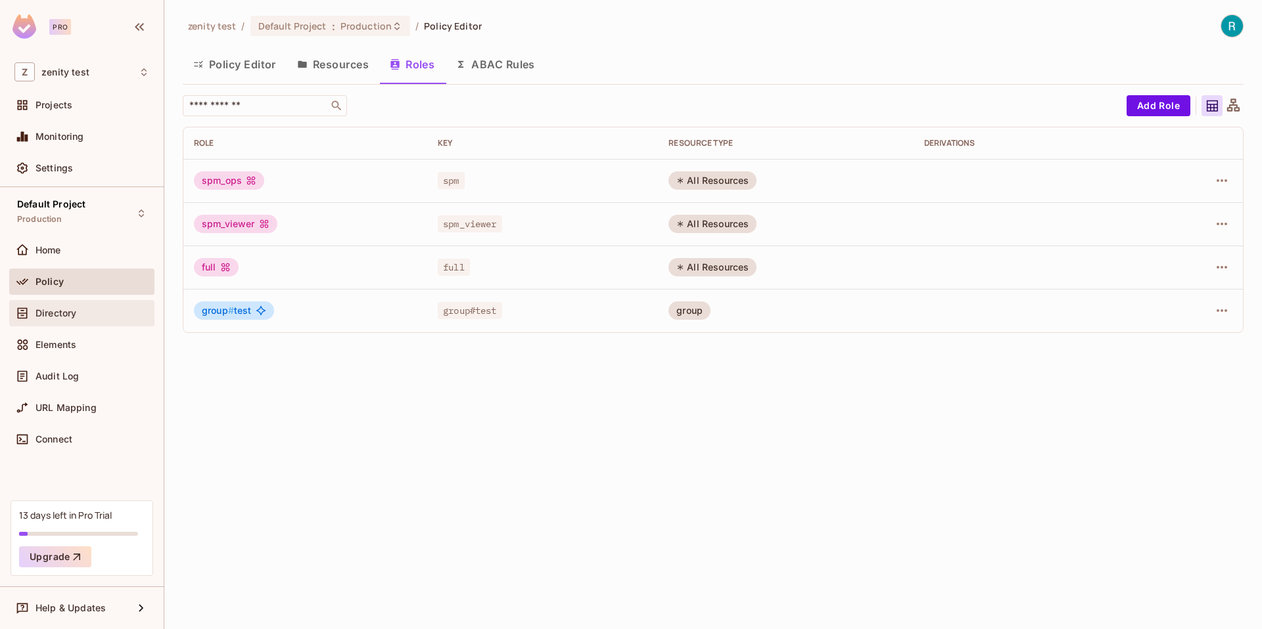
click at [55, 302] on div "Directory" at bounding box center [81, 313] width 145 height 26
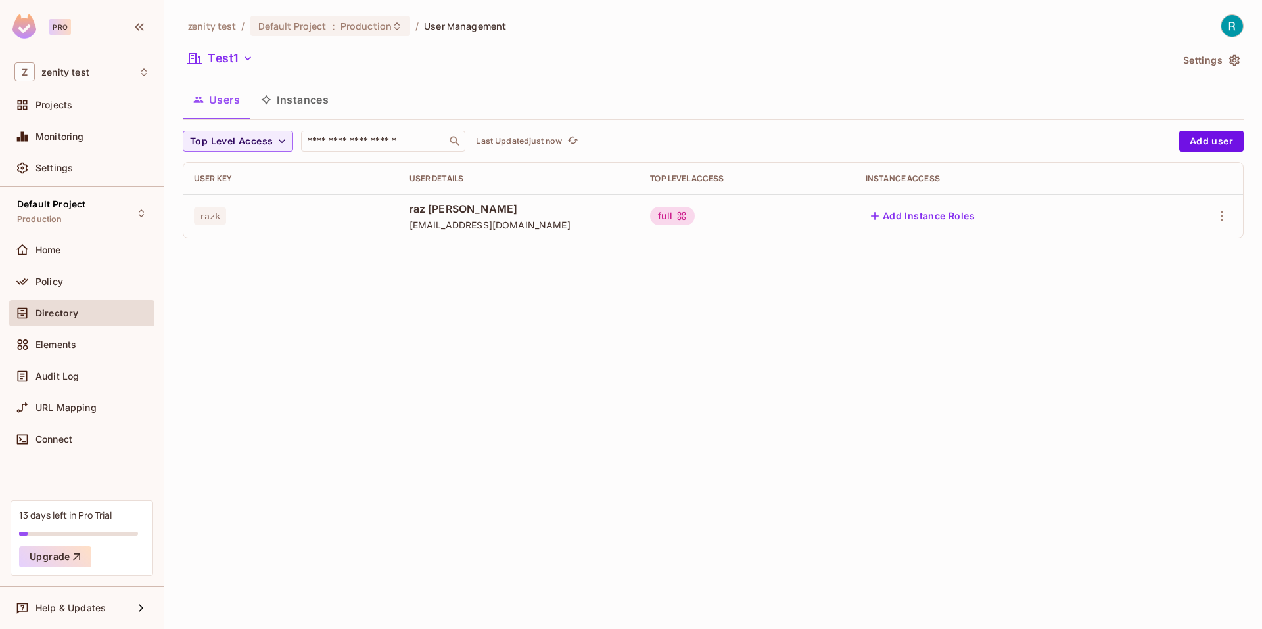
click at [940, 210] on button "Add Instance Roles" at bounding box center [922, 216] width 114 height 21
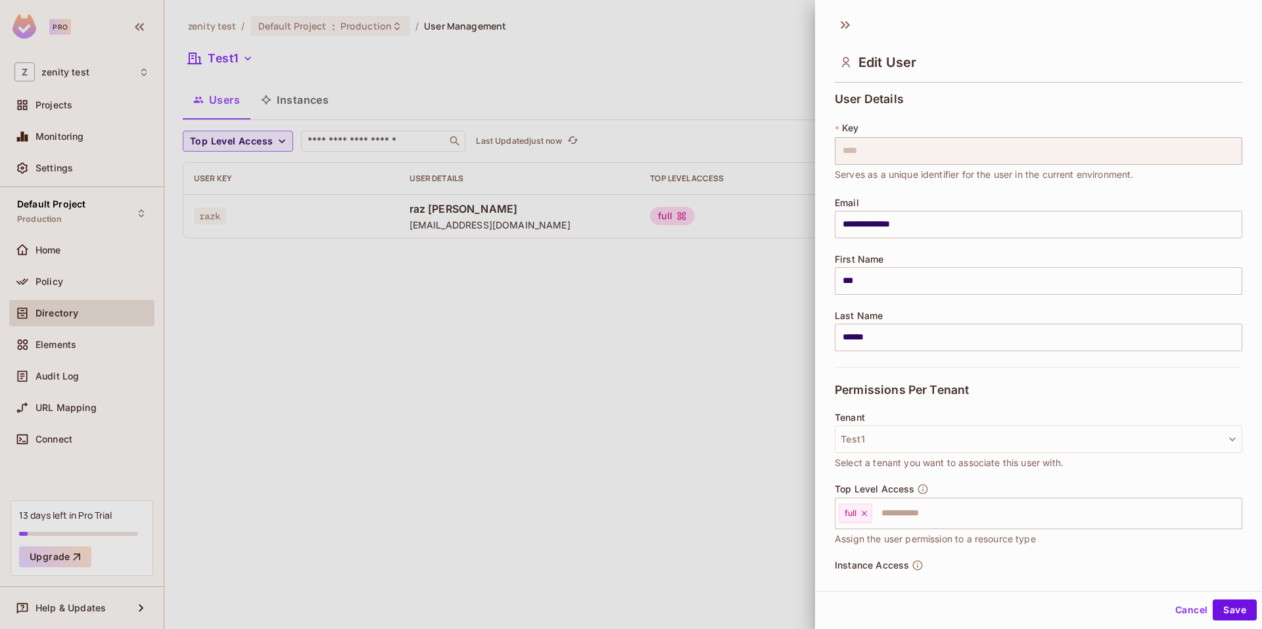
click at [940, 211] on input "**********" at bounding box center [1037, 225] width 407 height 28
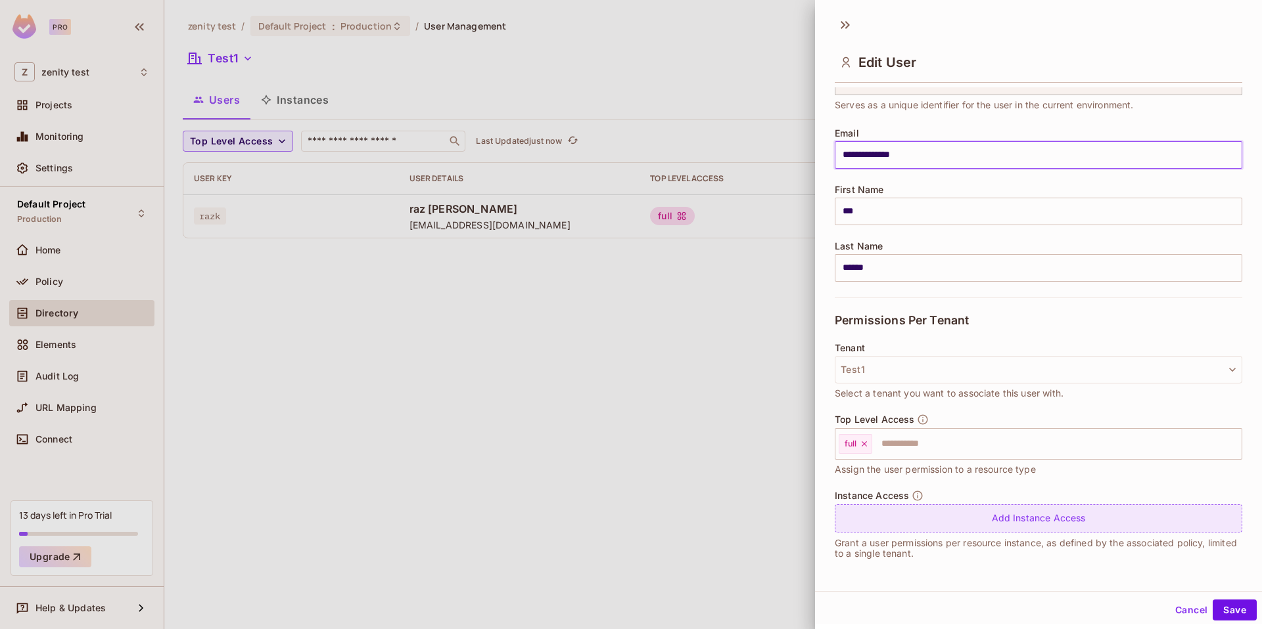
click at [913, 512] on div "Add Instance Access" at bounding box center [1037, 519] width 407 height 28
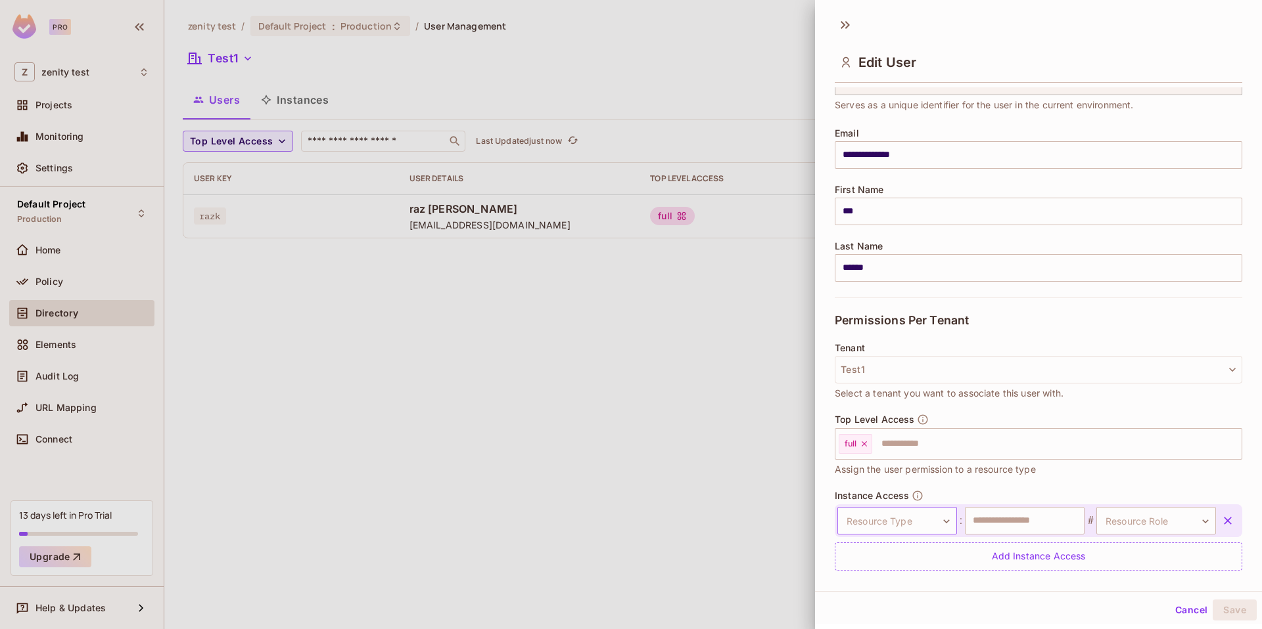
click at [915, 526] on body "**********" at bounding box center [631, 314] width 1262 height 629
click at [893, 527] on li "group" at bounding box center [894, 531] width 121 height 24
click at [1040, 525] on input "text" at bounding box center [1025, 521] width 120 height 28
click at [1205, 524] on body "**********" at bounding box center [631, 314] width 1262 height 629
click at [1137, 587] on li "test" at bounding box center [1153, 583] width 121 height 24
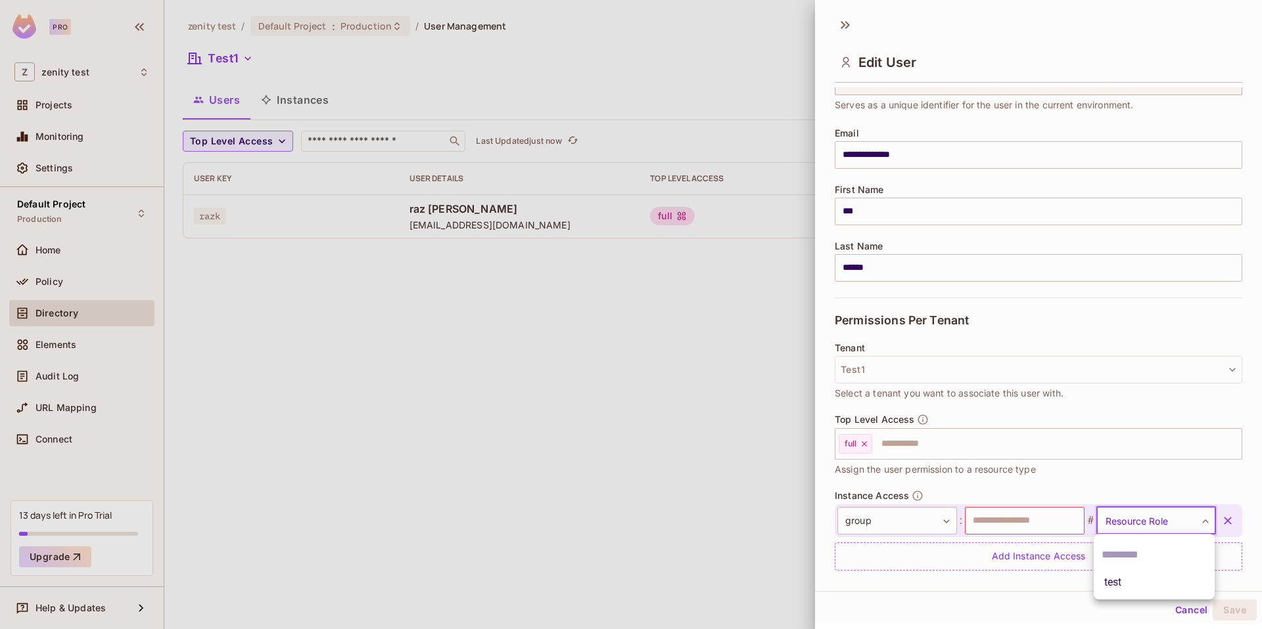
type input "****"
click at [1041, 520] on input "text" at bounding box center [1025, 521] width 120 height 28
click at [1228, 520] on icon "button" at bounding box center [1227, 520] width 13 height 13
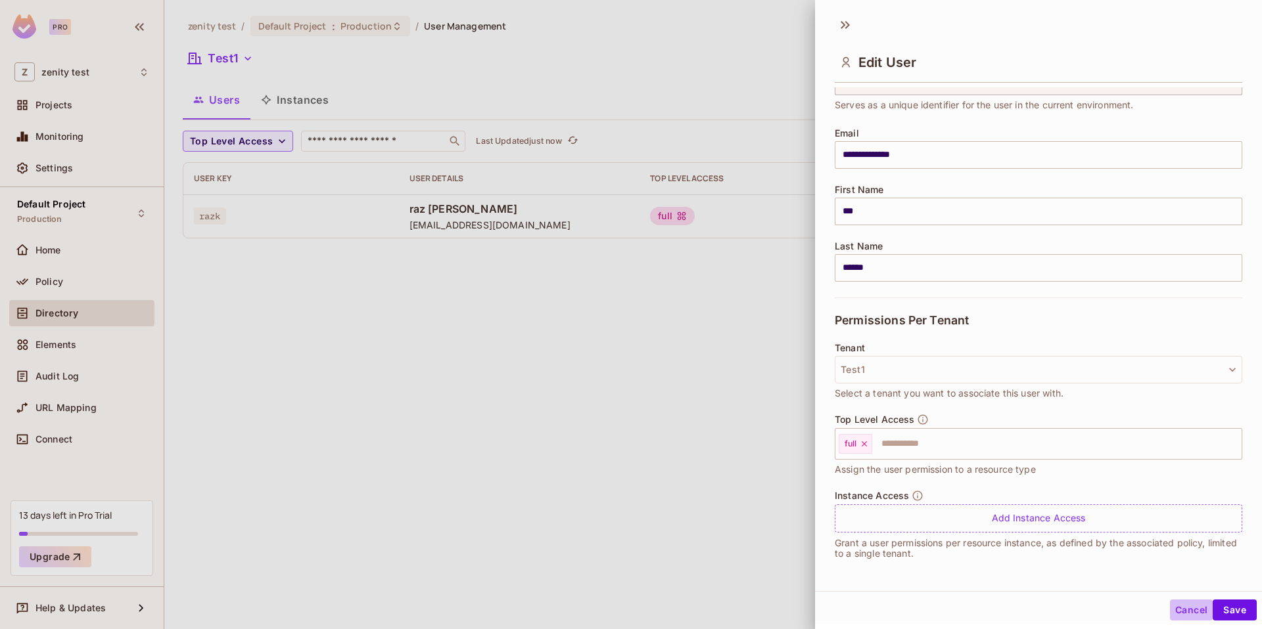
click at [1181, 609] on button "Cancel" at bounding box center [1191, 610] width 43 height 21
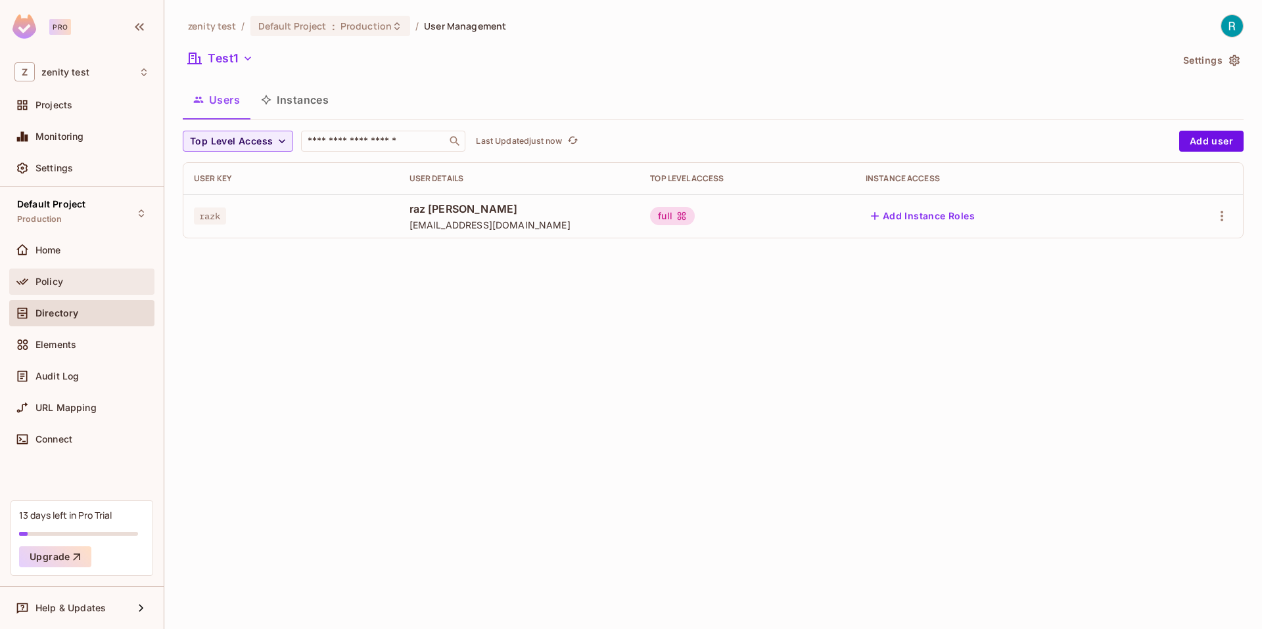
click at [112, 274] on div "Policy" at bounding box center [81, 282] width 135 height 16
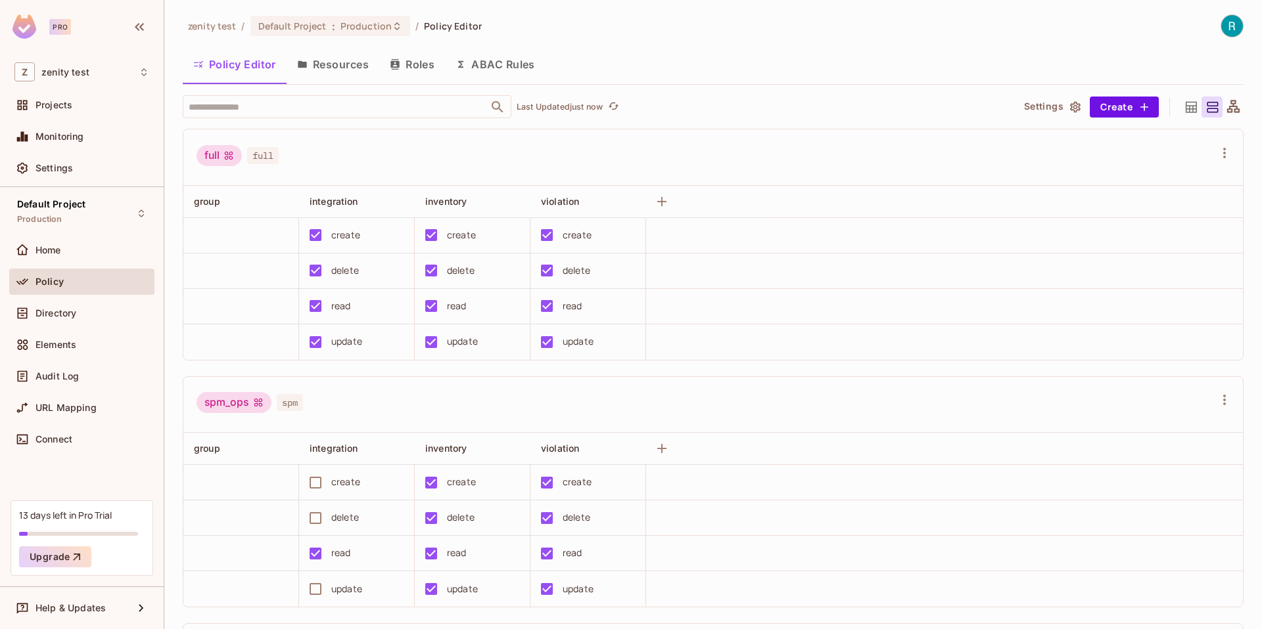
click at [77, 263] on div "Home" at bounding box center [81, 253] width 145 height 32
click at [77, 250] on div "Home" at bounding box center [92, 250] width 114 height 11
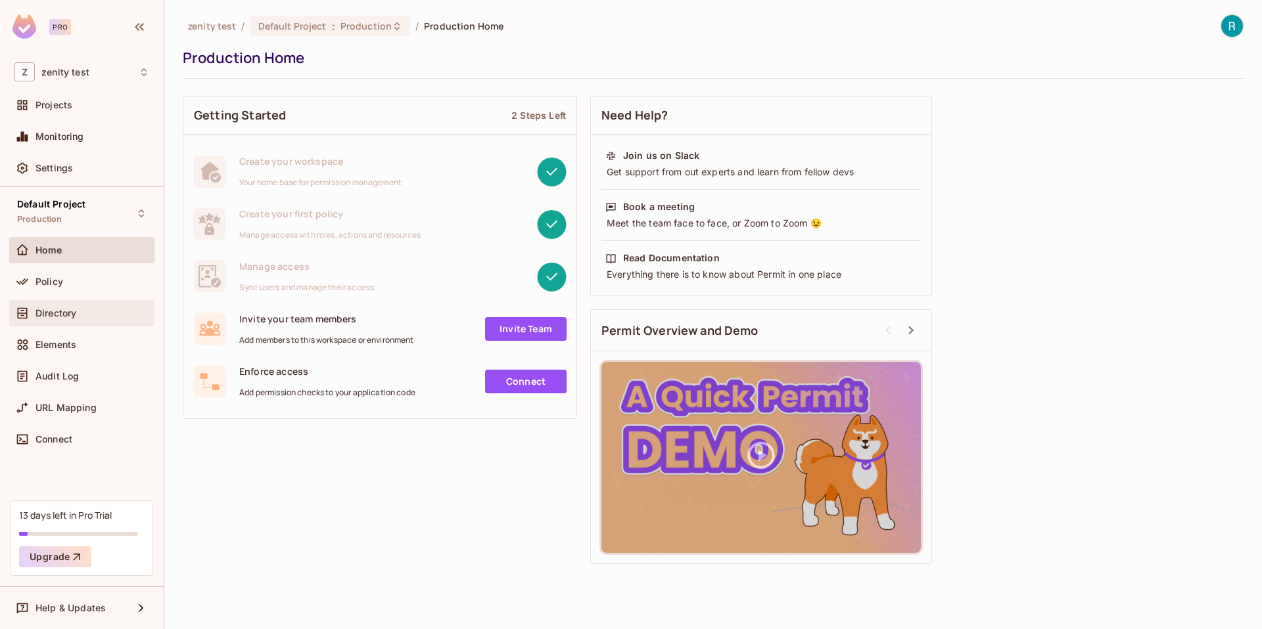
click at [51, 321] on div "Directory" at bounding box center [81, 313] width 145 height 26
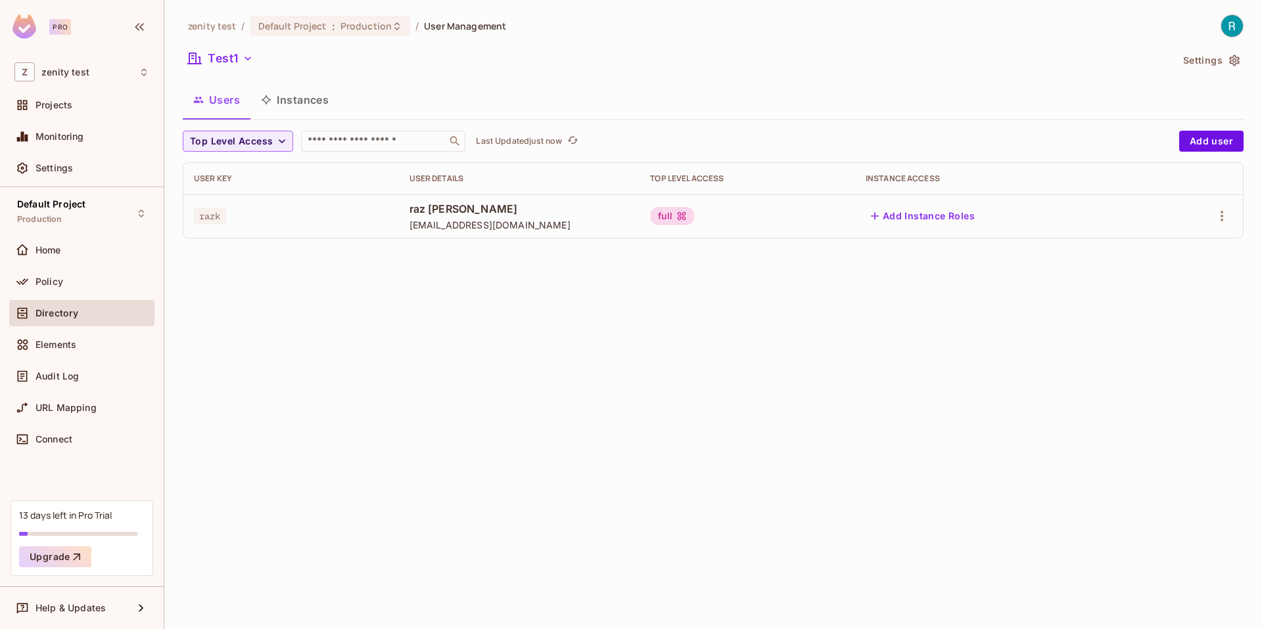
click at [290, 92] on button "Instances" at bounding box center [294, 99] width 89 height 33
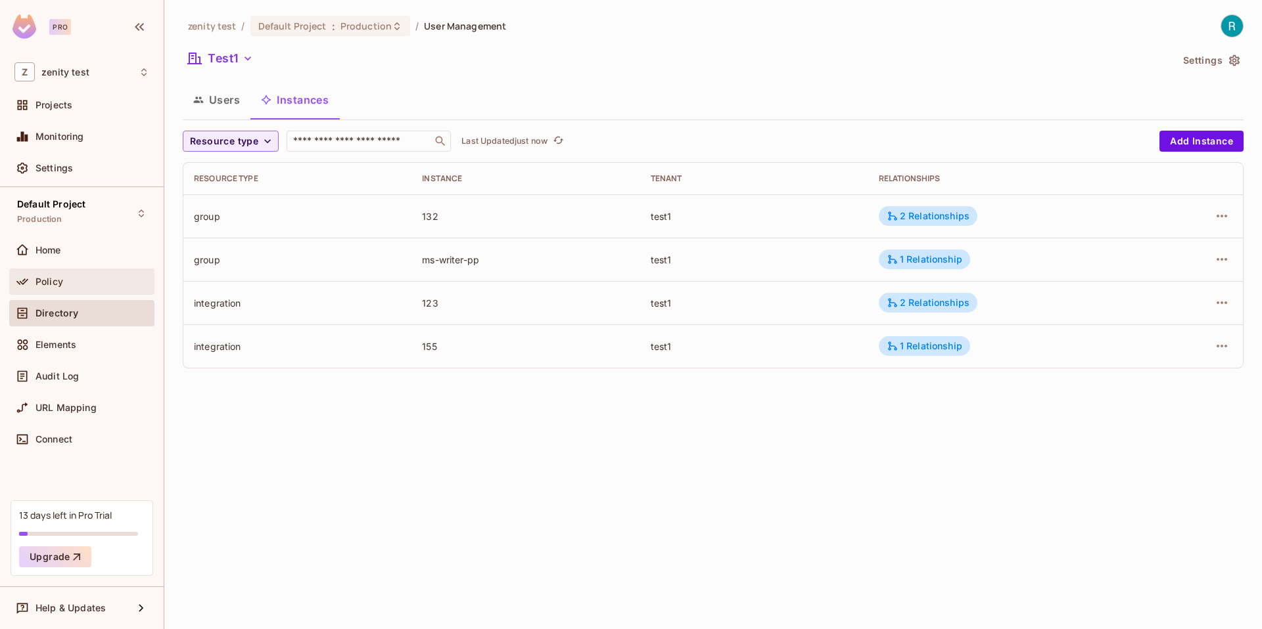
click at [62, 275] on div "Policy" at bounding box center [81, 282] width 135 height 16
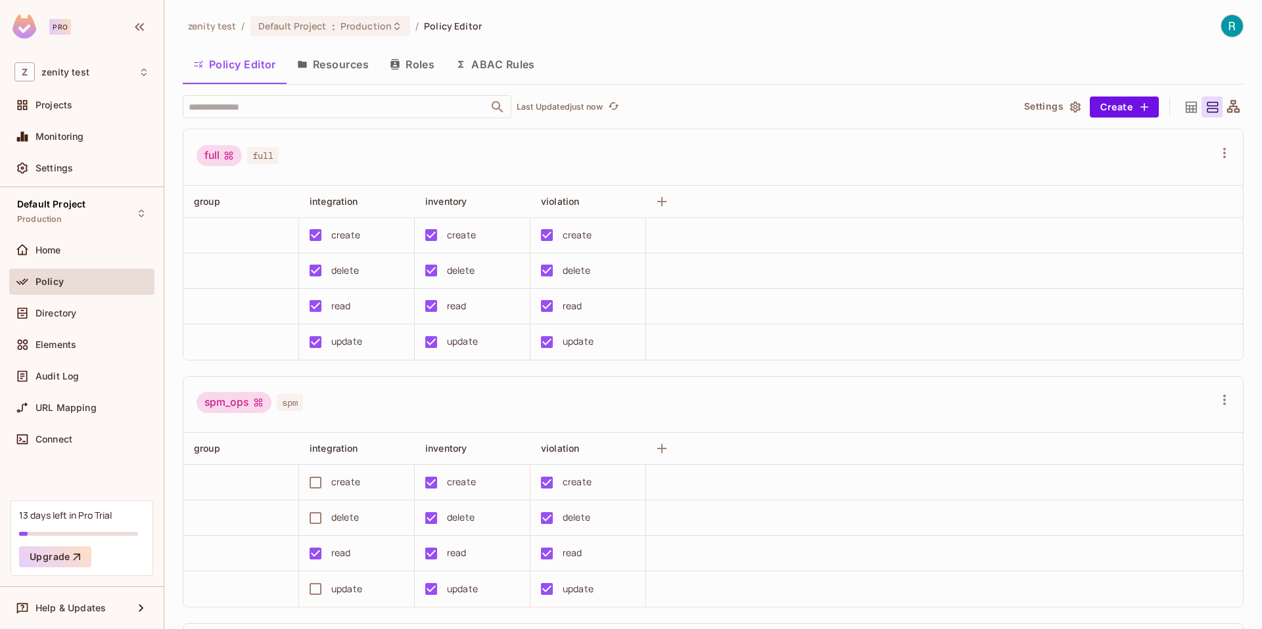
click at [430, 57] on button "Roles" at bounding box center [412, 64] width 66 height 33
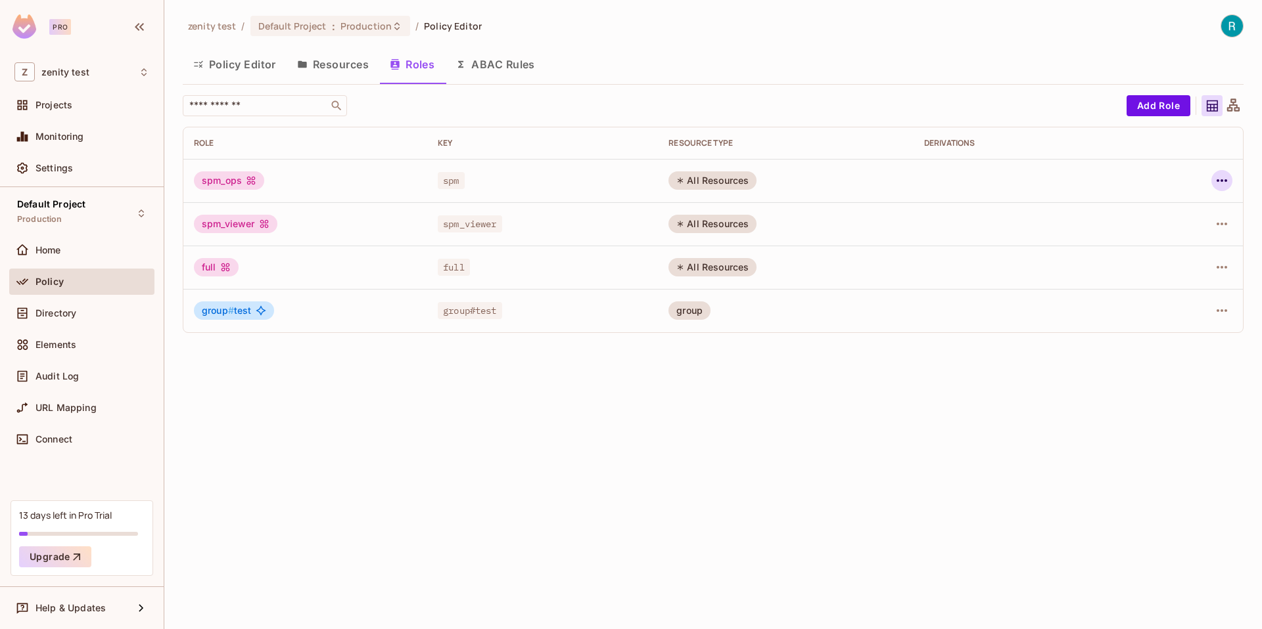
click at [1218, 185] on icon "button" at bounding box center [1222, 181] width 16 height 16
click at [1158, 258] on span "Delete Role" at bounding box center [1168, 268] width 58 height 21
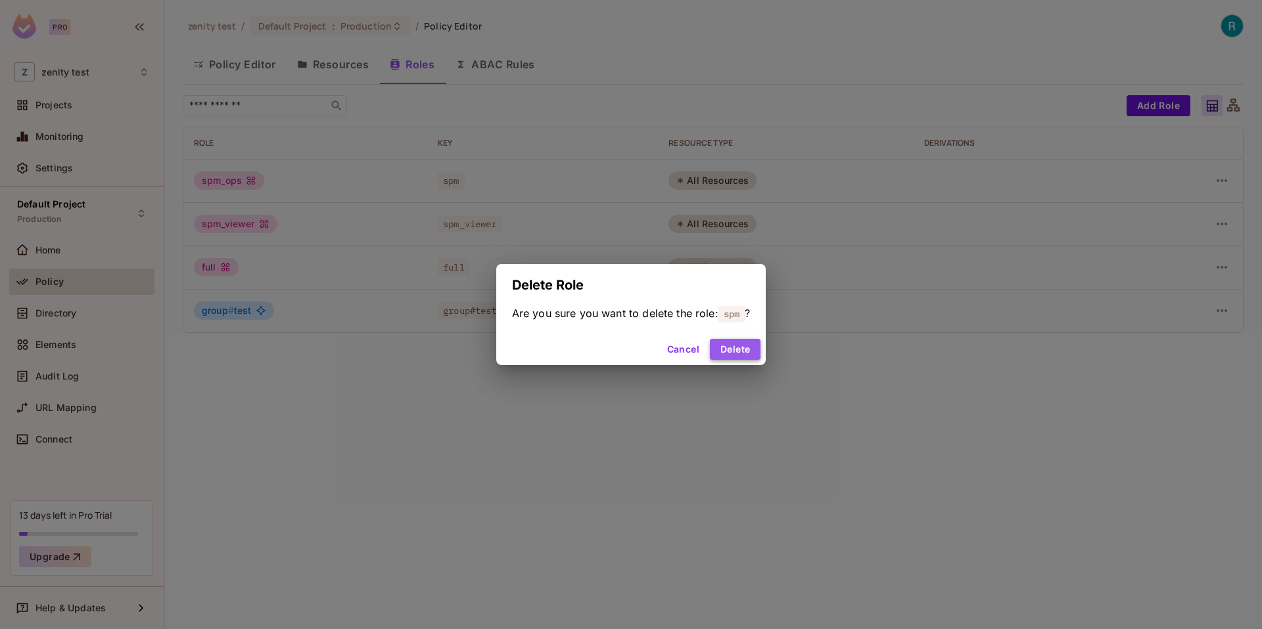
click at [744, 347] on button "Delete" at bounding box center [735, 349] width 51 height 21
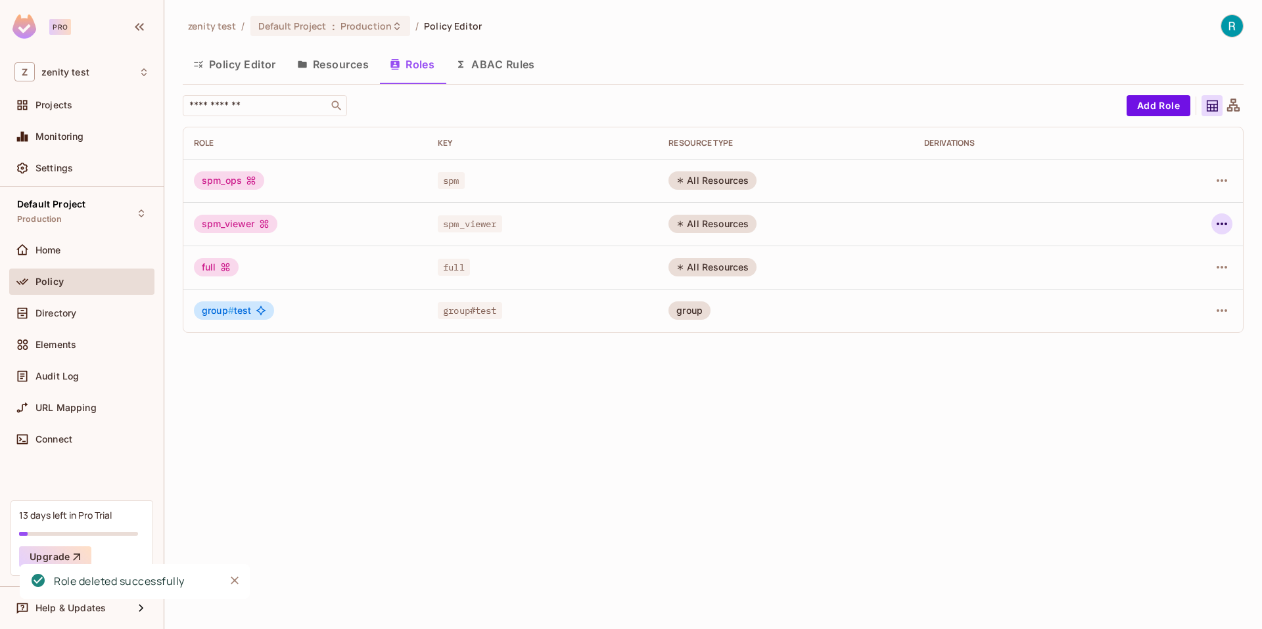
click at [1225, 216] on button "button" at bounding box center [1221, 224] width 21 height 21
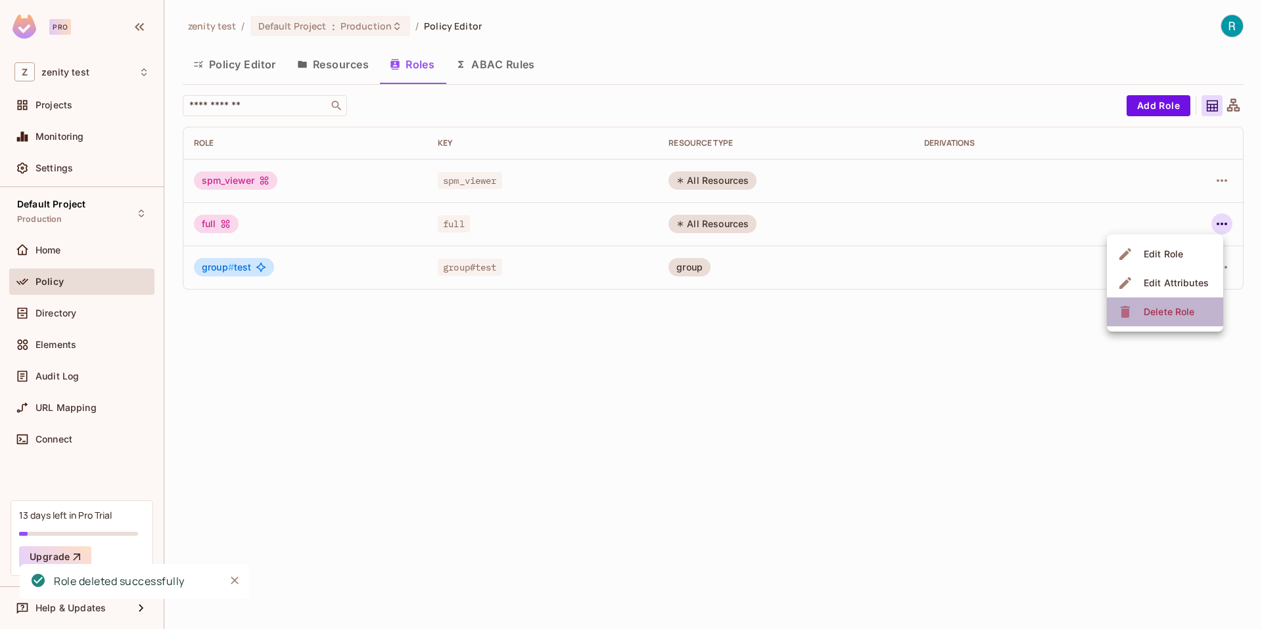
click at [1157, 309] on div "Delete Role" at bounding box center [1168, 312] width 51 height 13
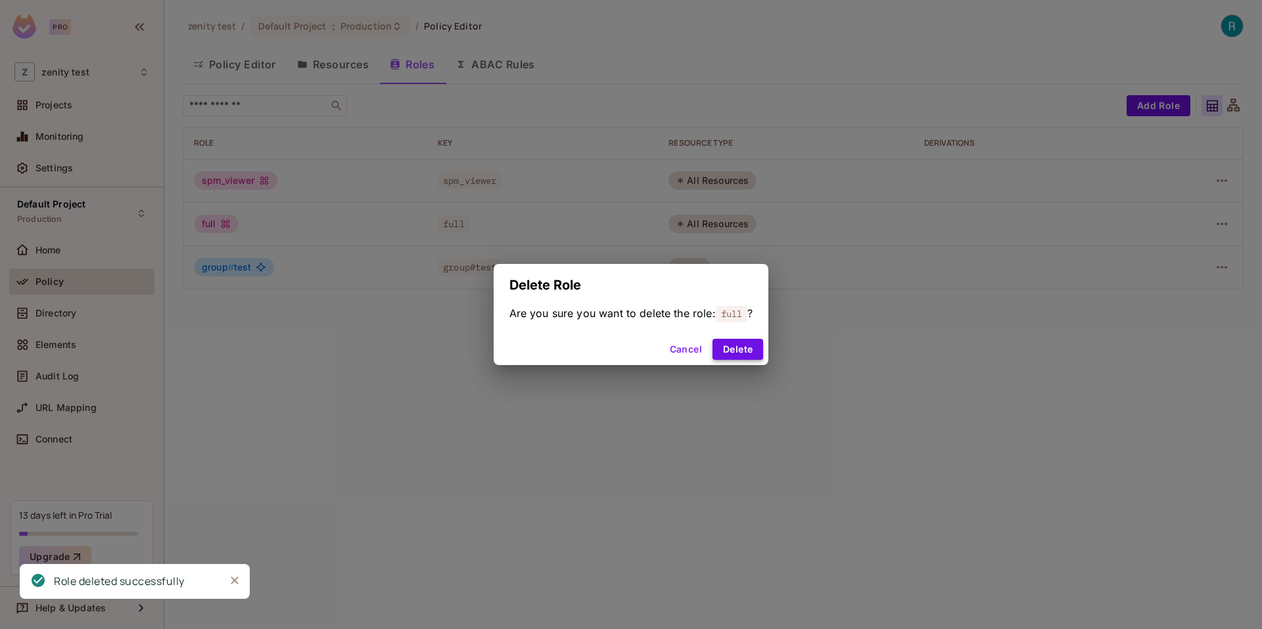
click at [741, 353] on button "Delete" at bounding box center [737, 349] width 51 height 21
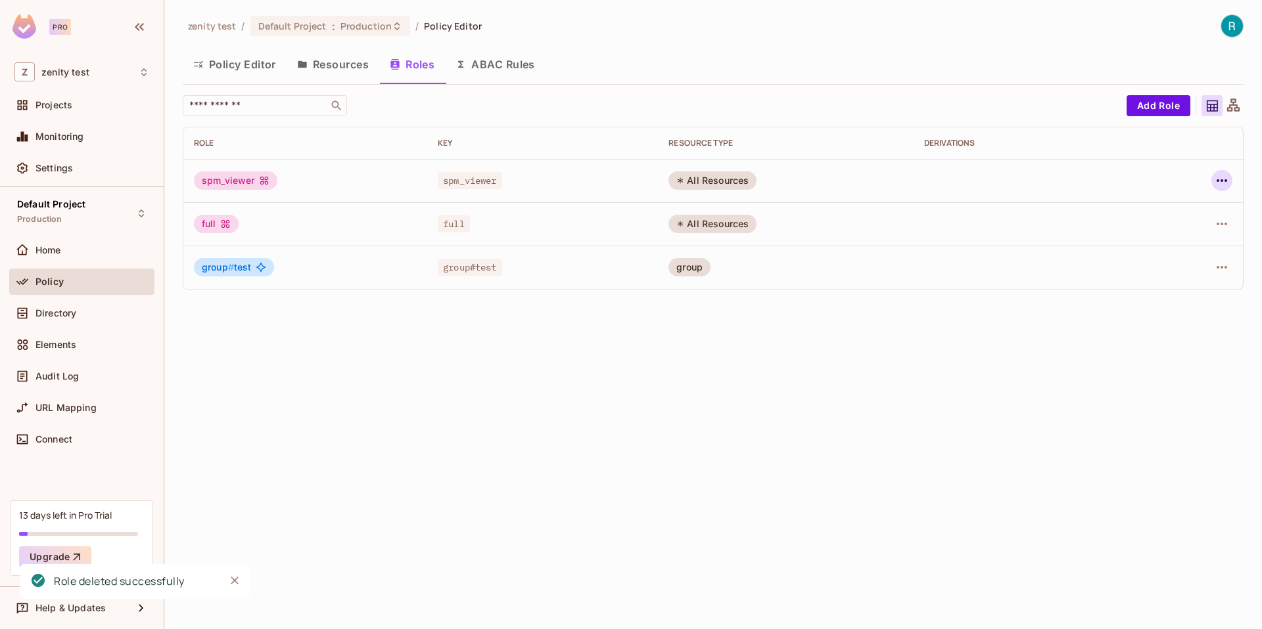
click at [1218, 183] on icon "button" at bounding box center [1222, 181] width 16 height 16
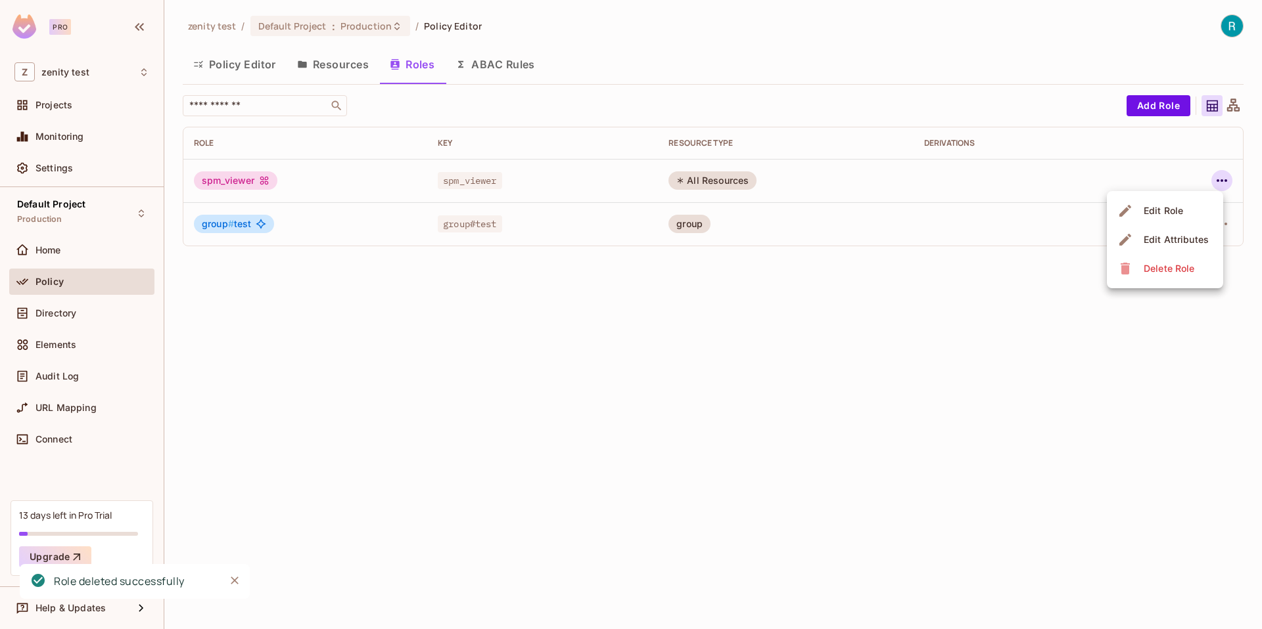
click at [1128, 275] on icon at bounding box center [1125, 269] width 16 height 16
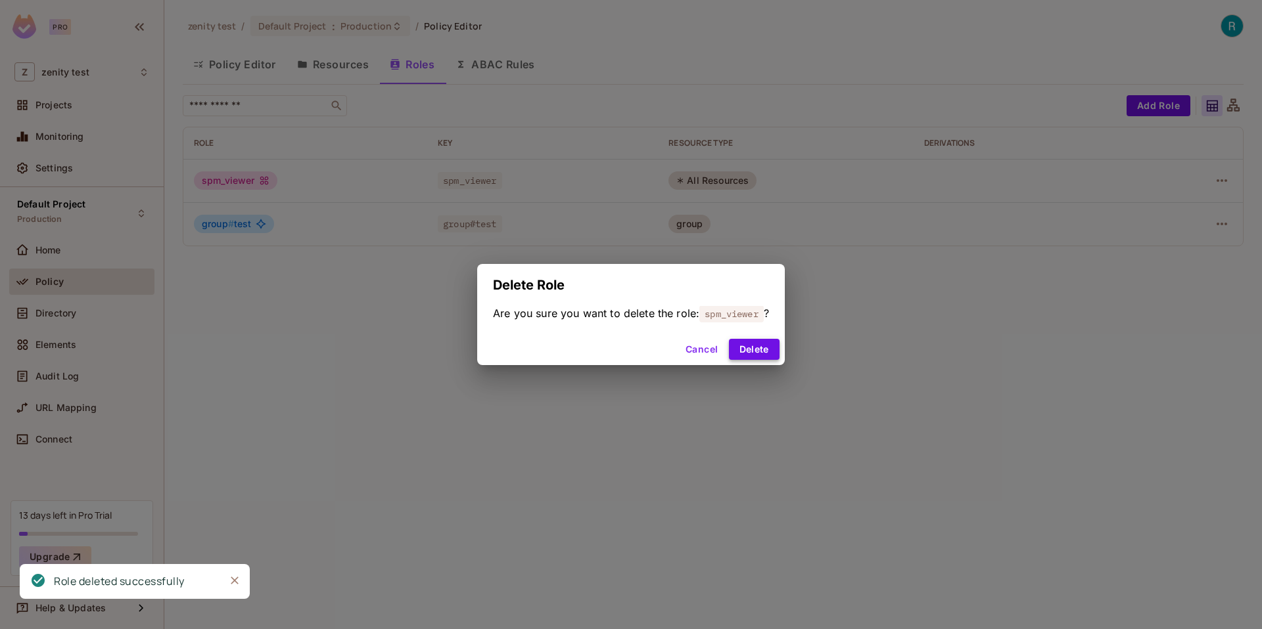
click at [758, 347] on button "Delete" at bounding box center [754, 349] width 51 height 21
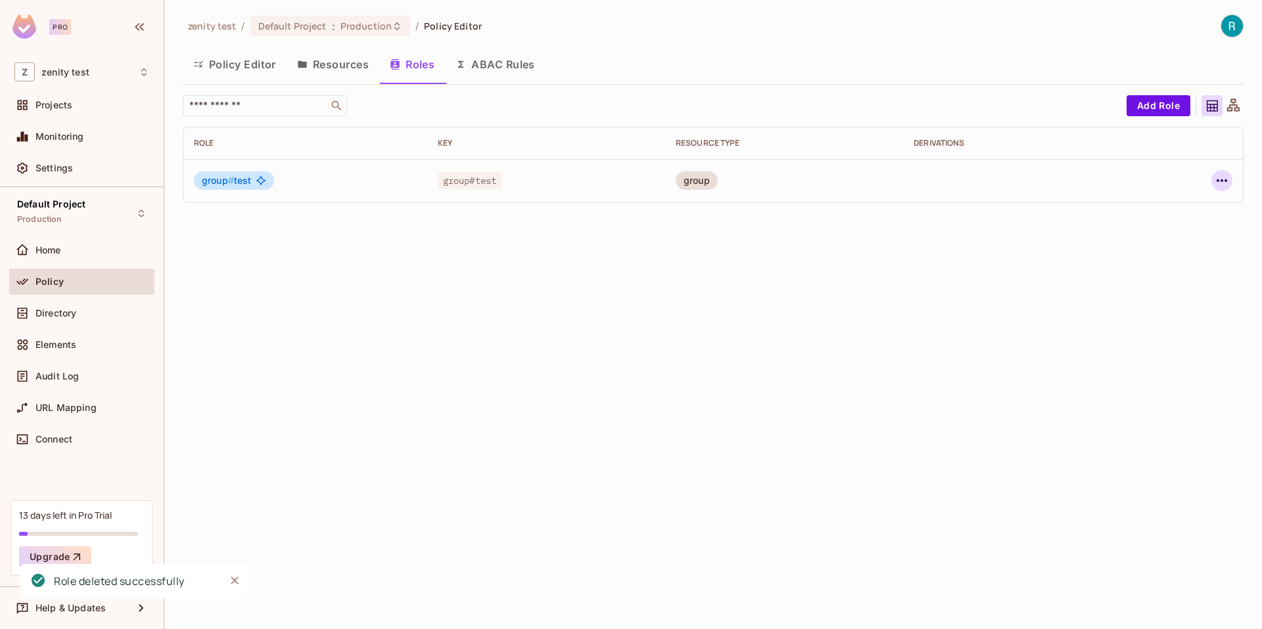
click at [1226, 175] on icon "button" at bounding box center [1222, 181] width 16 height 16
click at [1168, 263] on div "Delete Role" at bounding box center [1168, 268] width 51 height 13
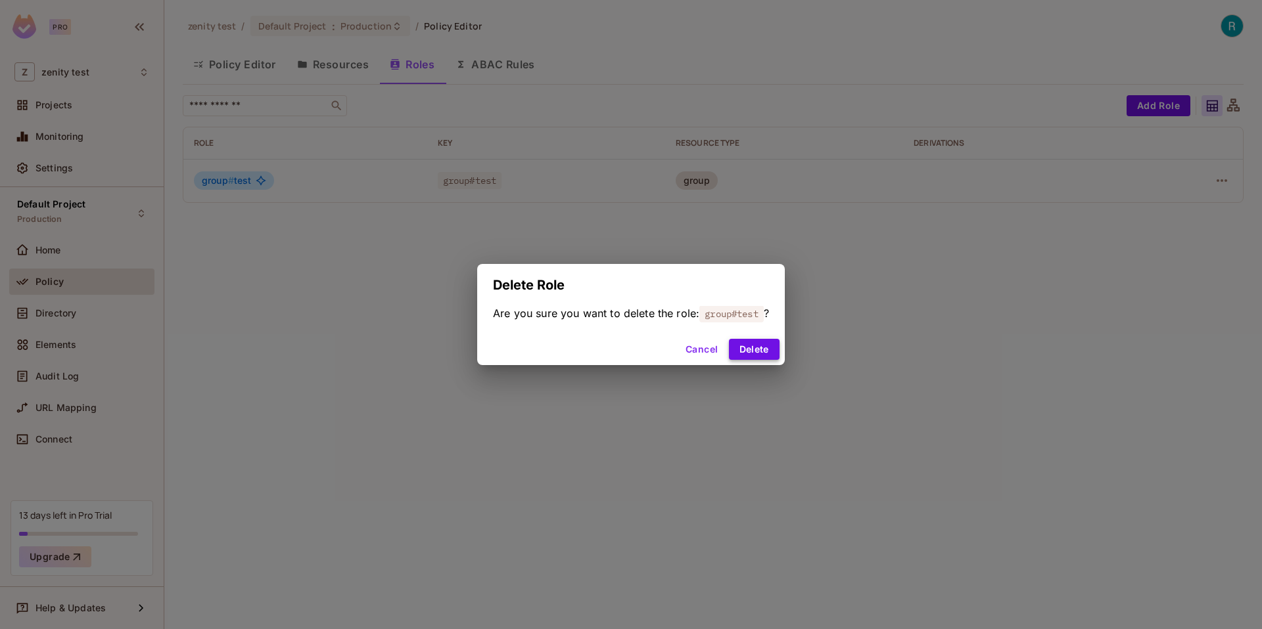
click at [748, 351] on button "Delete" at bounding box center [754, 349] width 51 height 21
